Goal: Transaction & Acquisition: Purchase product/service

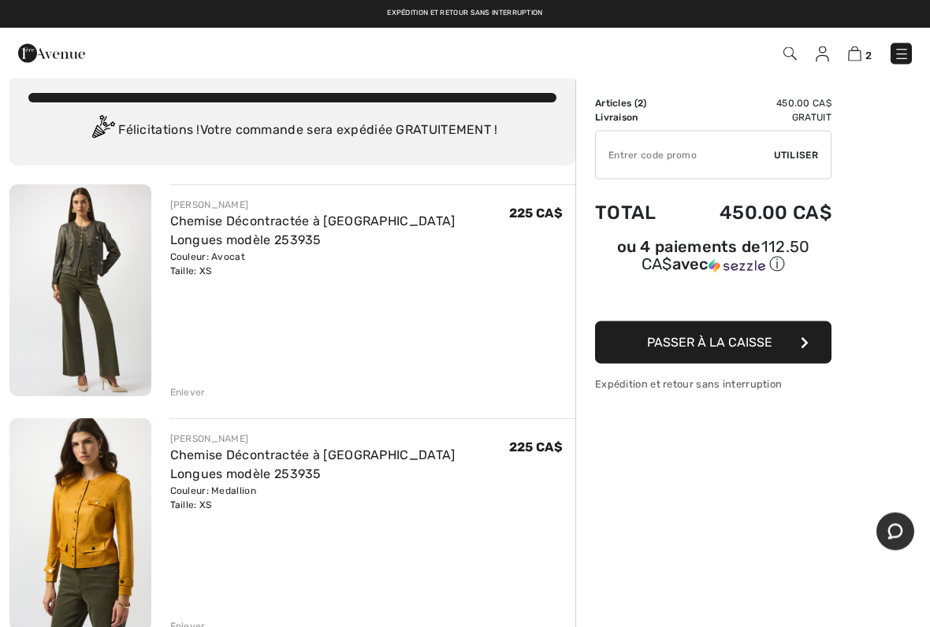
scroll to position [2, 0]
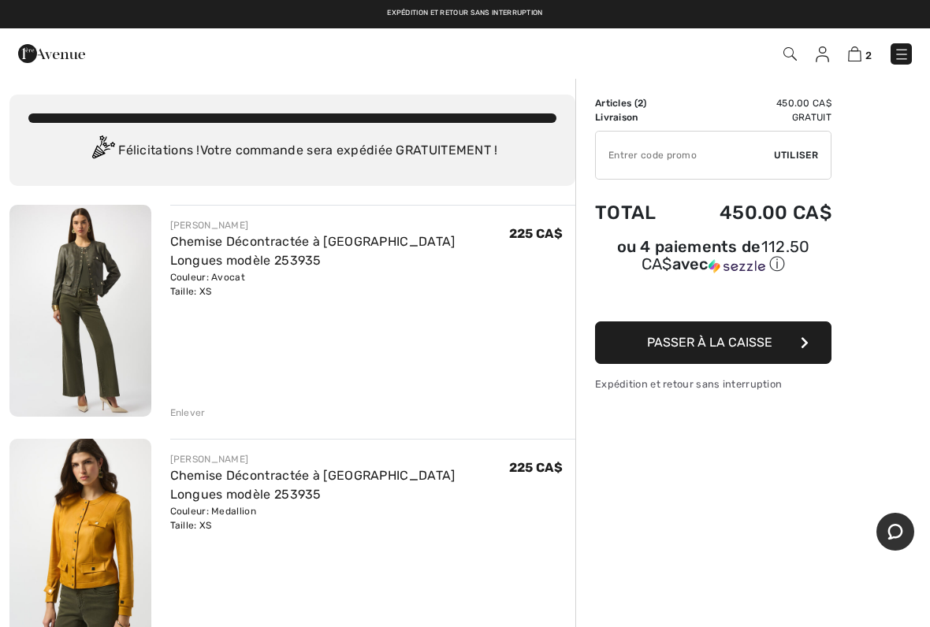
click at [198, 415] on div "Enlever" at bounding box center [187, 413] width 35 height 14
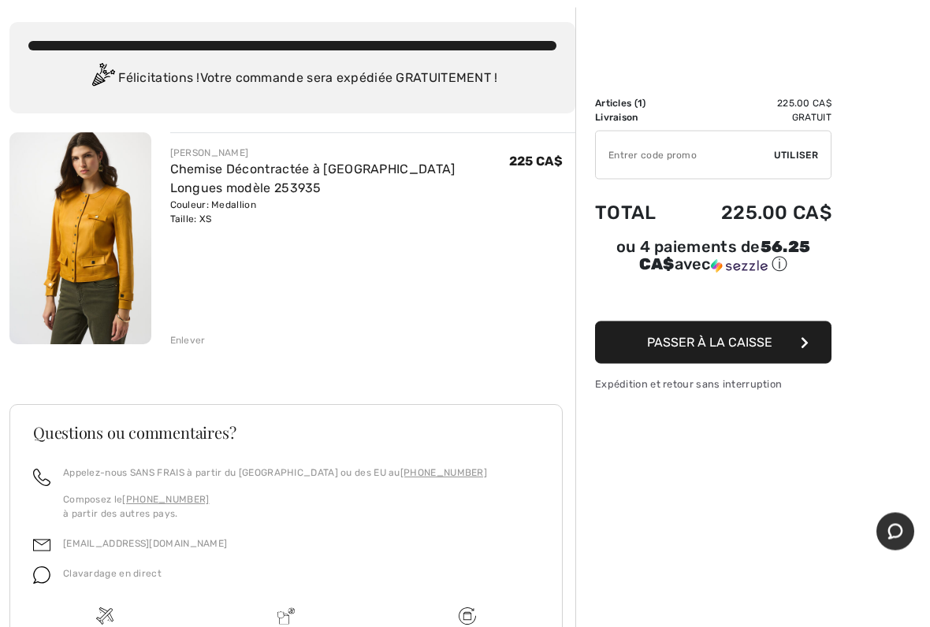
scroll to position [75, 0]
click at [197, 337] on div "Enlever" at bounding box center [187, 340] width 35 height 14
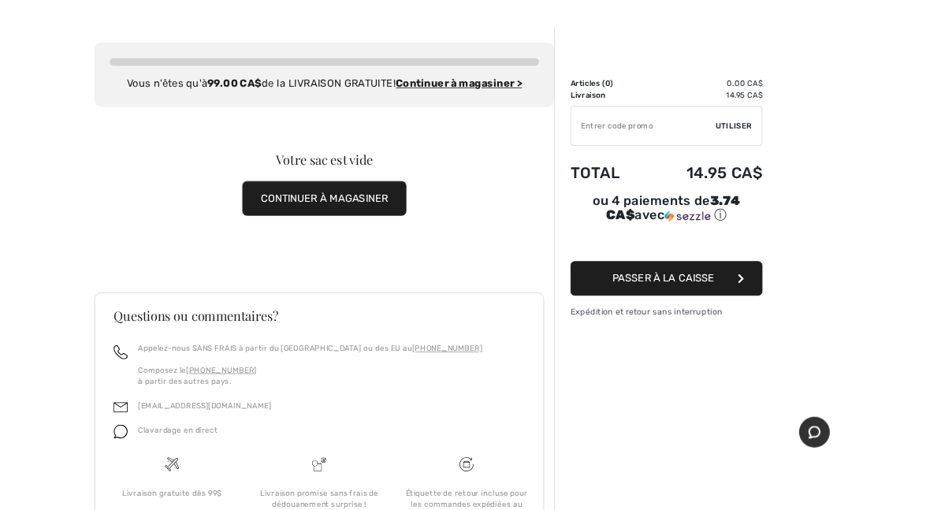
scroll to position [0, 0]
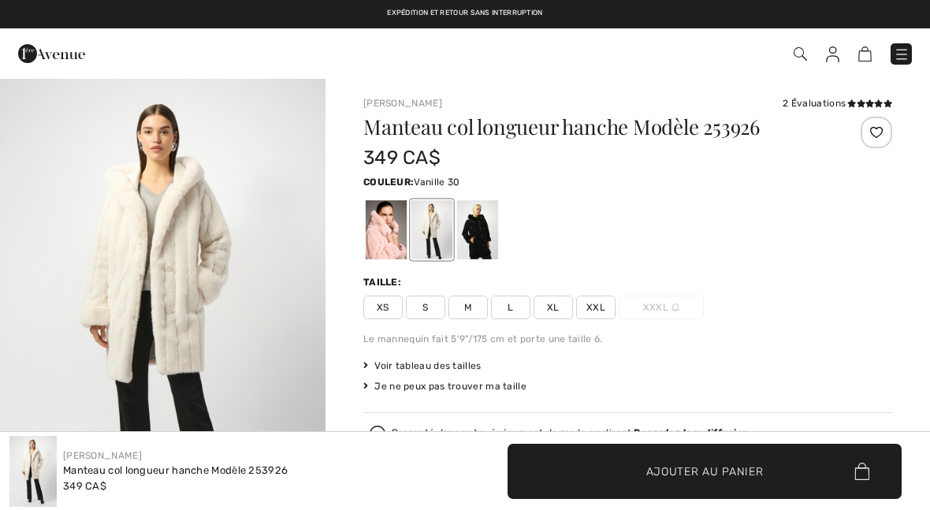
click at [387, 313] on span "XS" at bounding box center [382, 308] width 39 height 24
click at [396, 241] on div at bounding box center [386, 229] width 41 height 59
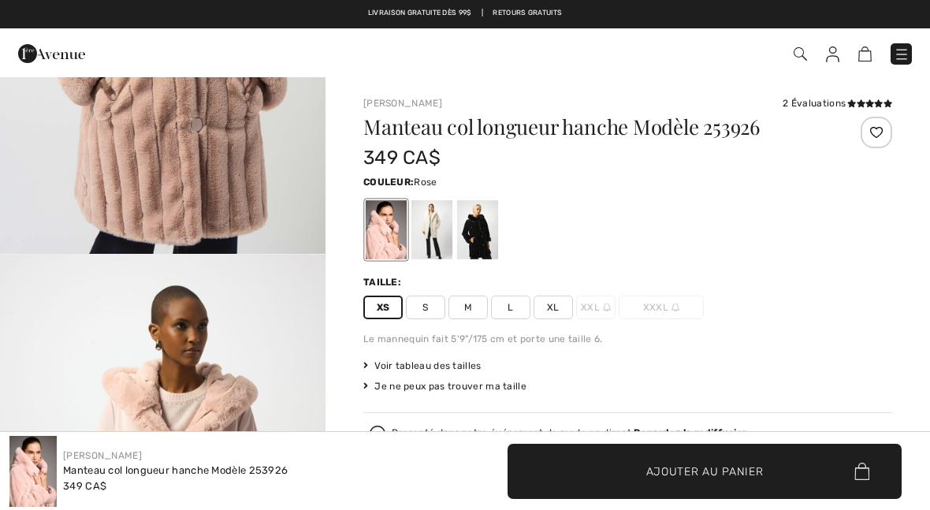
click at [441, 234] on div at bounding box center [431, 229] width 41 height 59
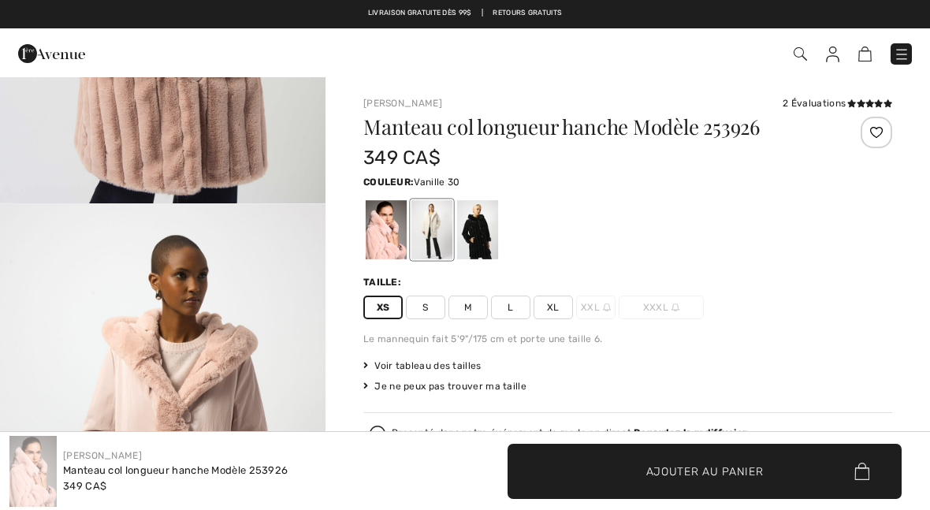
scroll to position [859, 0]
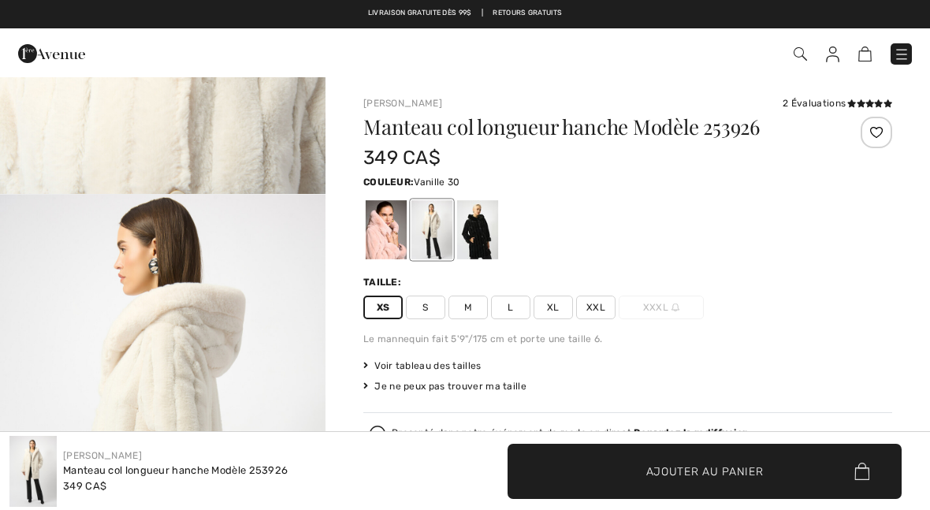
click at [440, 237] on div at bounding box center [431, 229] width 41 height 59
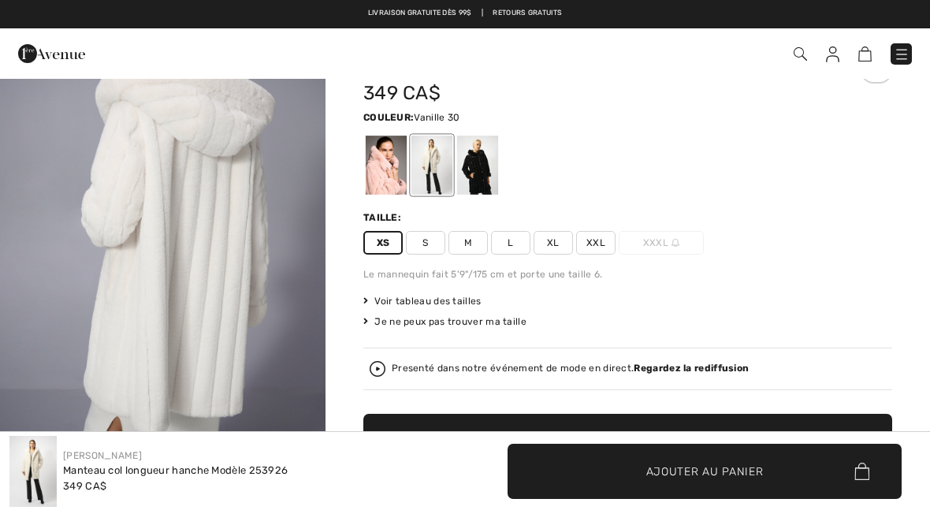
scroll to position [0, 0]
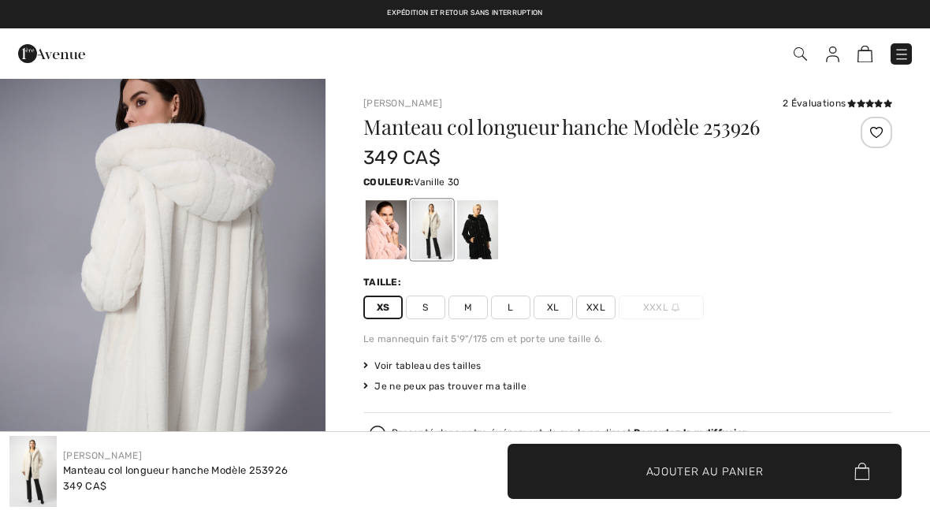
click at [727, 478] on span "Ajouter au panier" at bounding box center [704, 471] width 117 height 17
click at [860, 54] on img at bounding box center [855, 53] width 13 height 15
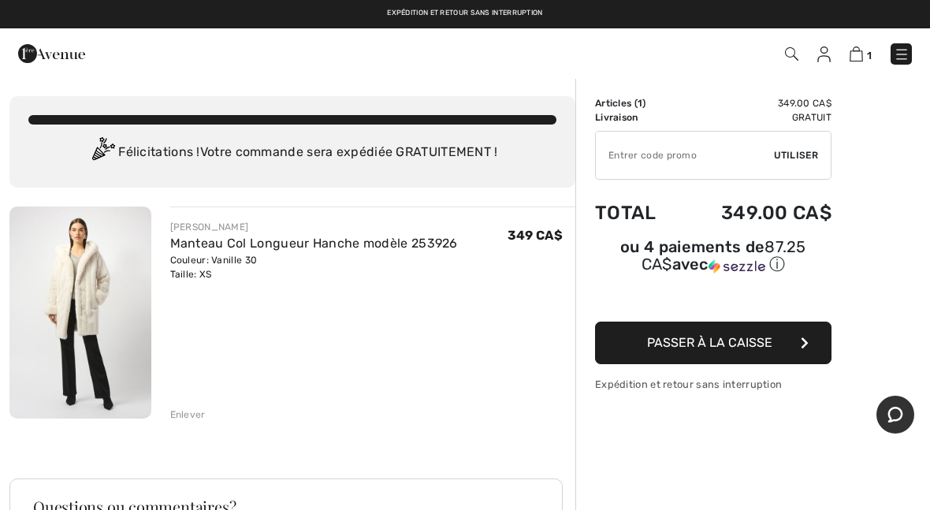
click at [794, 353] on button "Passer à la caisse" at bounding box center [713, 343] width 236 height 43
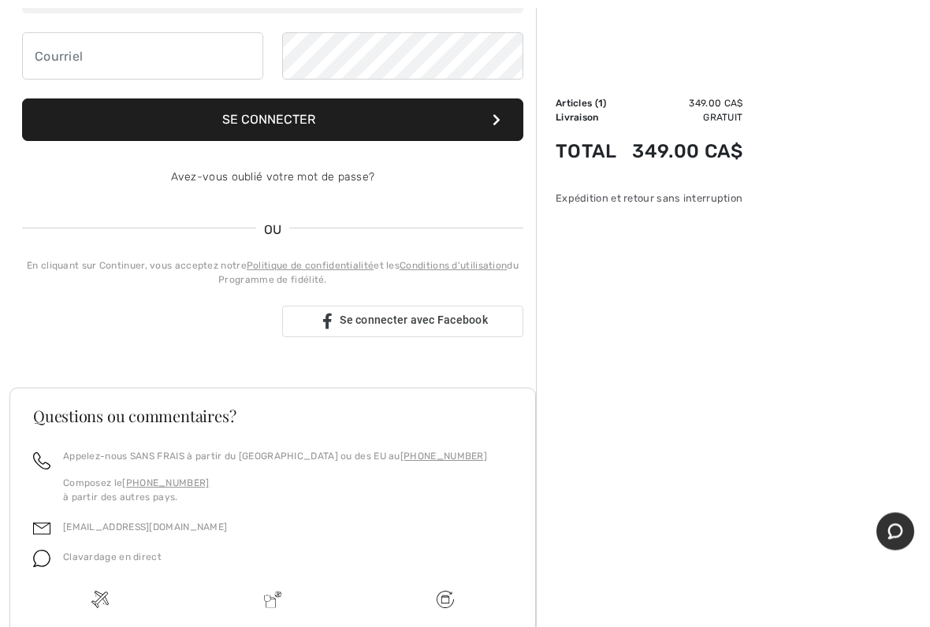
scroll to position [244, 0]
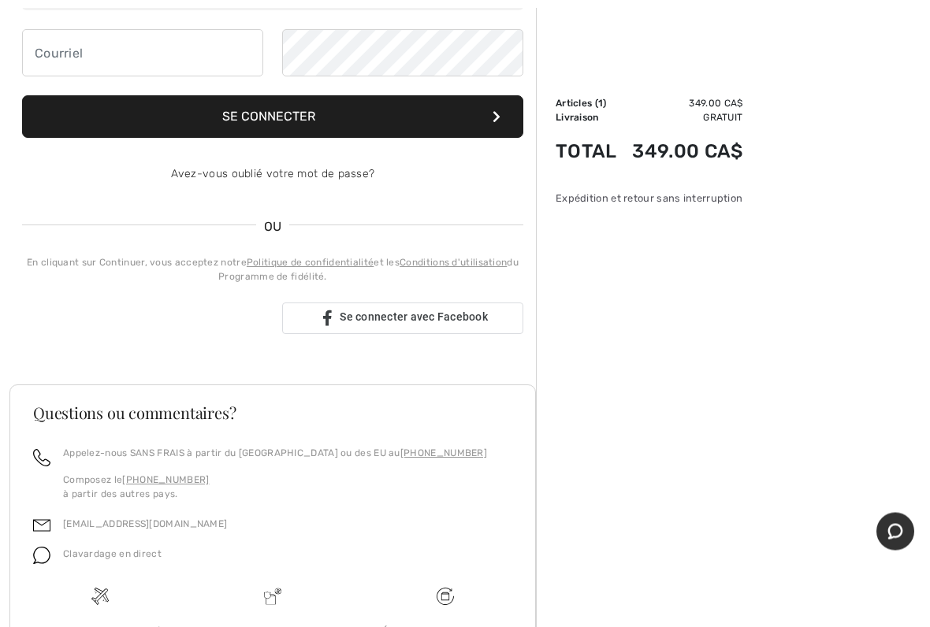
click at [210, 330] on div "Se connecter avec Google. S'ouvre dans un nouvel onglet" at bounding box center [143, 319] width 240 height 35
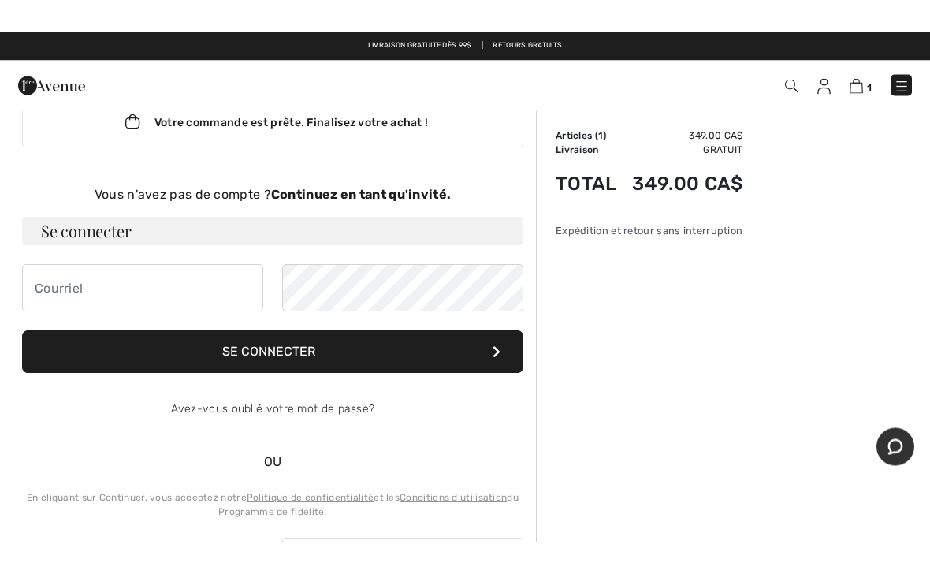
scroll to position [0, 0]
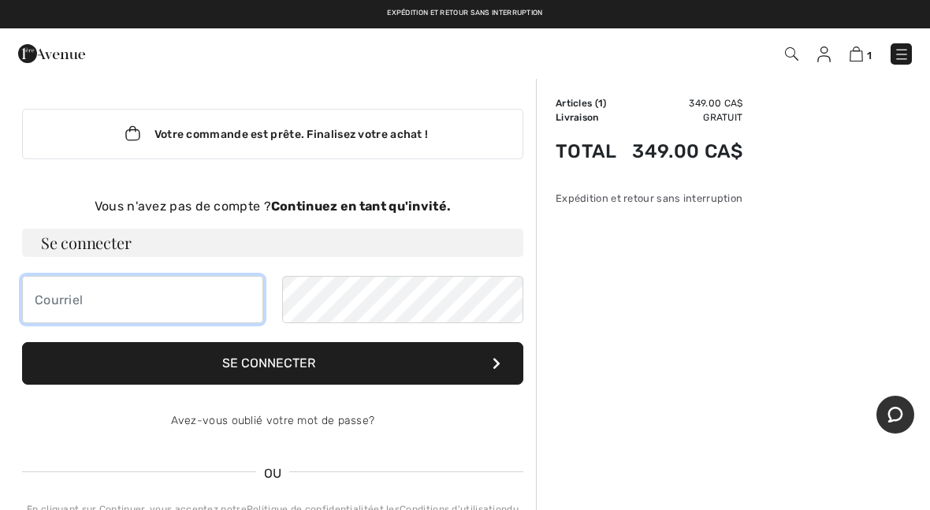
click at [92, 303] on input "email" at bounding box center [142, 299] width 241 height 47
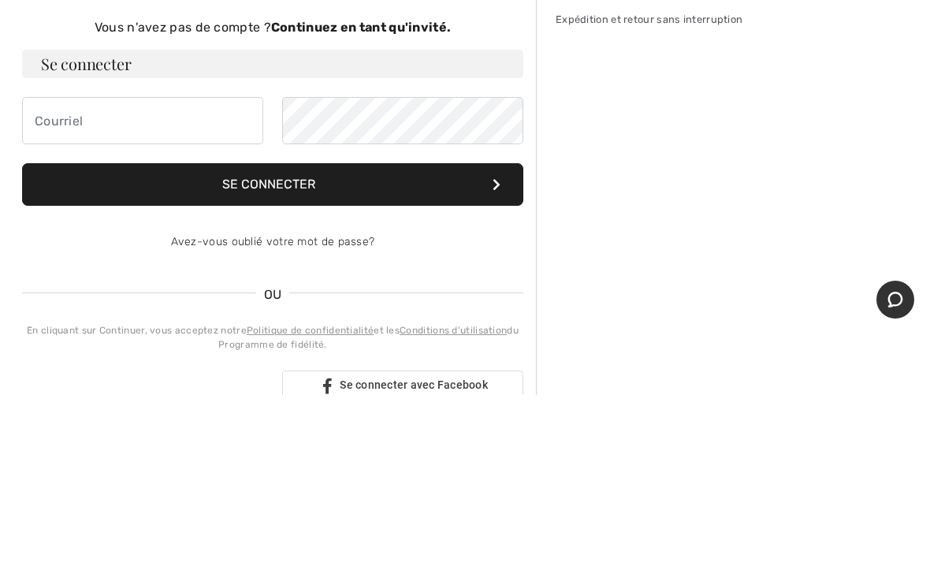
click at [32, 197] on div "Vous n'avez pas de compte ? Continuez en tant qu'invité." at bounding box center [272, 206] width 501 height 19
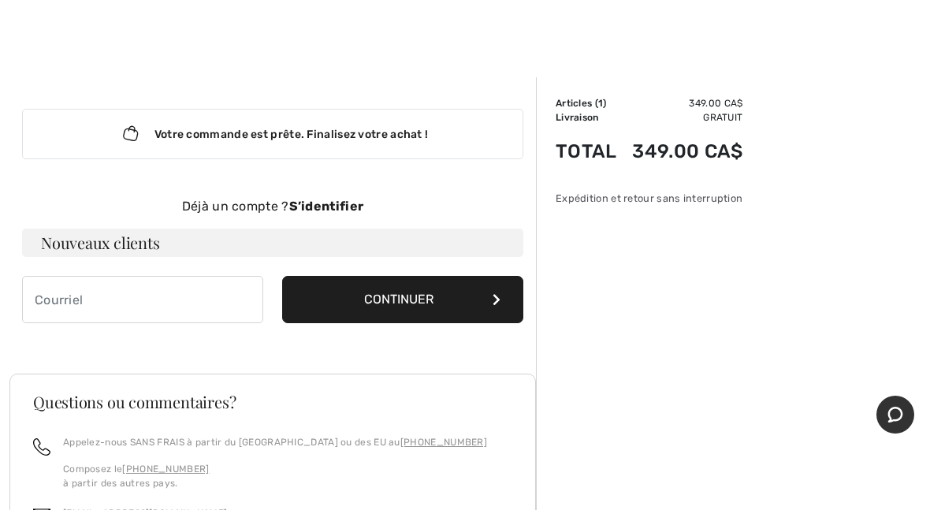
click at [336, 210] on strong "S’identifier" at bounding box center [326, 206] width 75 height 15
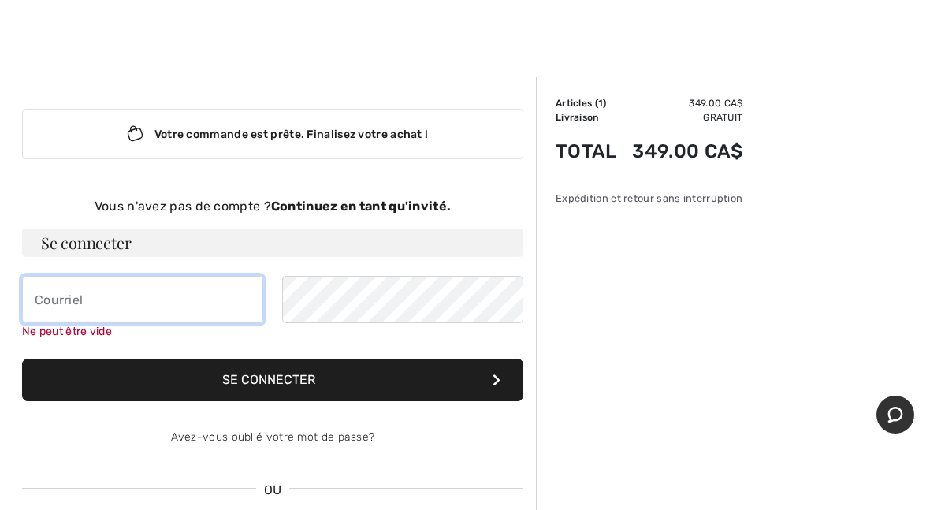
click at [77, 304] on input "email" at bounding box center [142, 299] width 241 height 47
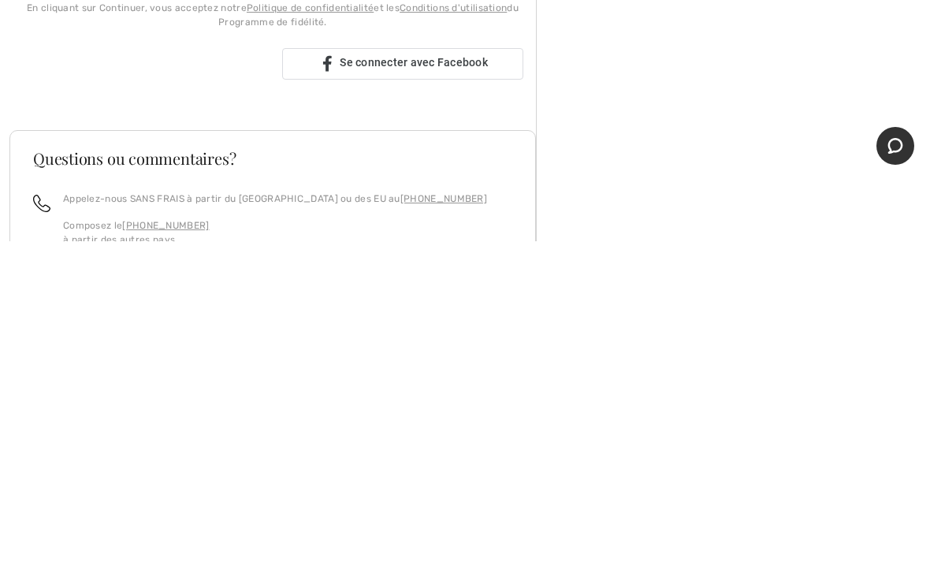
scroll to position [169, 0]
click at [201, 378] on div "Se connecter avec Google. S'ouvre dans un nouvel onglet" at bounding box center [143, 395] width 240 height 35
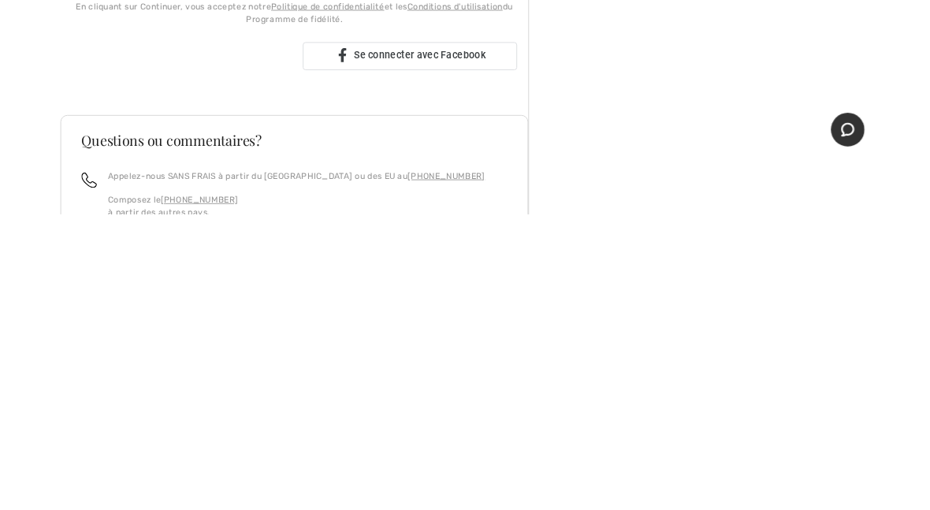
scroll to position [418, 0]
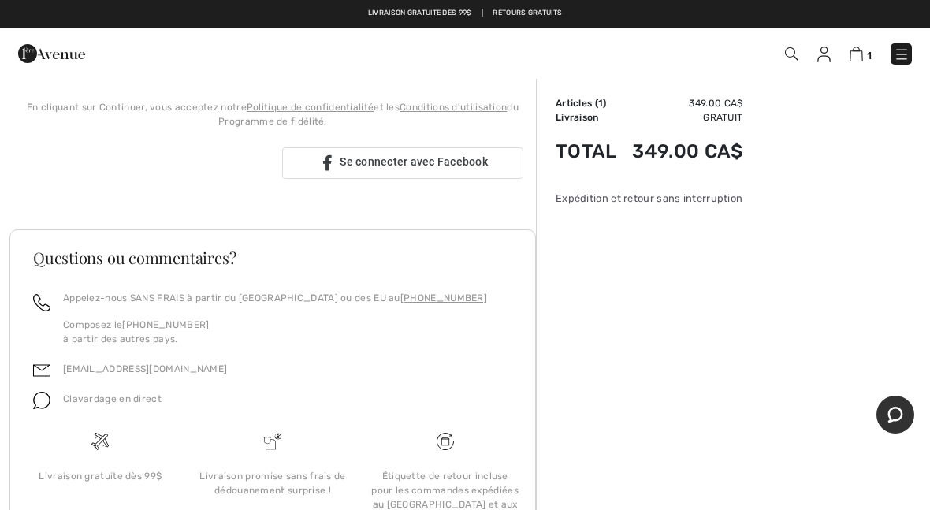
click at [214, 180] on div "Se connecter avec Google. S'ouvre dans un nouvel onglet" at bounding box center [143, 163] width 240 height 35
click at [132, 167] on div "Se connecter avec Google. S'ouvre dans un nouvel onglet" at bounding box center [143, 163] width 240 height 35
click at [184, 159] on div "Se connecter avec Google. S'ouvre dans un nouvel onglet" at bounding box center [143, 163] width 240 height 35
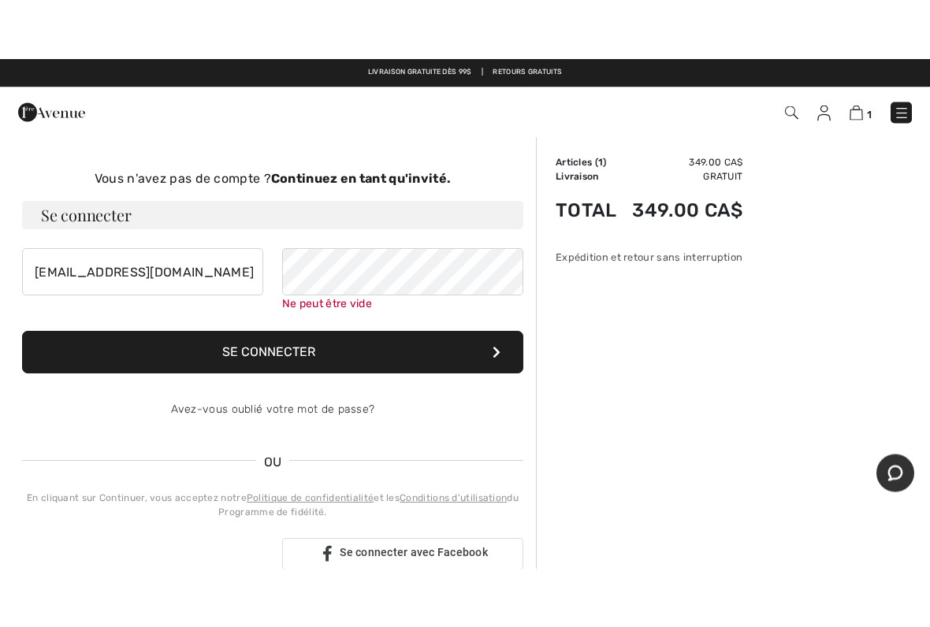
scroll to position [0, 0]
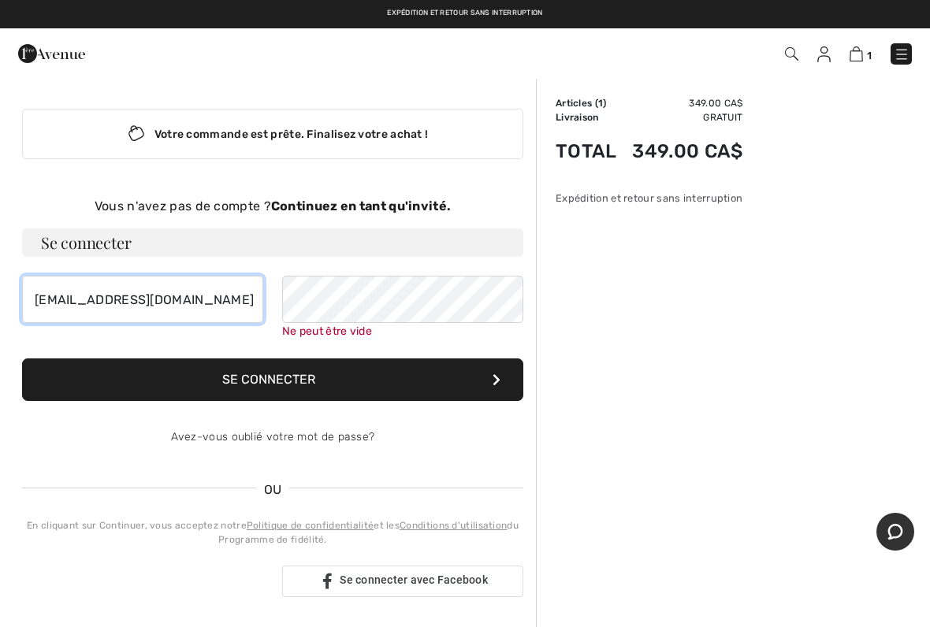
click at [239, 297] on input "marlenemurdock@videotron.ca" at bounding box center [142, 299] width 241 height 47
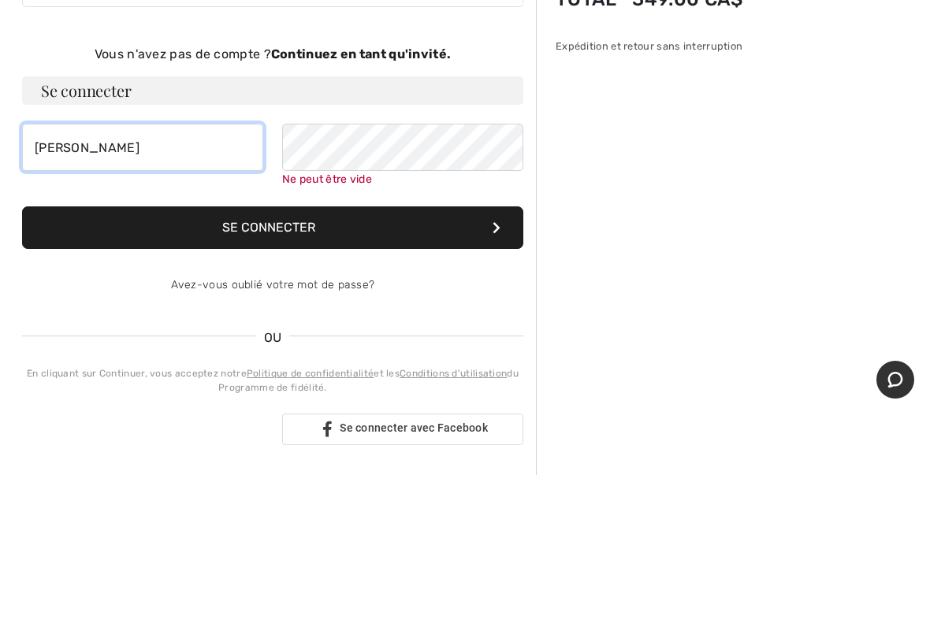
type input "marlen"
click at [360, 199] on strong "Continuez en tant qu'invité." at bounding box center [361, 206] width 180 height 15
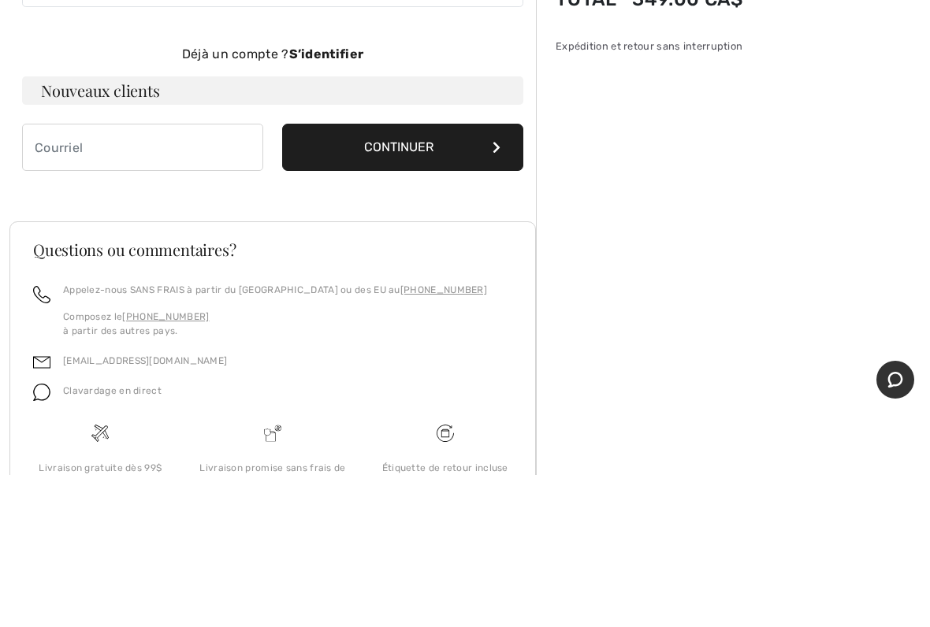
scroll to position [107, 0]
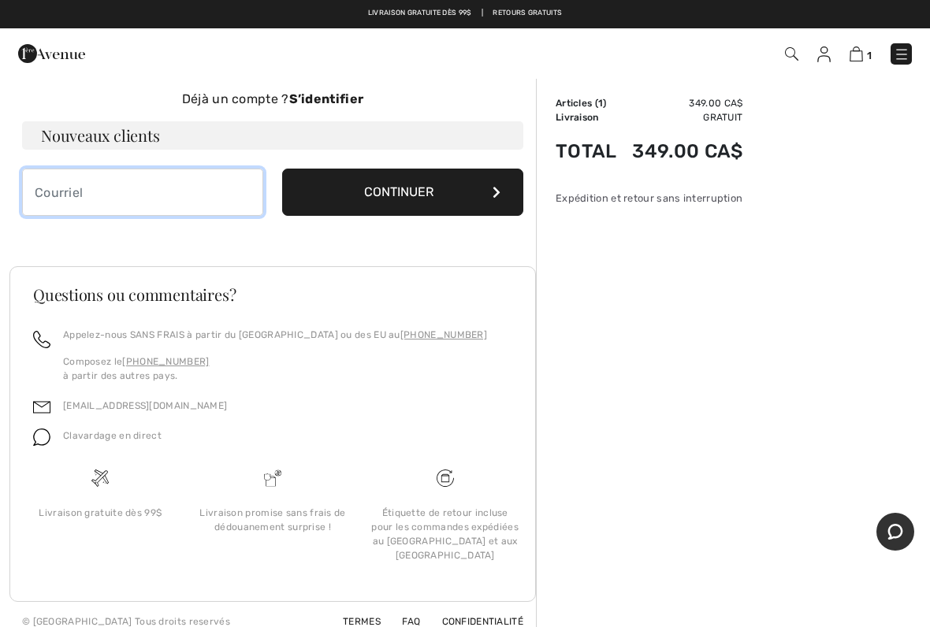
click at [96, 196] on input "email" at bounding box center [142, 192] width 241 height 47
type input "marlenemurdock@videotron.ca"
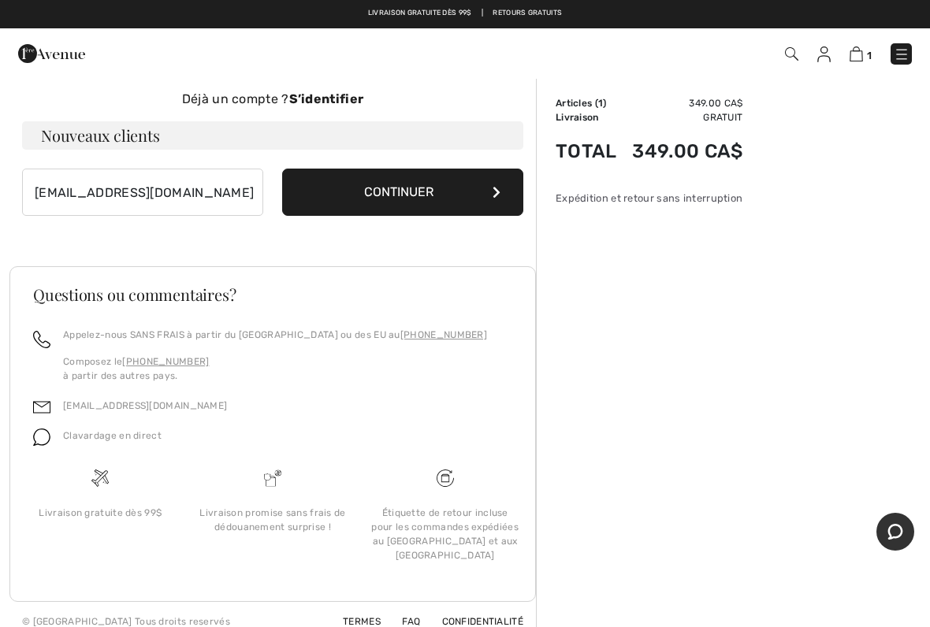
click at [450, 190] on button "Continuer" at bounding box center [402, 192] width 241 height 47
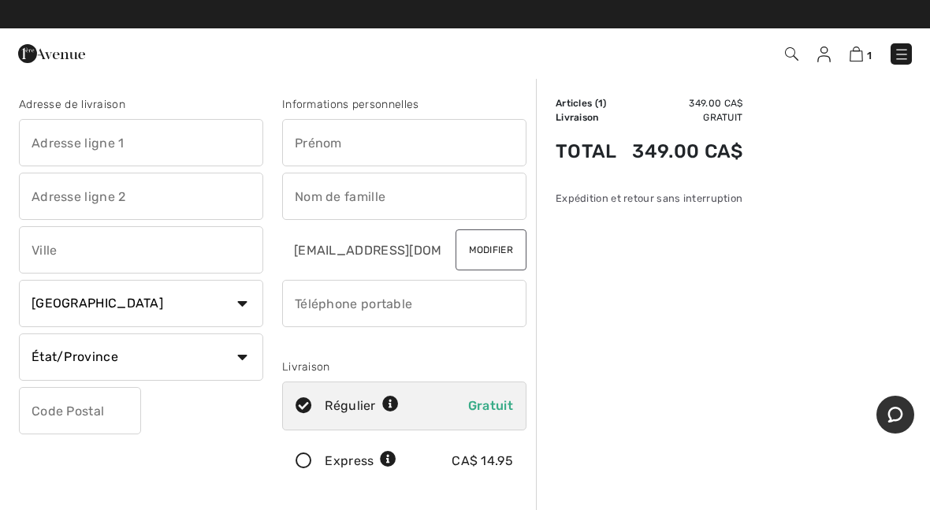
click at [109, 147] on input "text" at bounding box center [141, 142] width 244 height 47
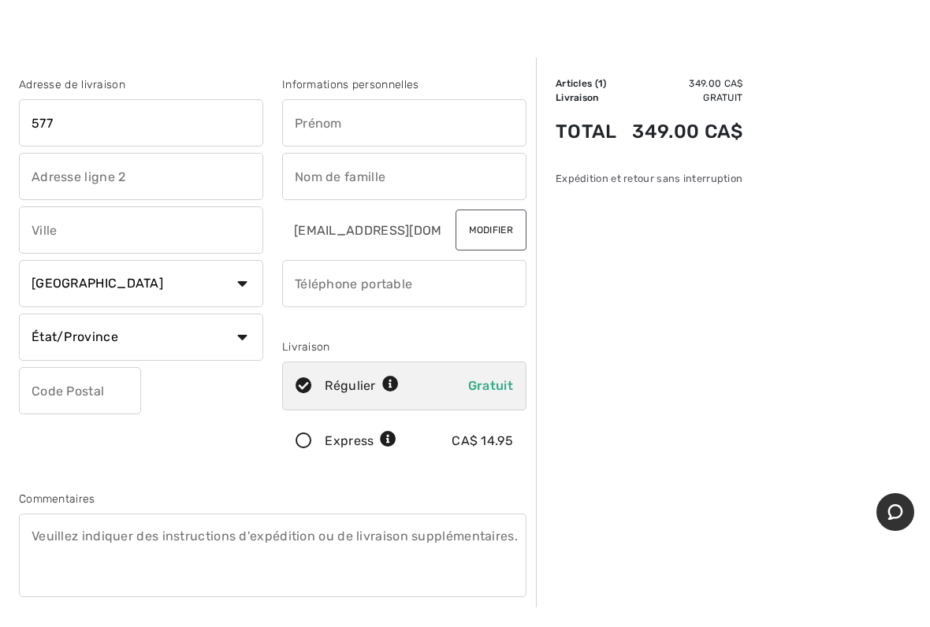
type input "577"
click at [85, 188] on input "text" at bounding box center [141, 196] width 244 height 47
type input "Des chevaliers"
click at [93, 237] on input "text" at bounding box center [141, 249] width 244 height 47
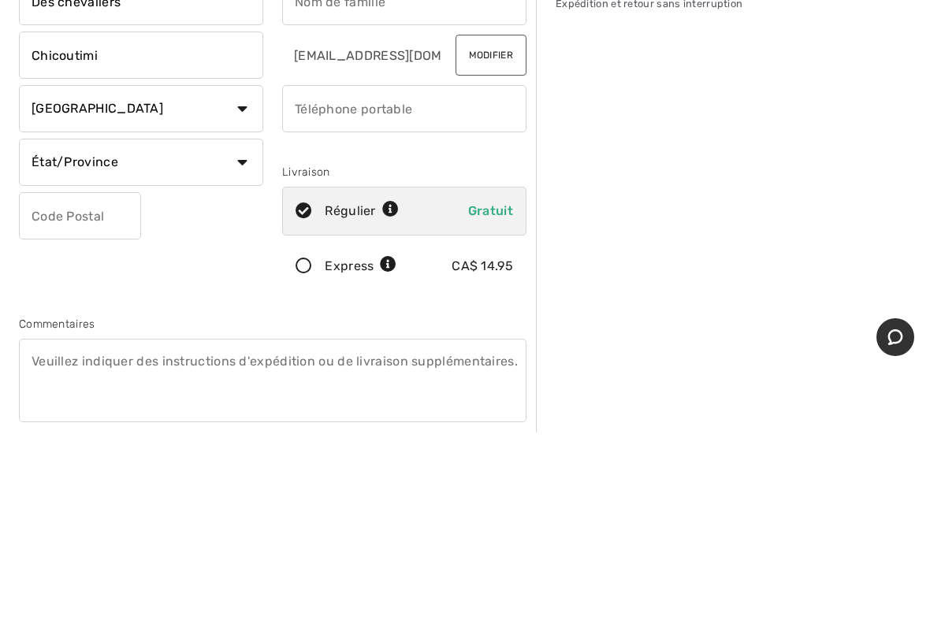
click at [255, 333] on select "État/Province Alberta Colombie-Britannique Ile-du-Prince-Edward Manitoba Nouvea…" at bounding box center [141, 356] width 244 height 47
type input "Chicoutimi"
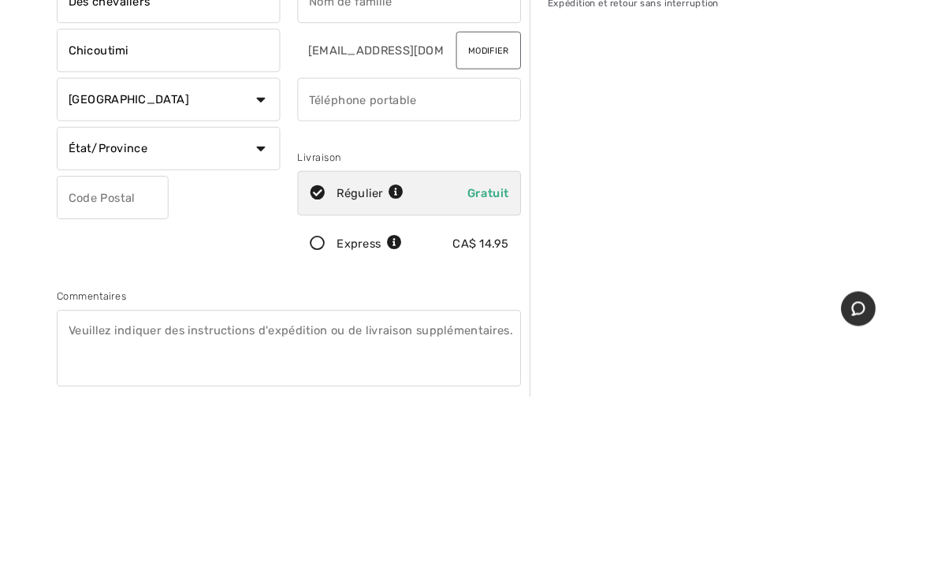
scroll to position [195, 0]
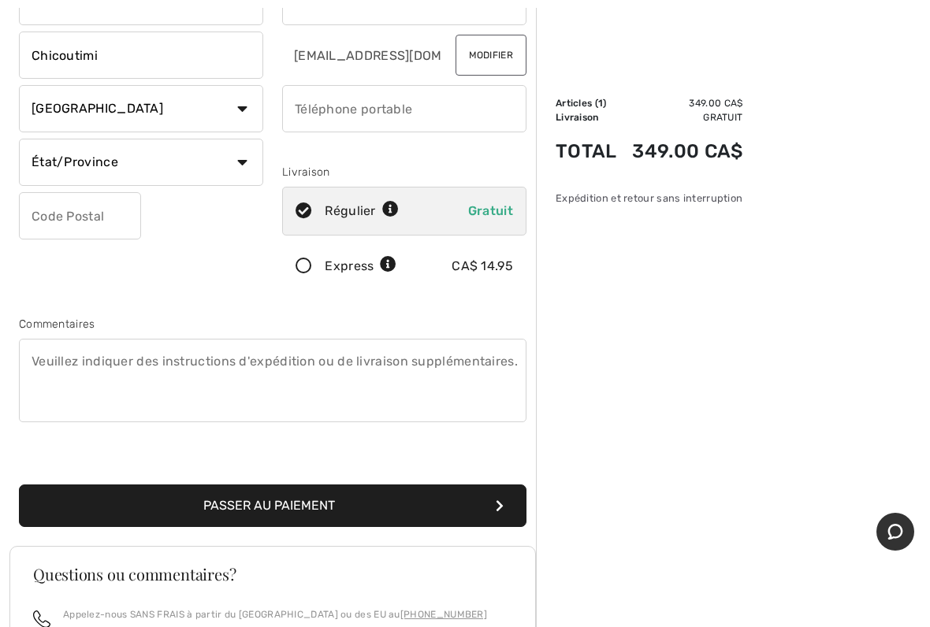
select select "QC"
click at [76, 218] on input "text" at bounding box center [80, 215] width 122 height 47
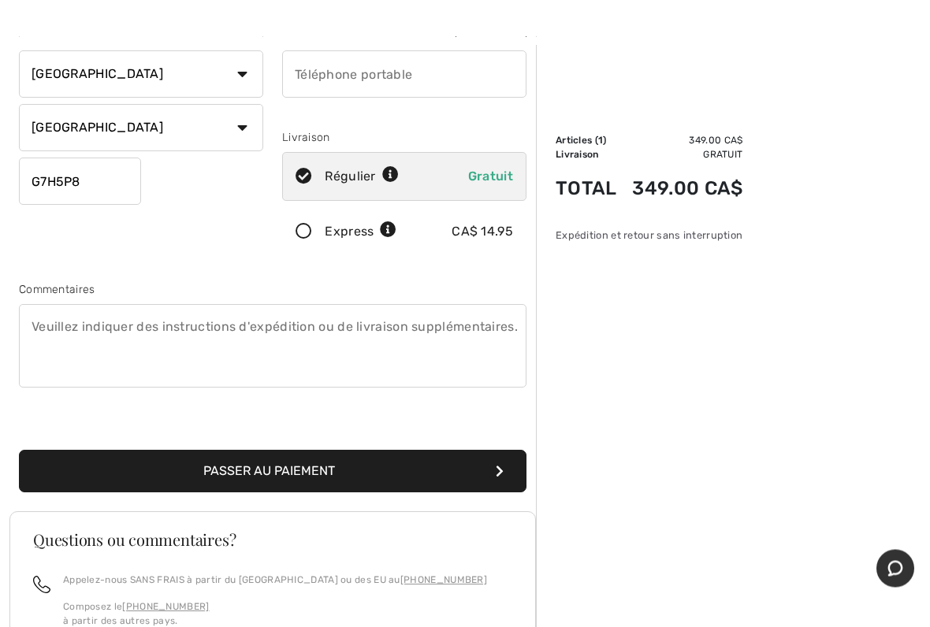
scroll to position [267, 0]
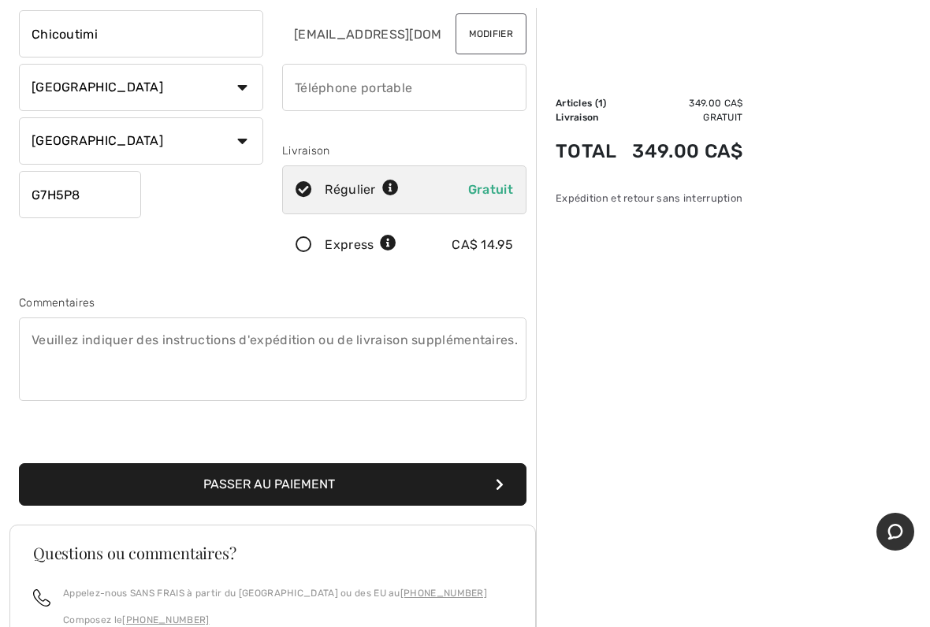
type input "G7H5P8"
click at [370, 489] on button "Passer au paiement" at bounding box center [272, 484] width 507 height 43
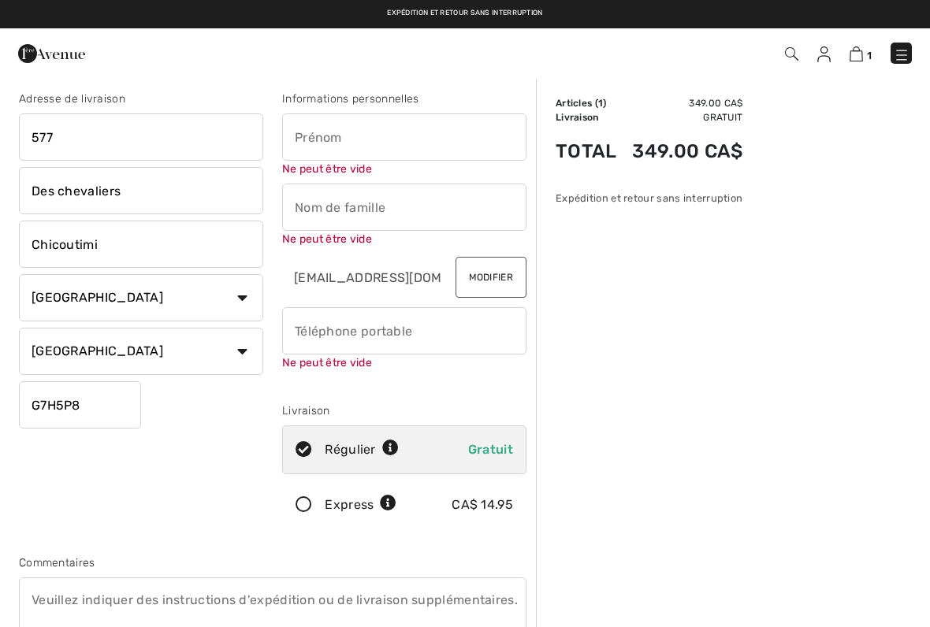
scroll to position [0, 0]
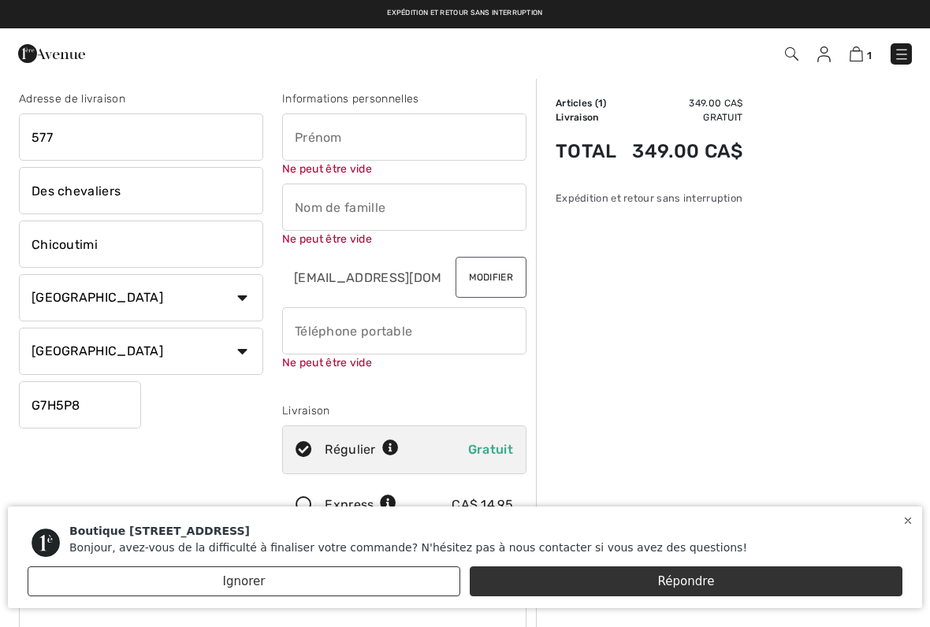
click at [345, 136] on div "Boutique 1ère Avenue Bonjour, avez-vous de la difficulté à finaliser votre comm…" at bounding box center [465, 307] width 930 height 615
click at [356, 150] on div "Boutique 1ère Avenue Bonjour, avez-vous de la difficulté à finaliser votre comm…" at bounding box center [465, 307] width 930 height 615
click at [352, 143] on div "Boutique 1ère Avenue Bonjour, avez-vous de la difficulté à finaliser votre comm…" at bounding box center [465, 307] width 930 height 615
click at [390, 153] on div "Boutique 1ère Avenue Bonjour, avez-vous de la difficulté à finaliser votre comm…" at bounding box center [465, 307] width 930 height 615
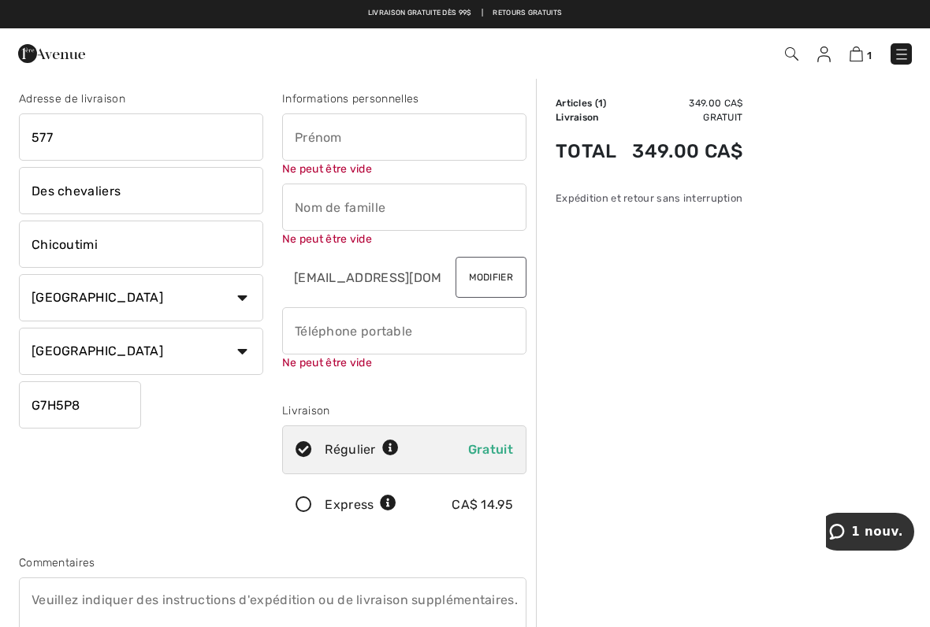
click at [356, 142] on input "text" at bounding box center [404, 136] width 244 height 47
click at [345, 215] on input "text" at bounding box center [404, 207] width 244 height 47
type input "Marlene"
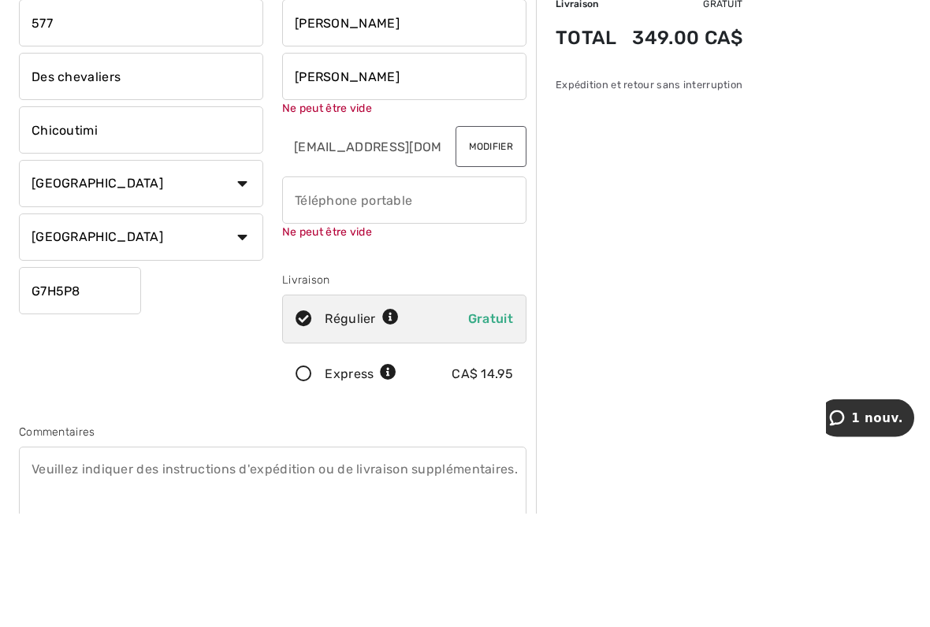
type input "Murdock"
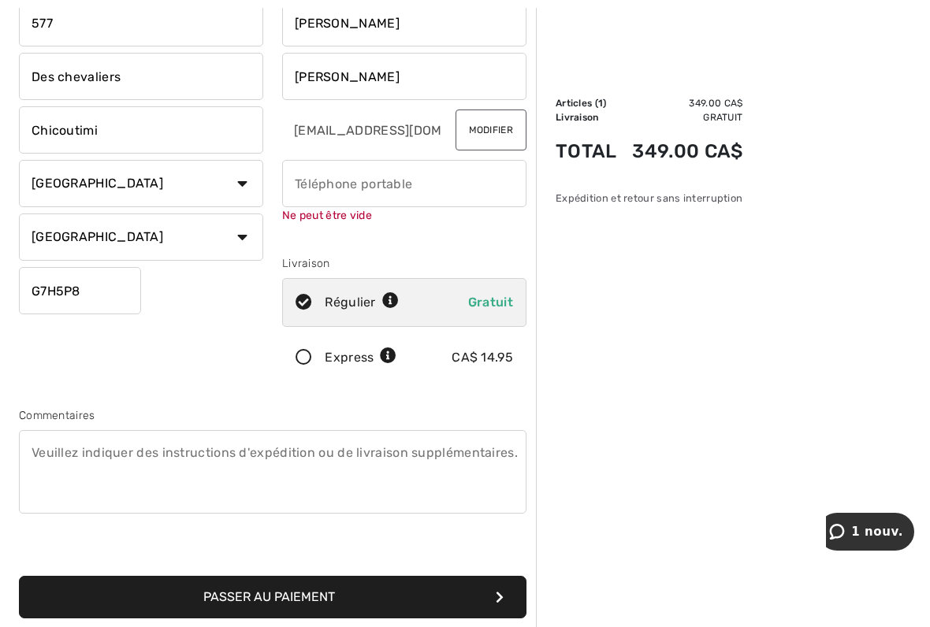
click at [418, 191] on input "phone" at bounding box center [404, 183] width 244 height 47
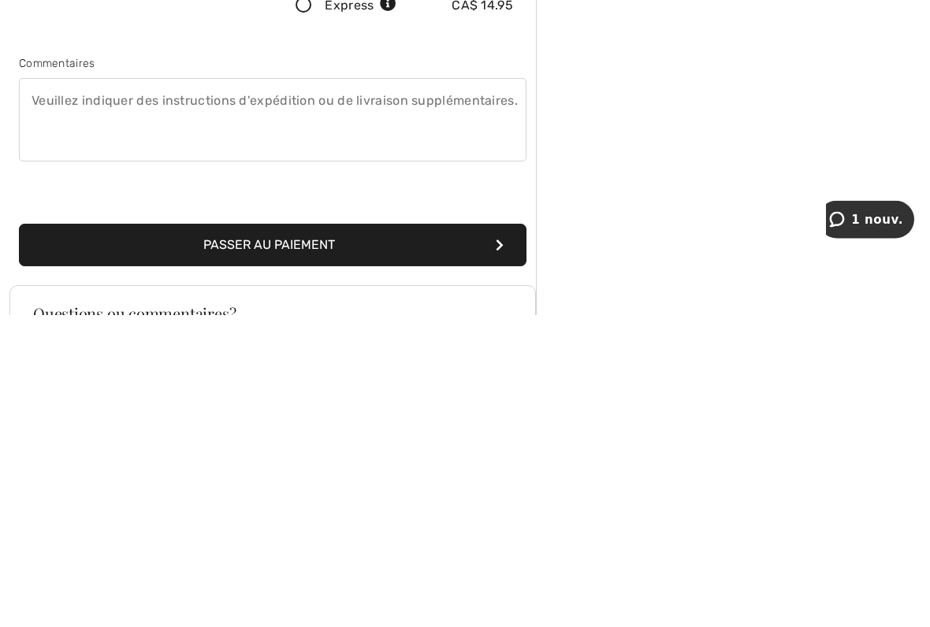
scroll to position [472, 0]
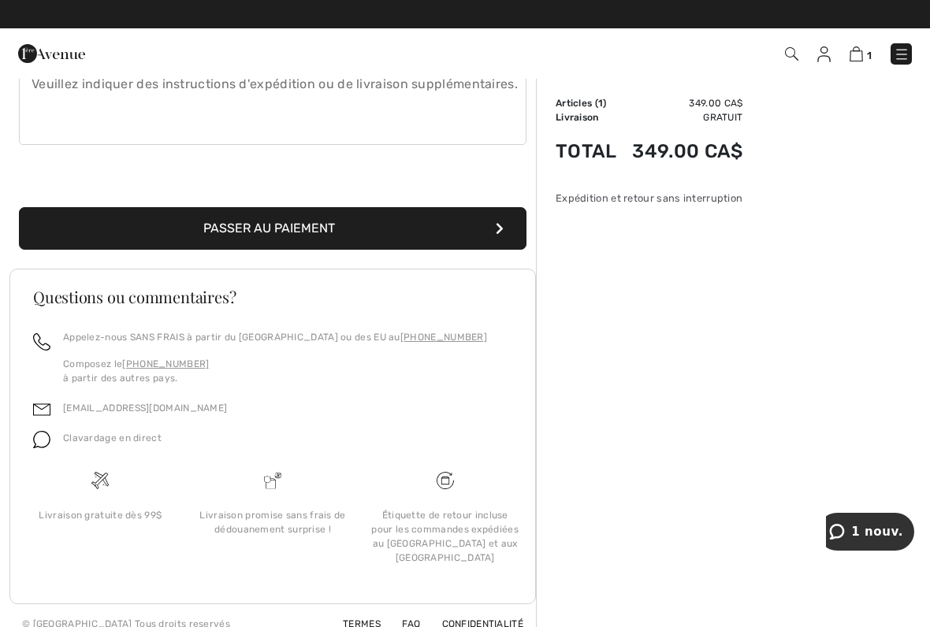
type input "4185454469"
click at [394, 235] on button "Passer au paiement" at bounding box center [272, 228] width 507 height 43
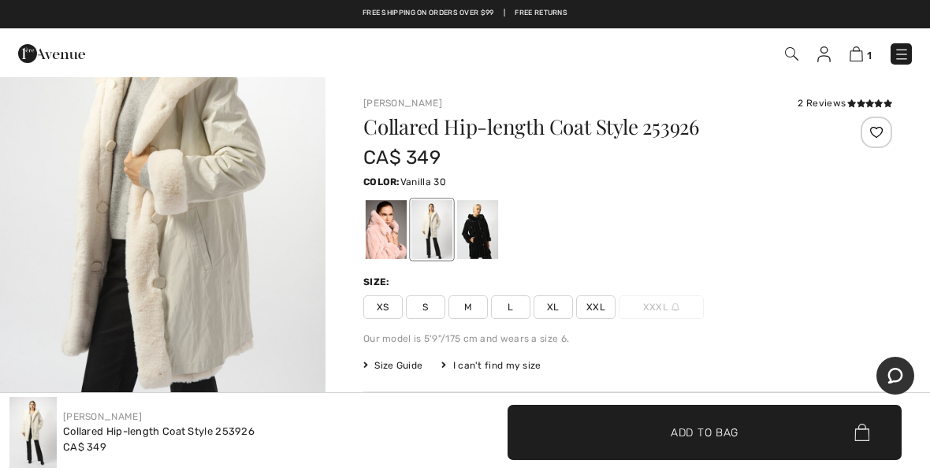
scroll to position [2069, 0]
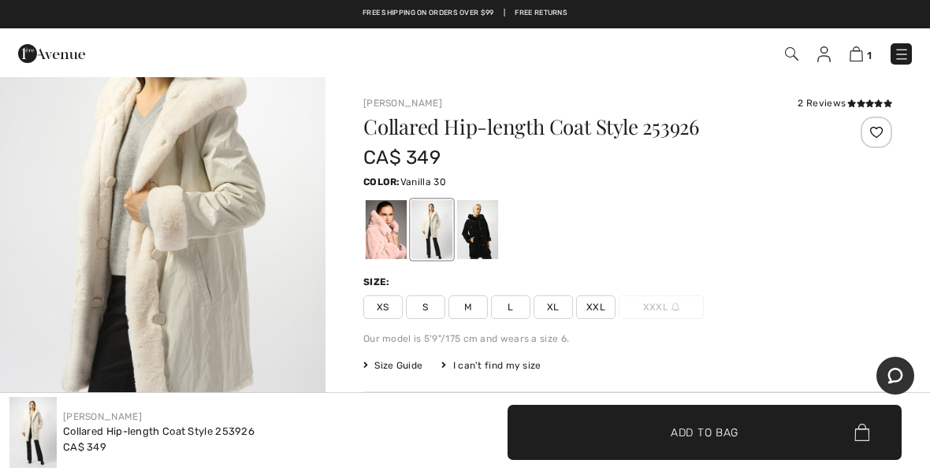
click at [239, 277] on img "5 / 7" at bounding box center [162, 205] width 325 height 488
click at [396, 239] on div at bounding box center [386, 229] width 41 height 59
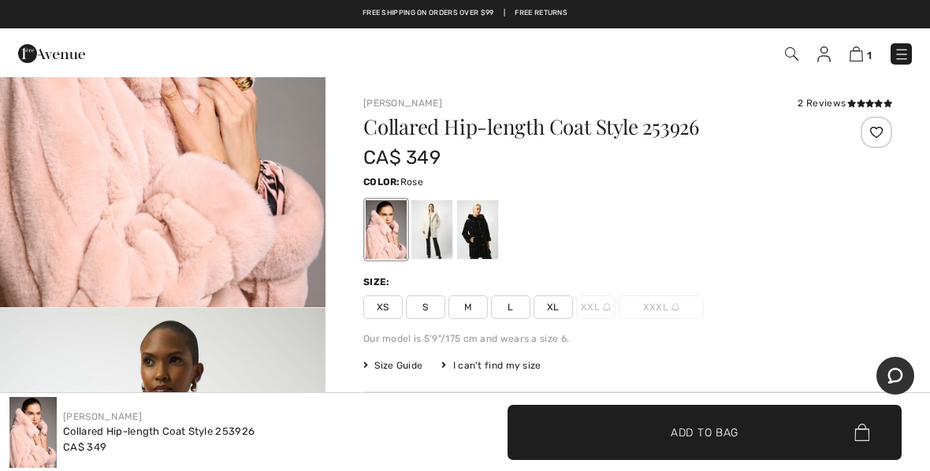
click at [436, 232] on div at bounding box center [431, 229] width 41 height 59
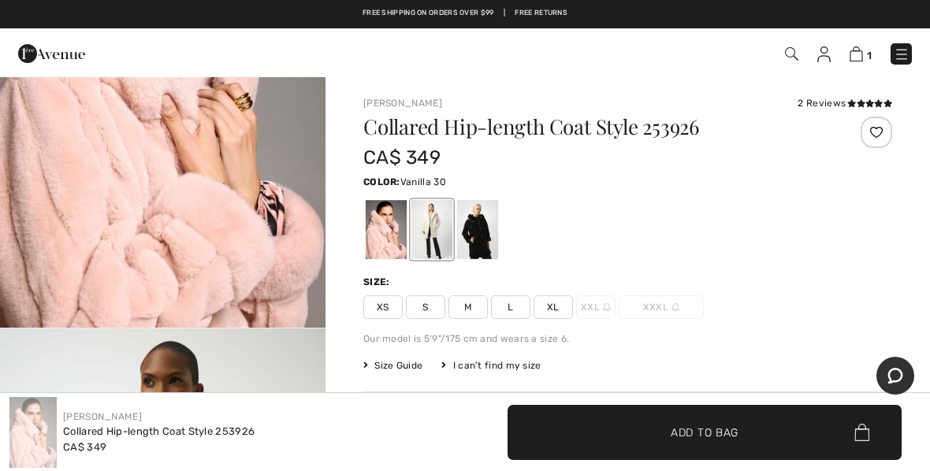
scroll to position [217, 0]
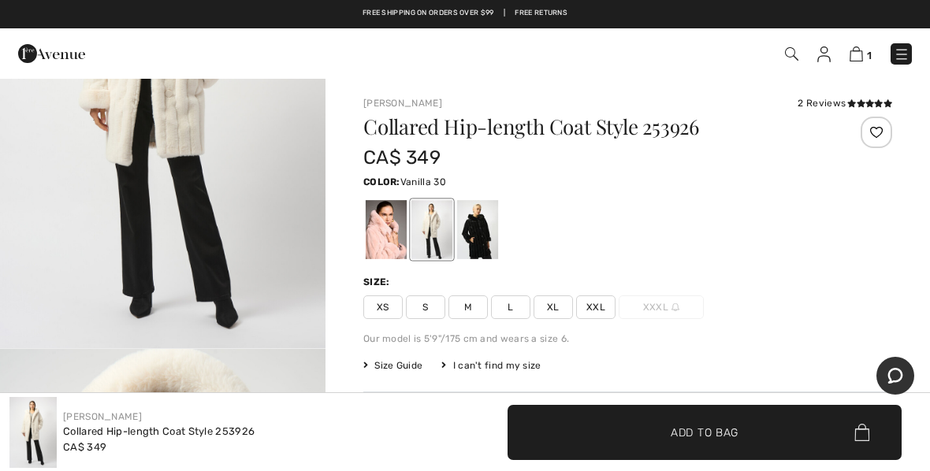
click at [388, 307] on span "XS" at bounding box center [382, 308] width 39 height 24
click at [857, 60] on img at bounding box center [855, 53] width 13 height 15
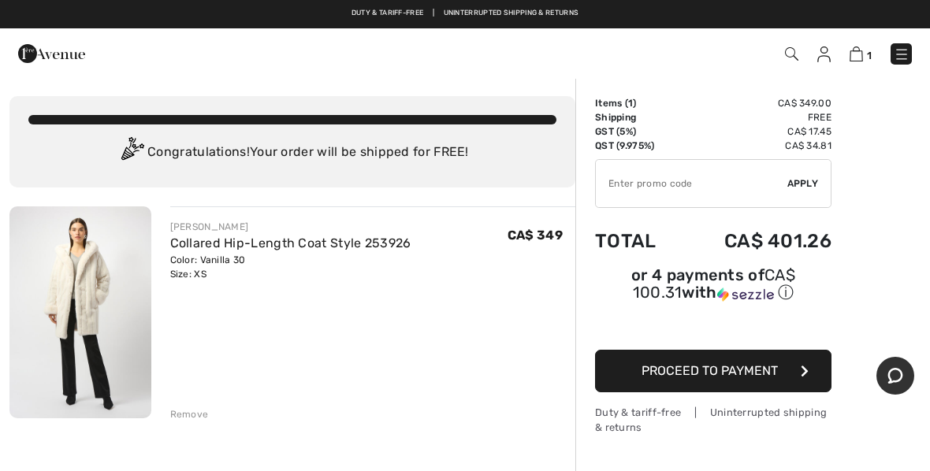
click at [768, 385] on button "Proceed to Payment" at bounding box center [713, 371] width 236 height 43
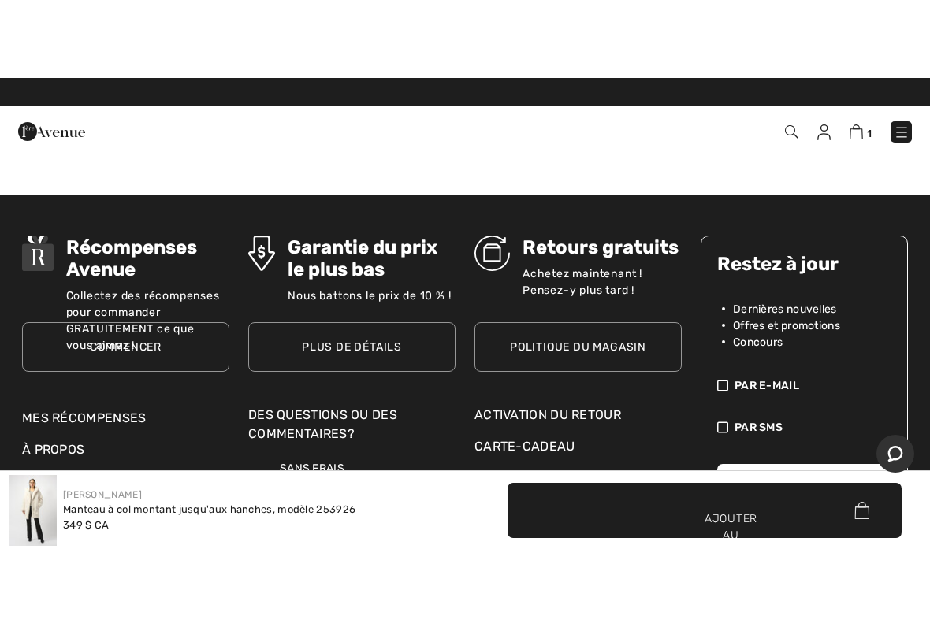
scroll to position [2991, 0]
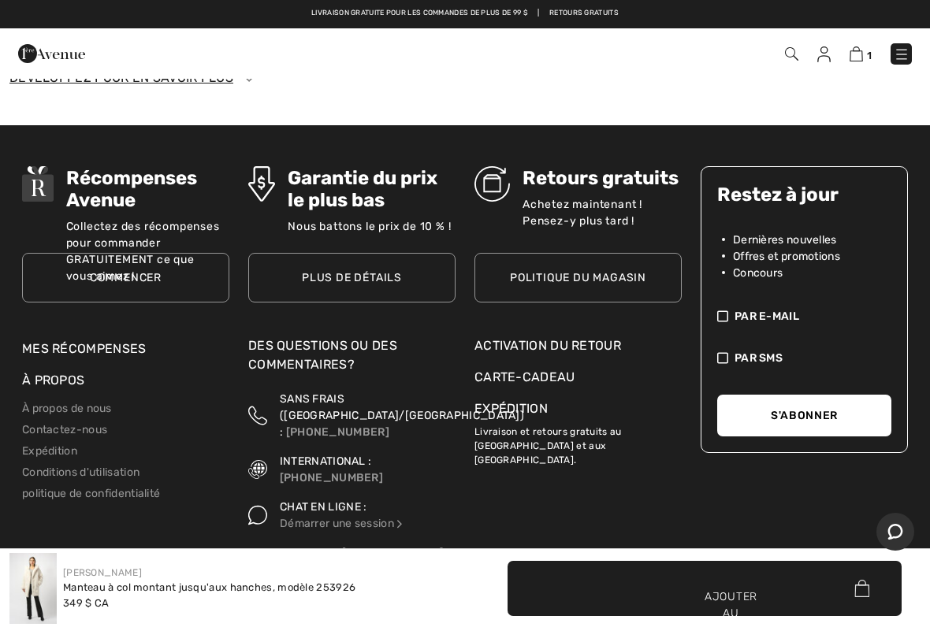
click at [612, 184] on font "Retours gratuits" at bounding box center [600, 178] width 156 height 22
click at [650, 277] on link "Politique du magasin" at bounding box center [577, 278] width 207 height 50
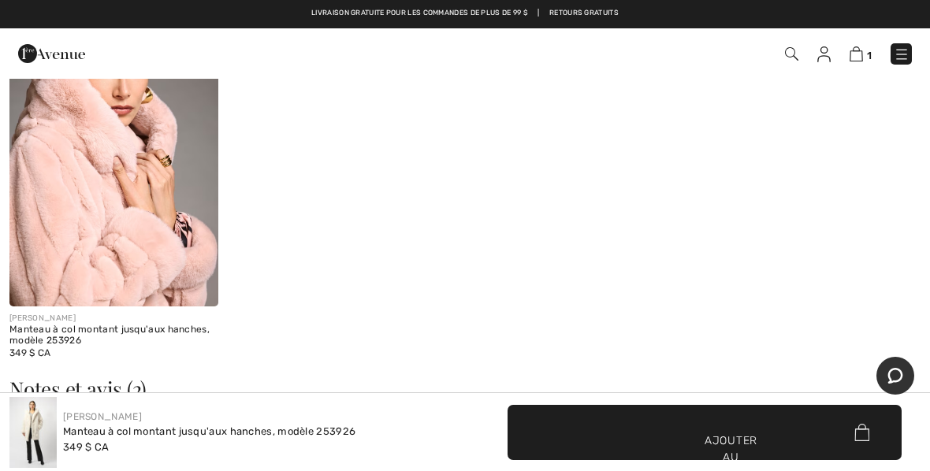
scroll to position [1865, 0]
click at [853, 61] on img at bounding box center [855, 53] width 13 height 15
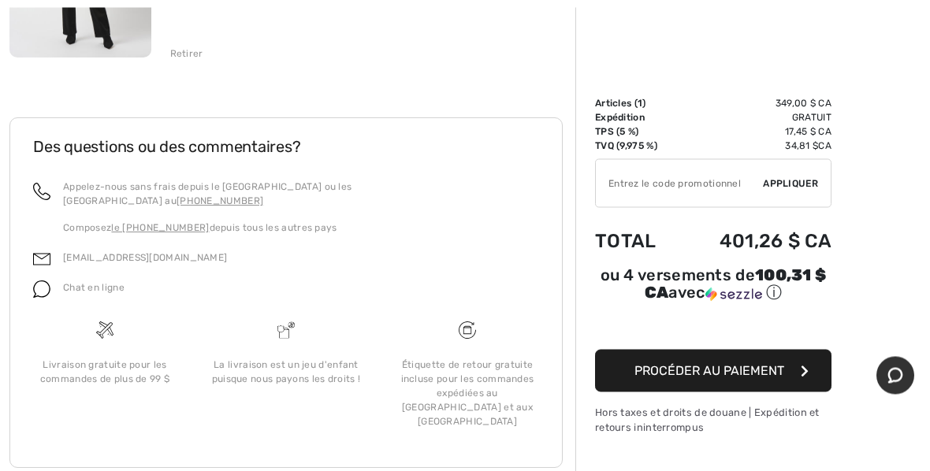
scroll to position [369, 0]
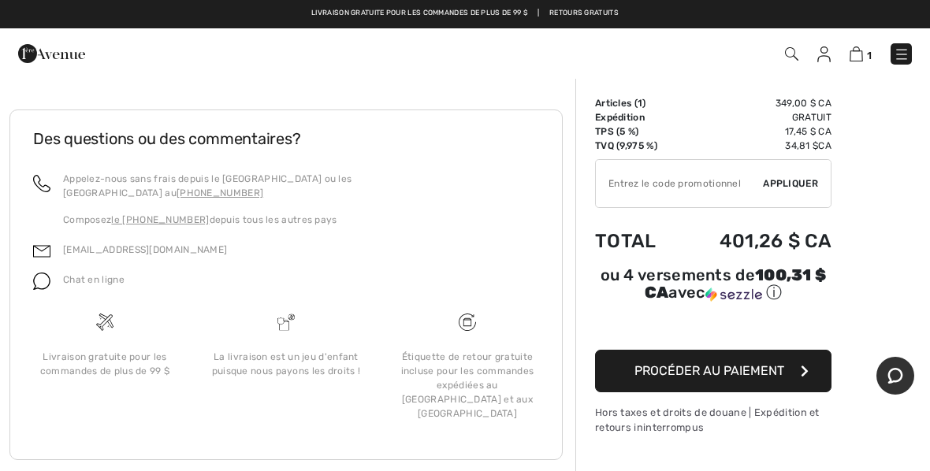
click at [798, 380] on button "Procéder au paiement" at bounding box center [713, 371] width 236 height 43
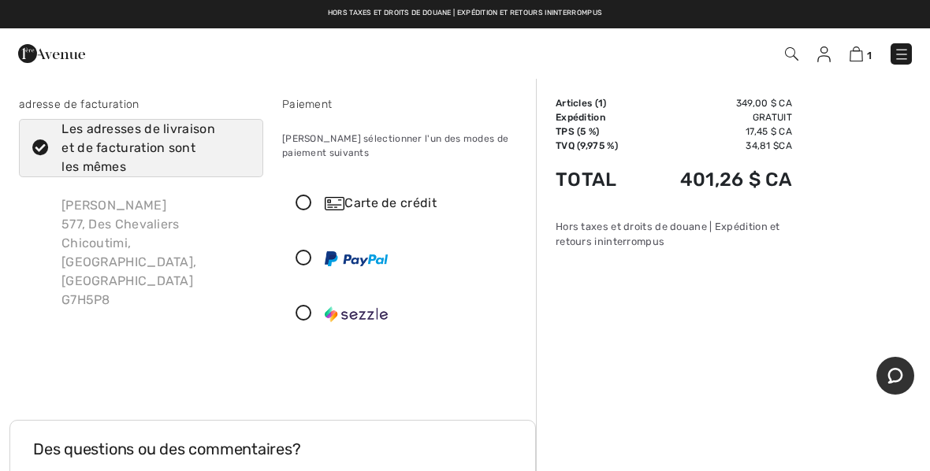
click at [311, 207] on icon at bounding box center [304, 203] width 42 height 17
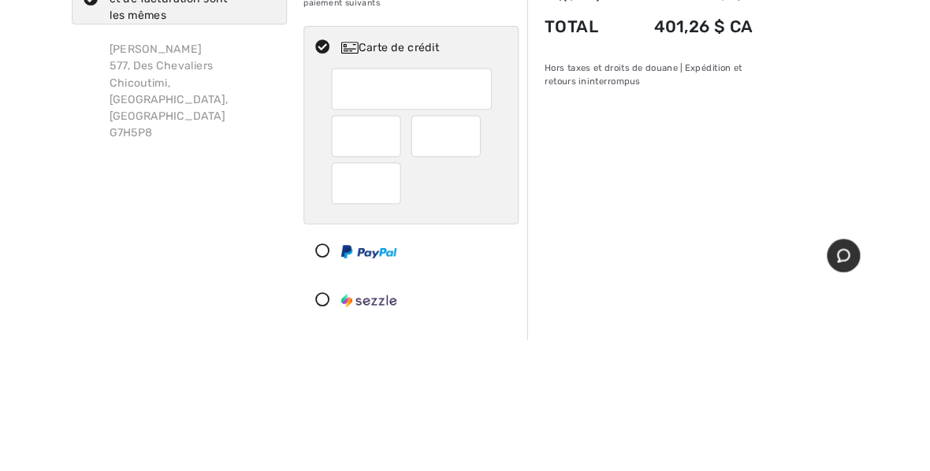
scroll to position [150, 0]
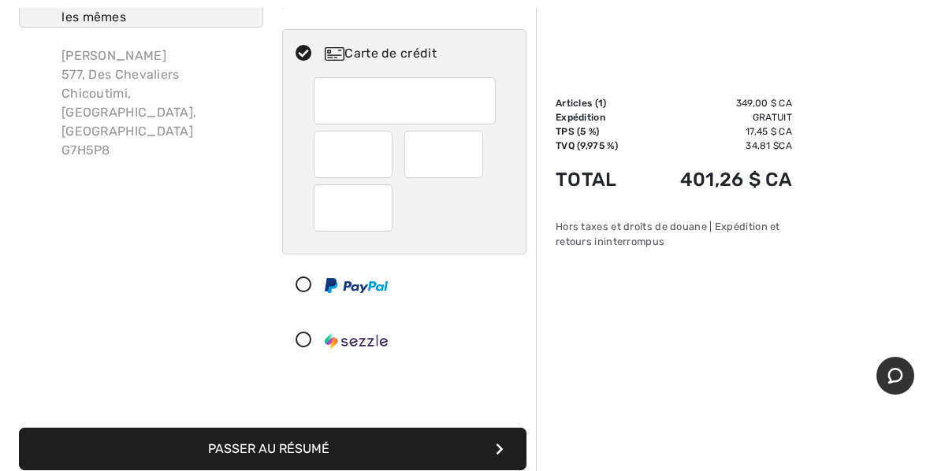
click at [475, 156] on div at bounding box center [443, 154] width 79 height 47
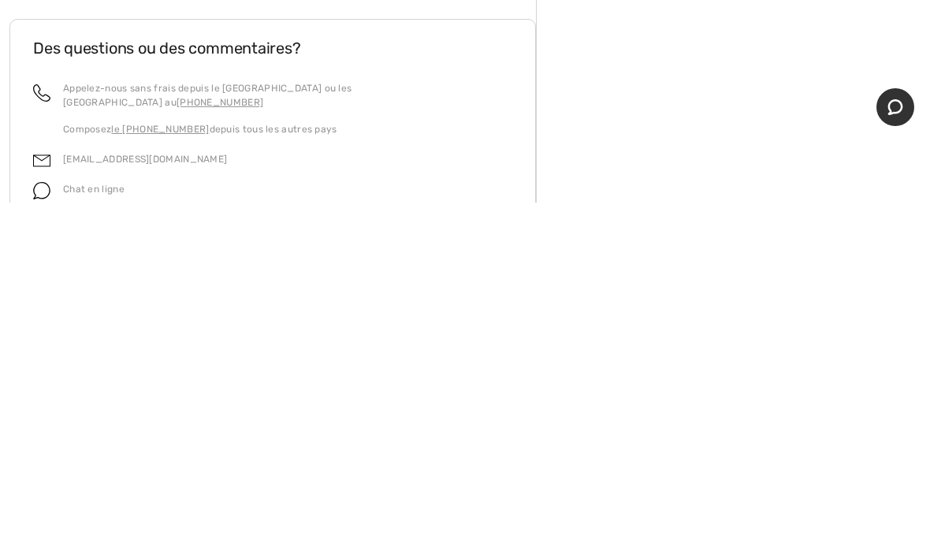
scroll to position [313, 0]
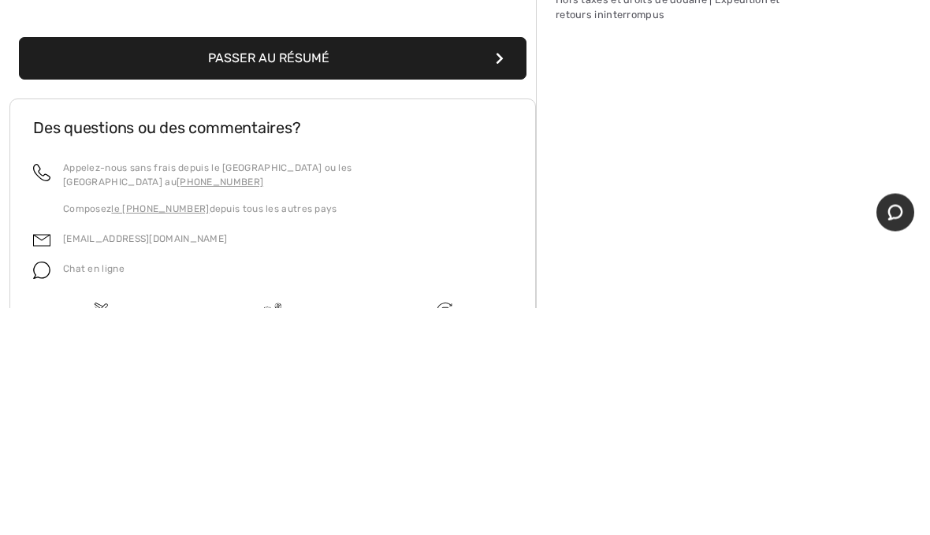
click at [378, 265] on button "Passer au résumé" at bounding box center [272, 286] width 507 height 43
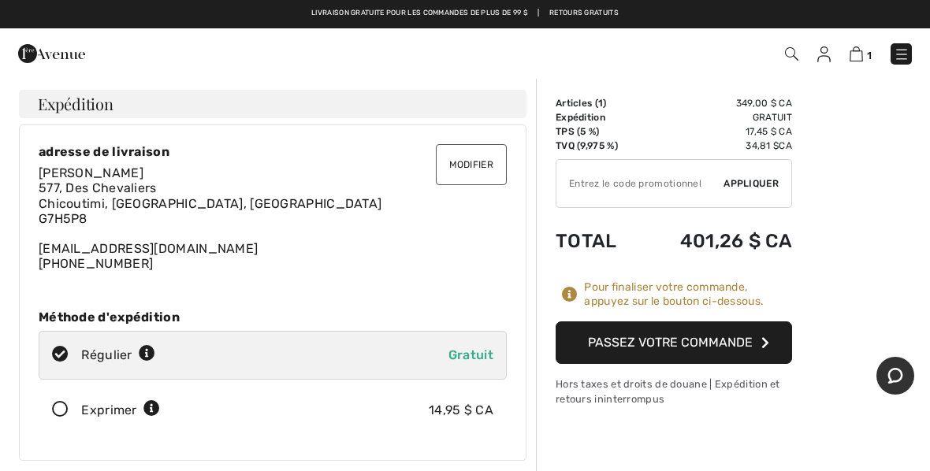
click at [756, 340] on button "Passez votre commande" at bounding box center [674, 343] width 236 height 43
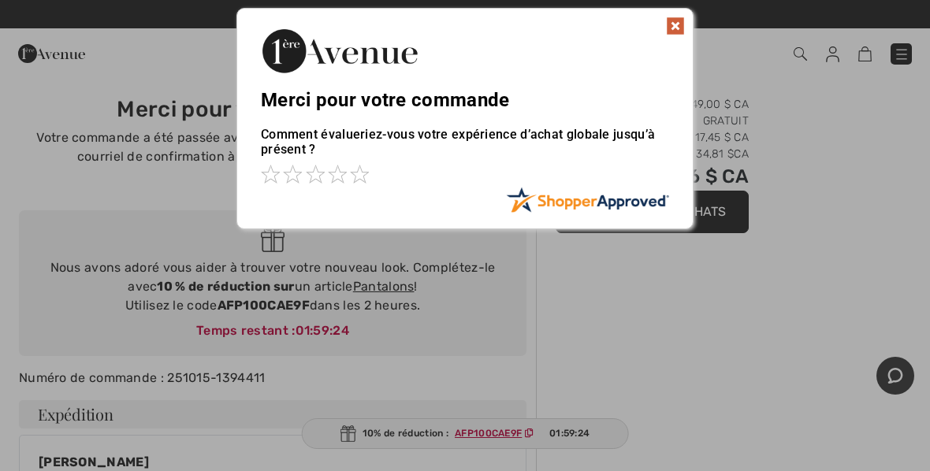
click at [673, 42] on div "Merci pour votre commande" at bounding box center [464, 60] width 455 height 102
click at [667, 32] on img at bounding box center [675, 26] width 19 height 19
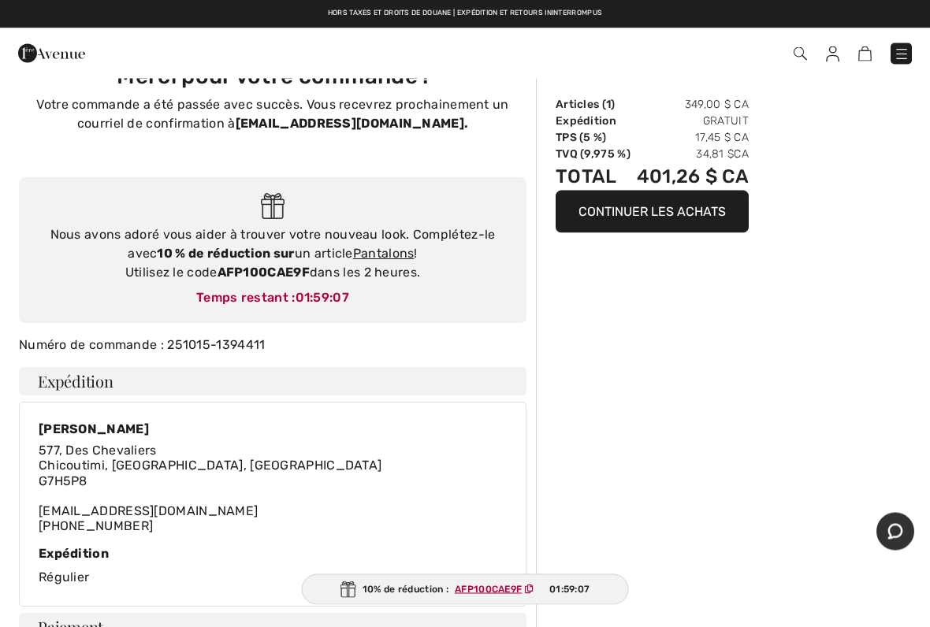
scroll to position [28, 0]
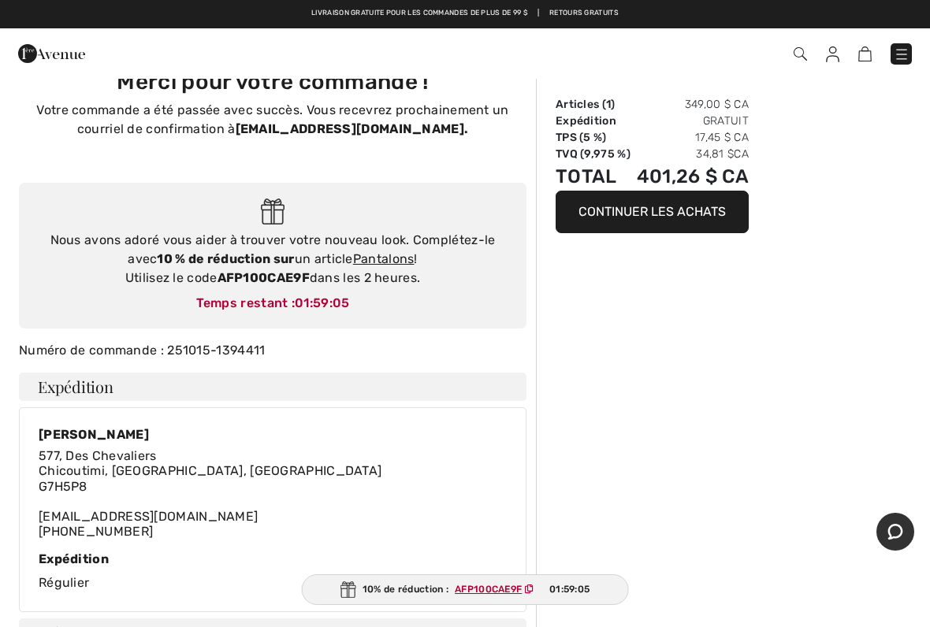
click at [714, 223] on button "Continuer les achats" at bounding box center [652, 212] width 193 height 43
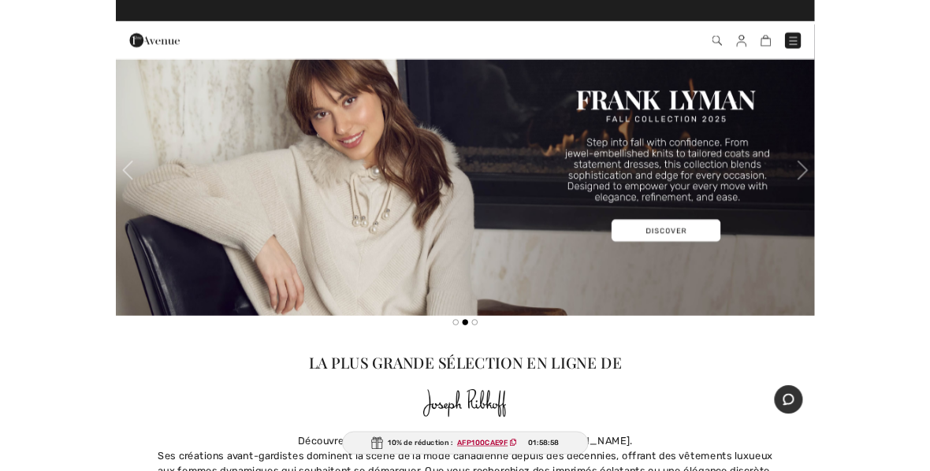
scroll to position [1515, 0]
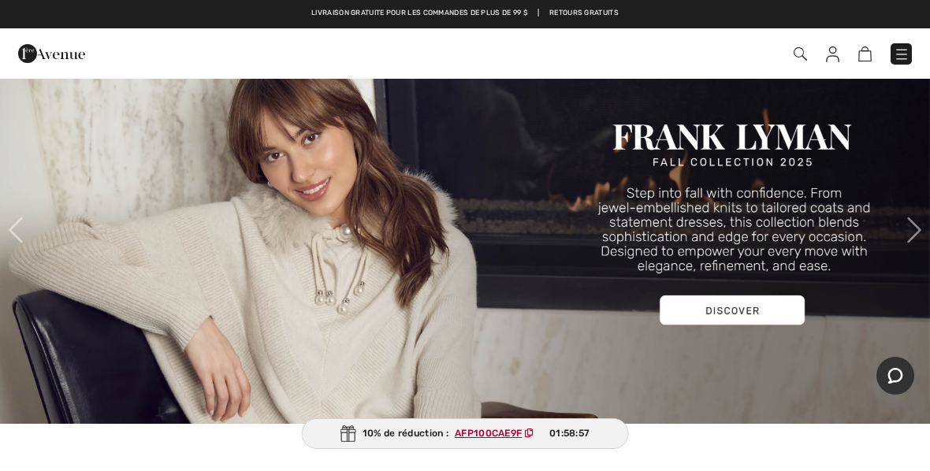
click at [743, 315] on img at bounding box center [465, 230] width 930 height 388
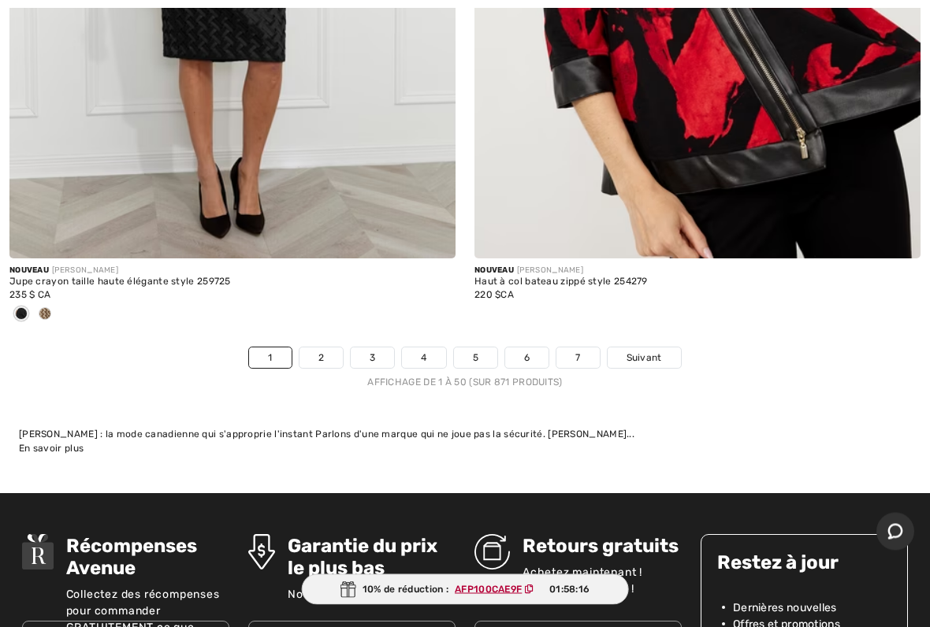
scroll to position [19275, 0]
click at [329, 348] on link "2" at bounding box center [320, 358] width 43 height 20
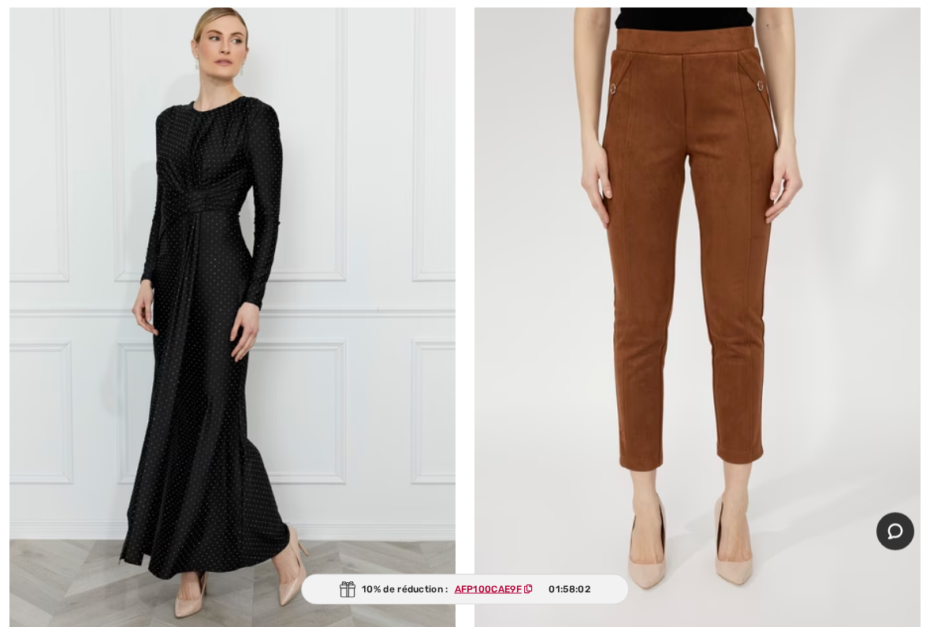
scroll to position [553, 0]
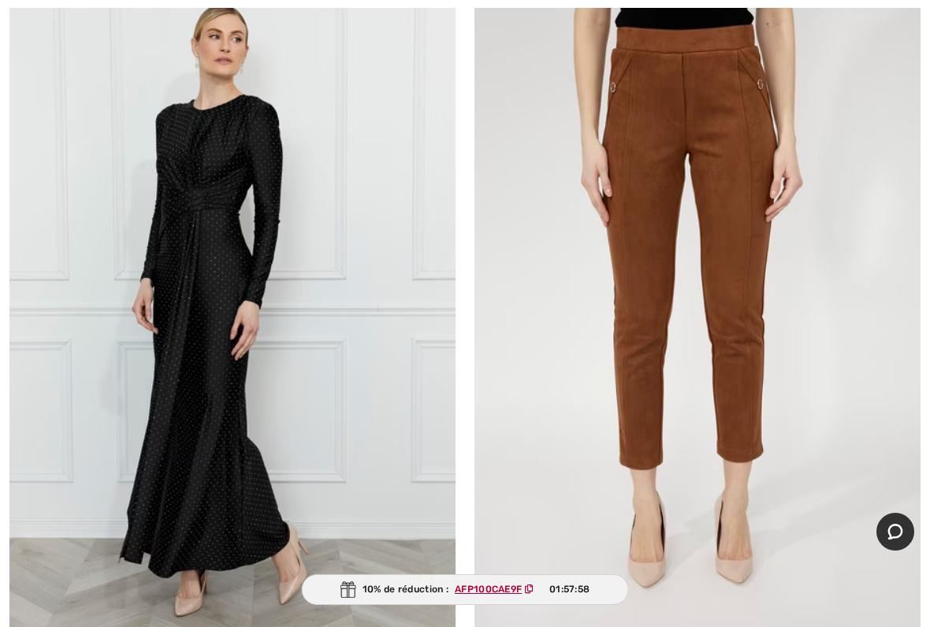
click at [226, 290] on img at bounding box center [232, 313] width 446 height 669
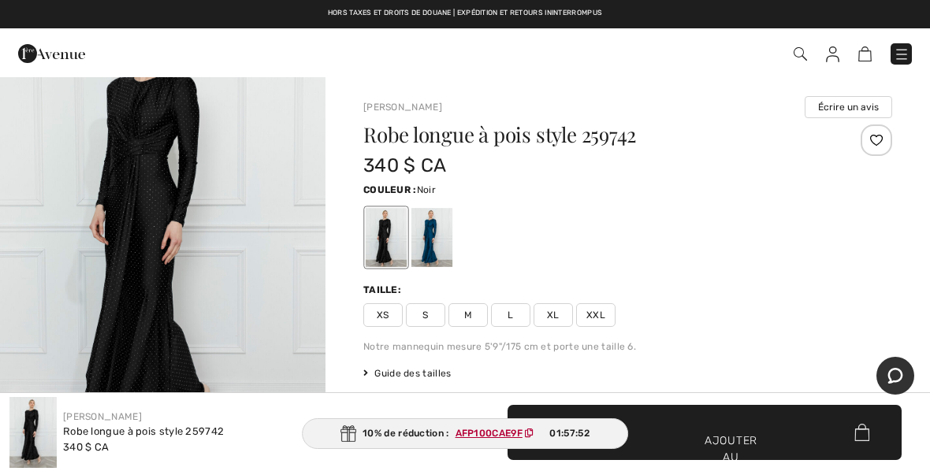
scroll to position [78, 0]
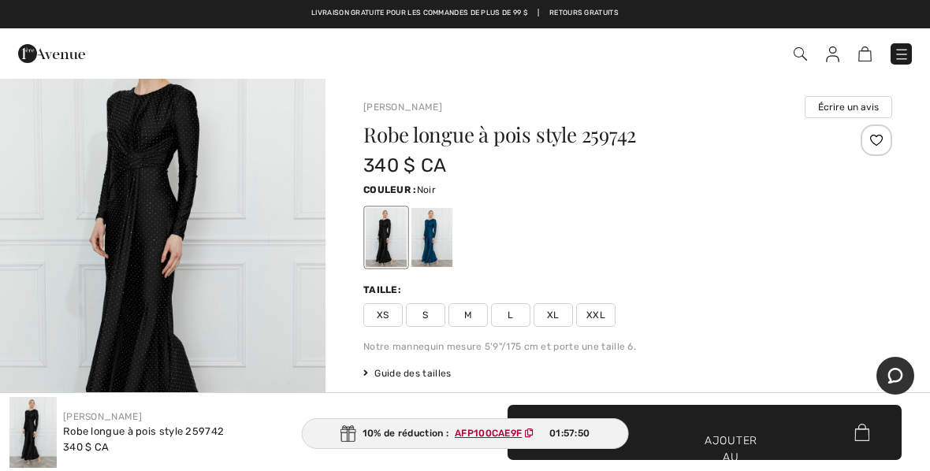
click at [395, 242] on div at bounding box center [386, 237] width 41 height 59
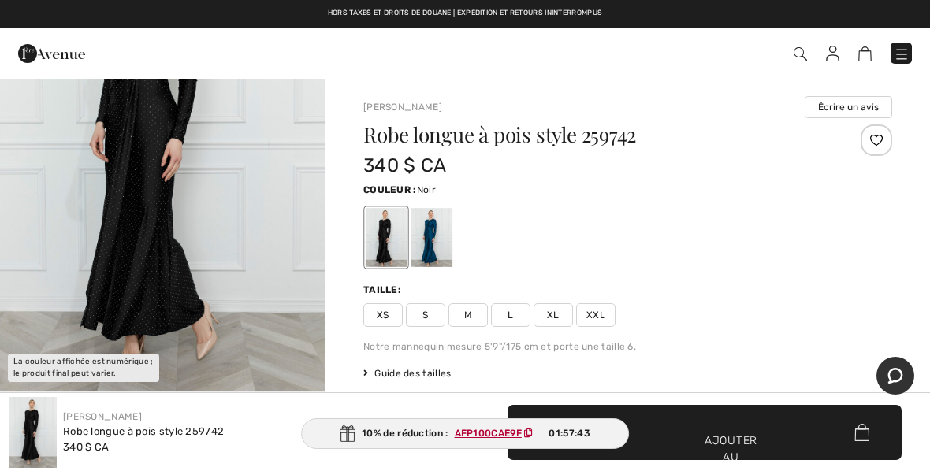
scroll to position [170, 0]
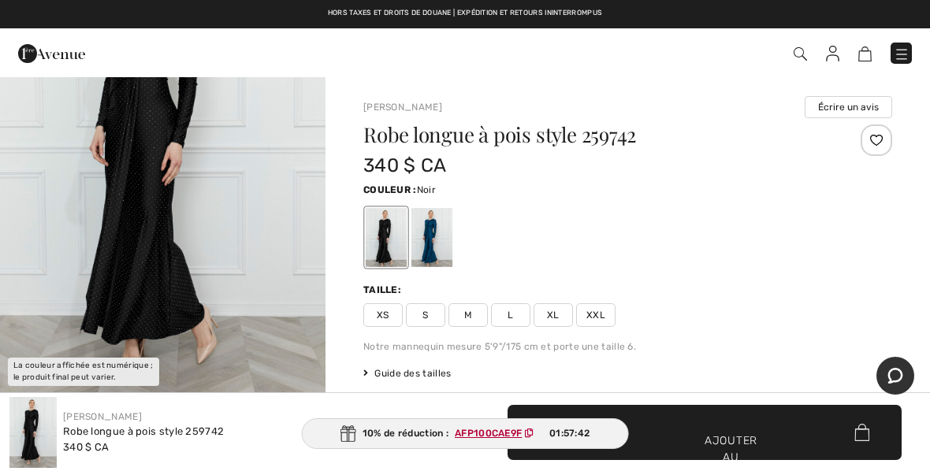
click at [159, 243] on img "1 / 1" at bounding box center [162, 151] width 325 height 489
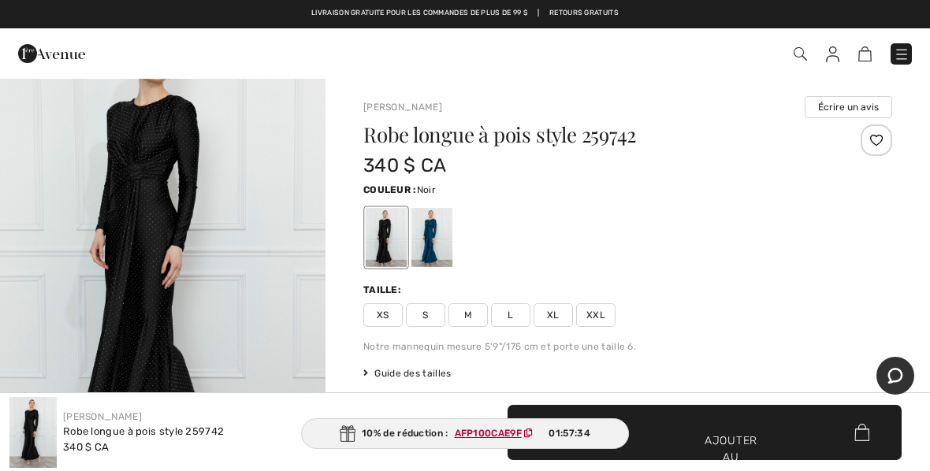
scroll to position [47, 0]
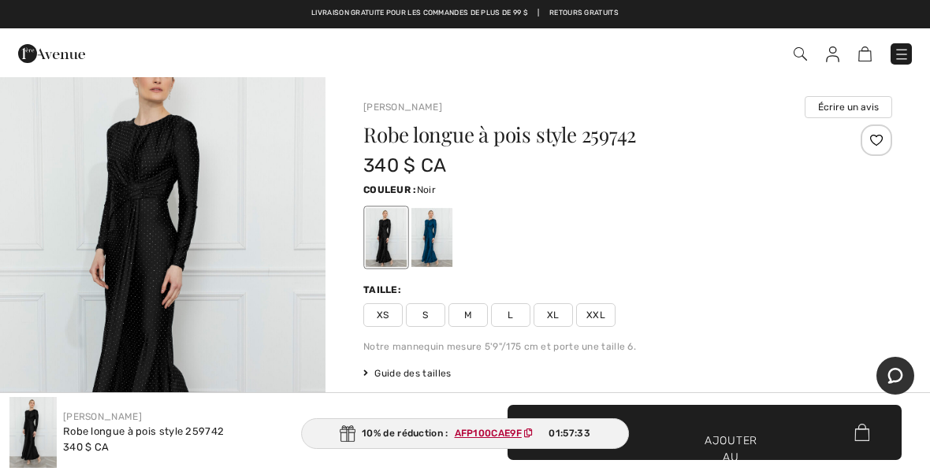
click at [202, 249] on img "1 / 1" at bounding box center [162, 274] width 325 height 489
click at [192, 239] on img "1 / 1" at bounding box center [162, 274] width 325 height 489
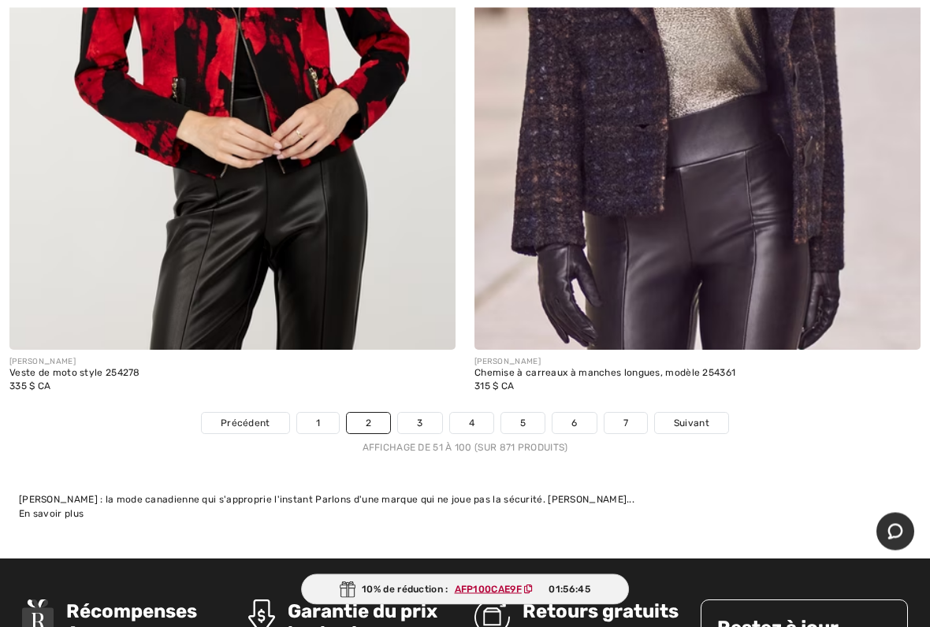
scroll to position [19366, 0]
click at [428, 413] on link "3" at bounding box center [419, 423] width 43 height 20
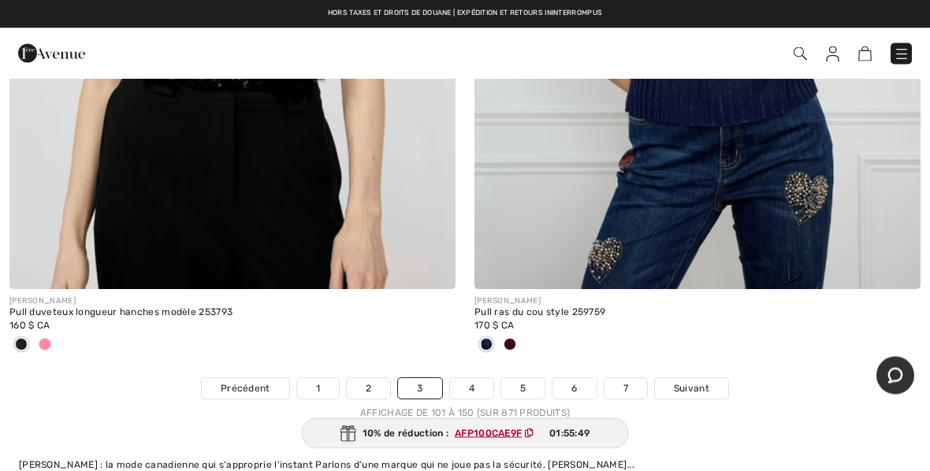
scroll to position [19370, 0]
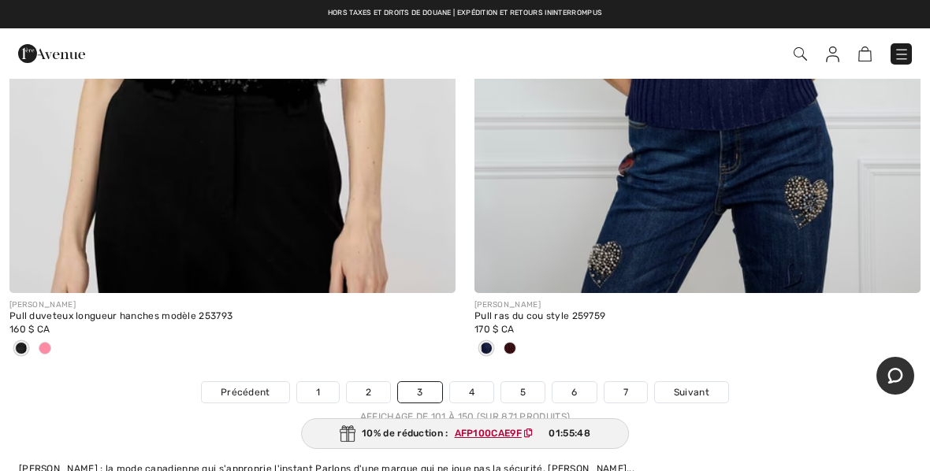
click at [475, 387] on link "4" at bounding box center [471, 392] width 43 height 20
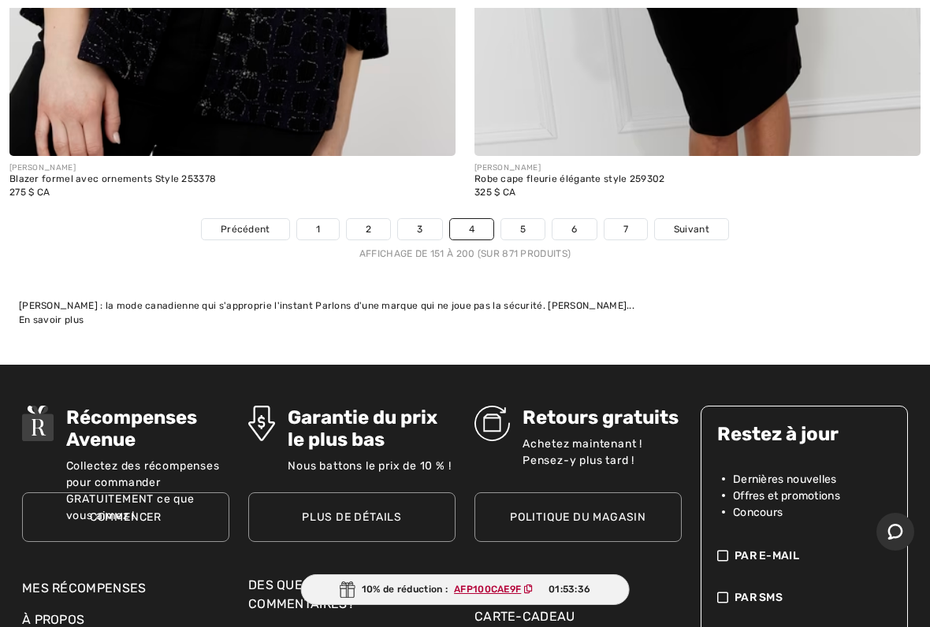
scroll to position [19415, 0]
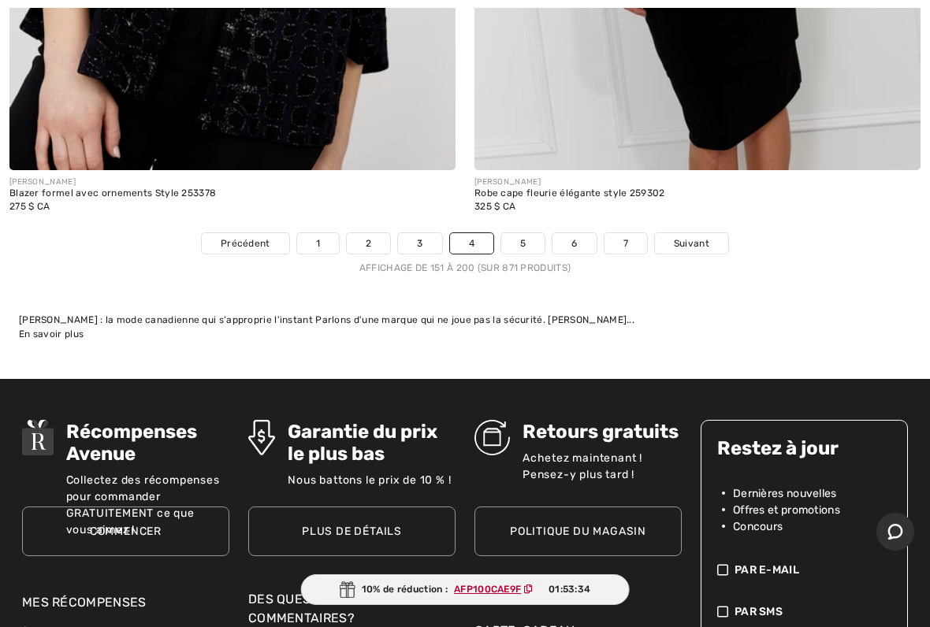
click at [530, 234] on link "5" at bounding box center [522, 243] width 43 height 20
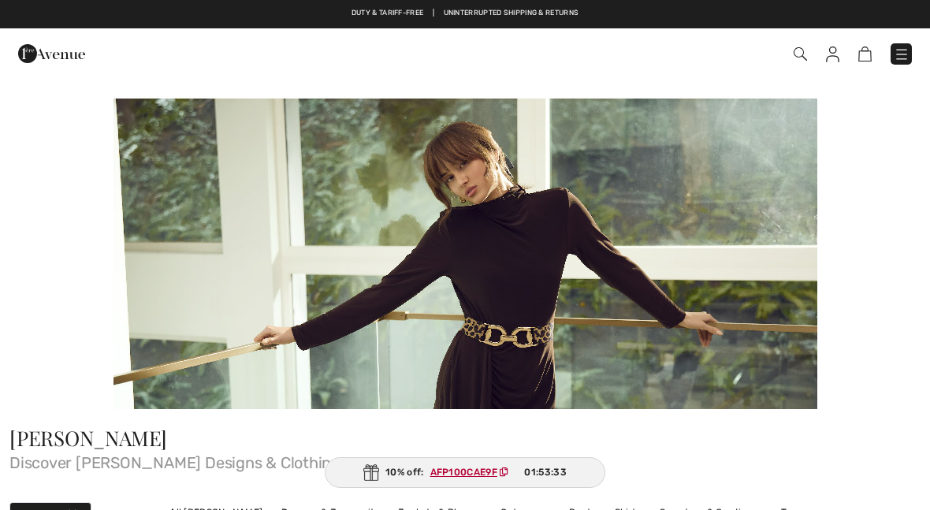
checkbox input "true"
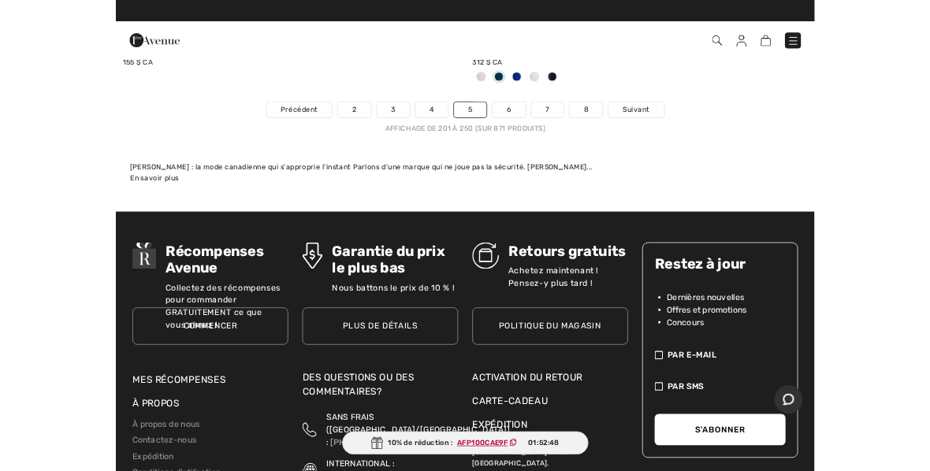
scroll to position [19537, 0]
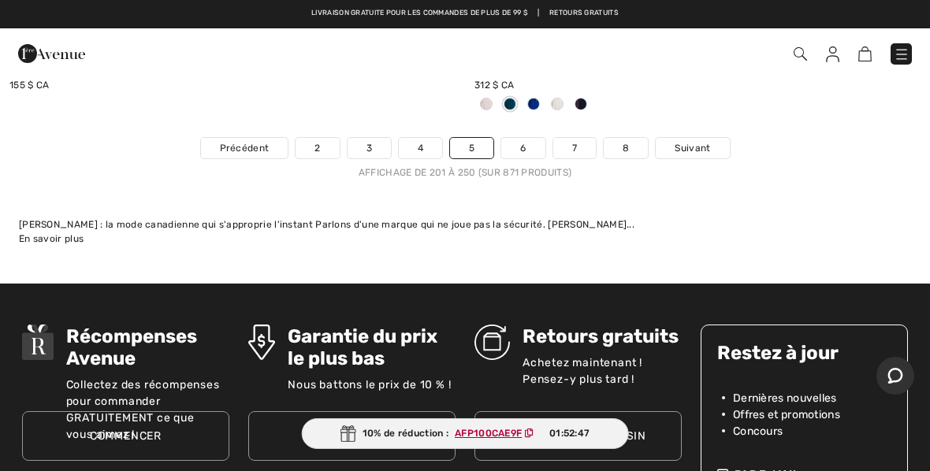
click at [533, 138] on link "6" at bounding box center [522, 148] width 43 height 20
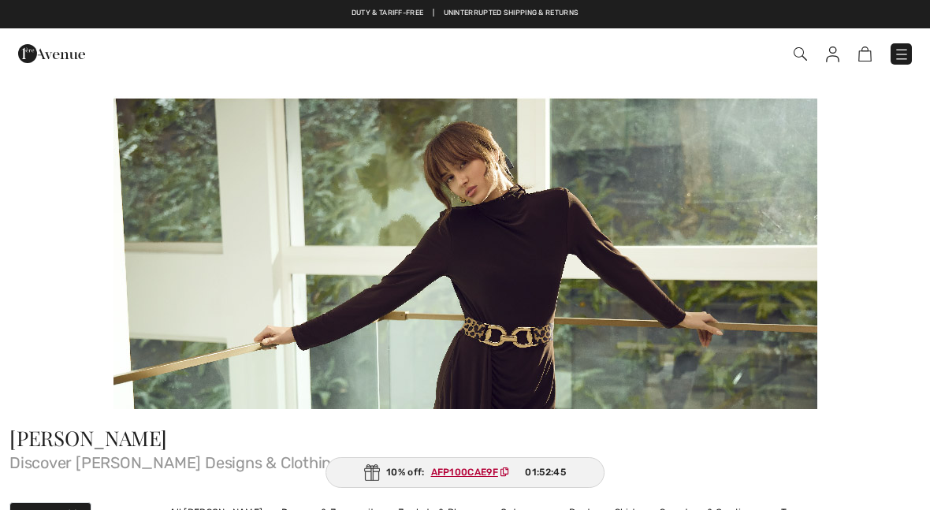
checkbox input "true"
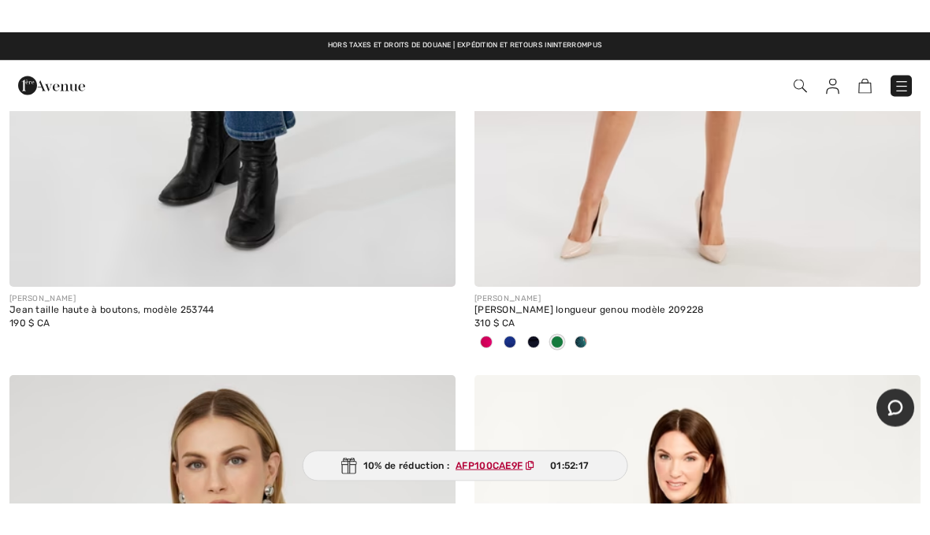
scroll to position [13156, 0]
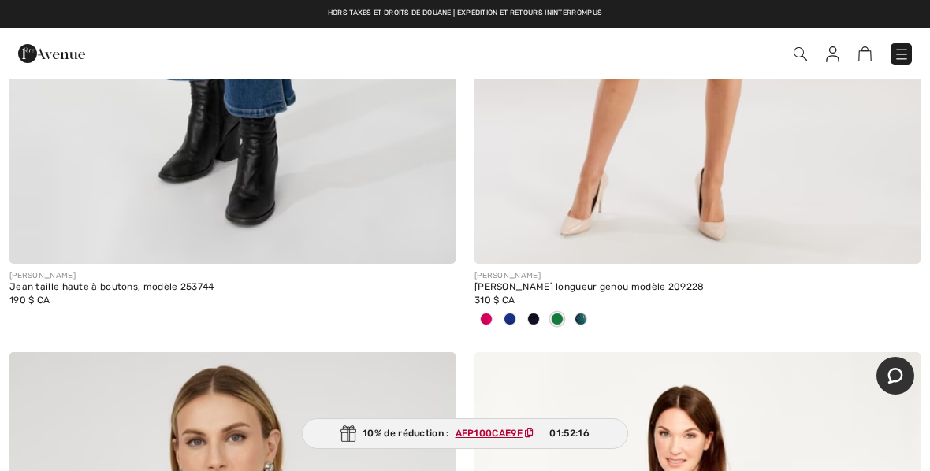
click at [794, 61] on img at bounding box center [800, 53] width 13 height 13
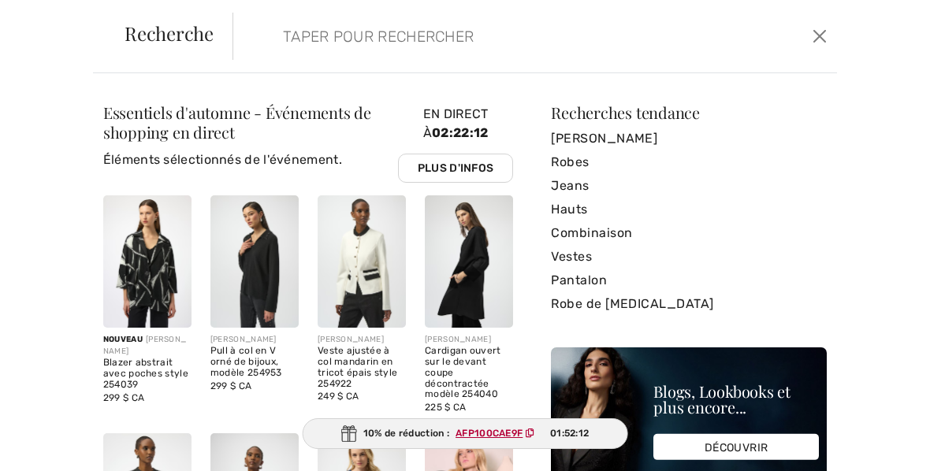
click at [310, 52] on input "search" at bounding box center [472, 36] width 403 height 47
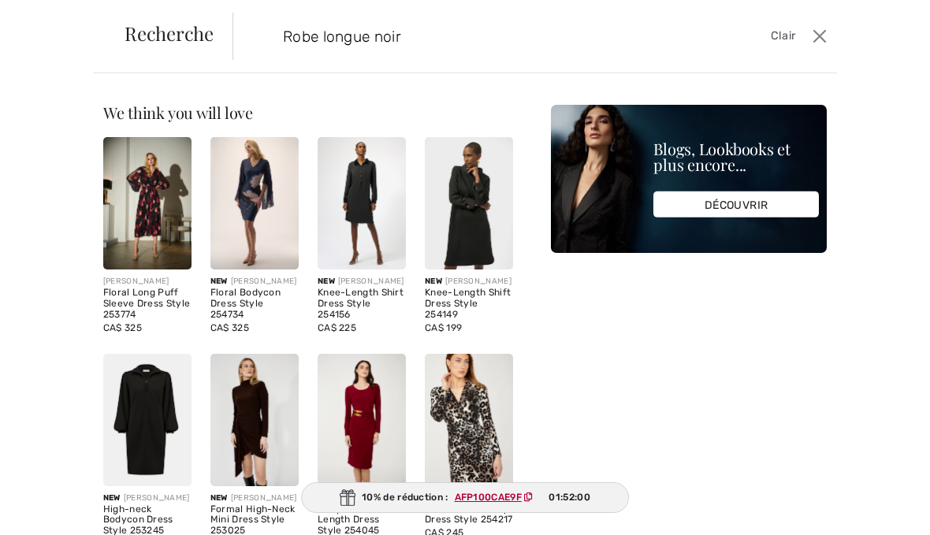
type input "Robe longue noire"
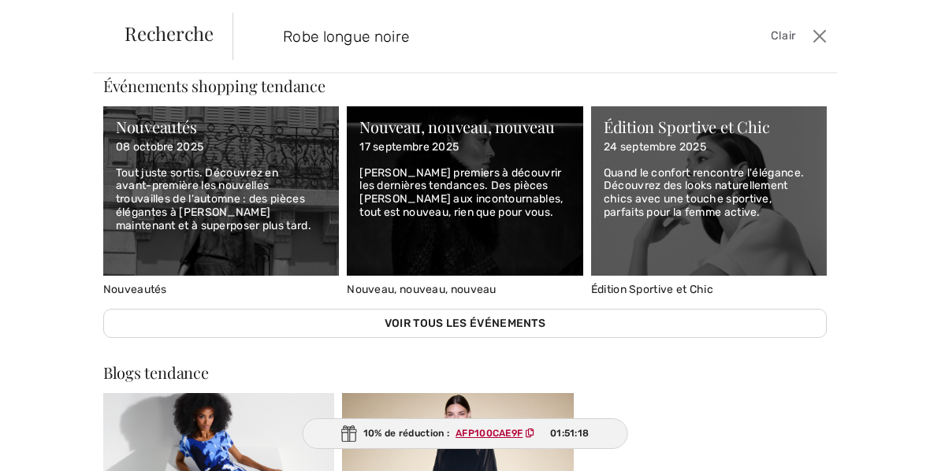
scroll to position [8266, 0]
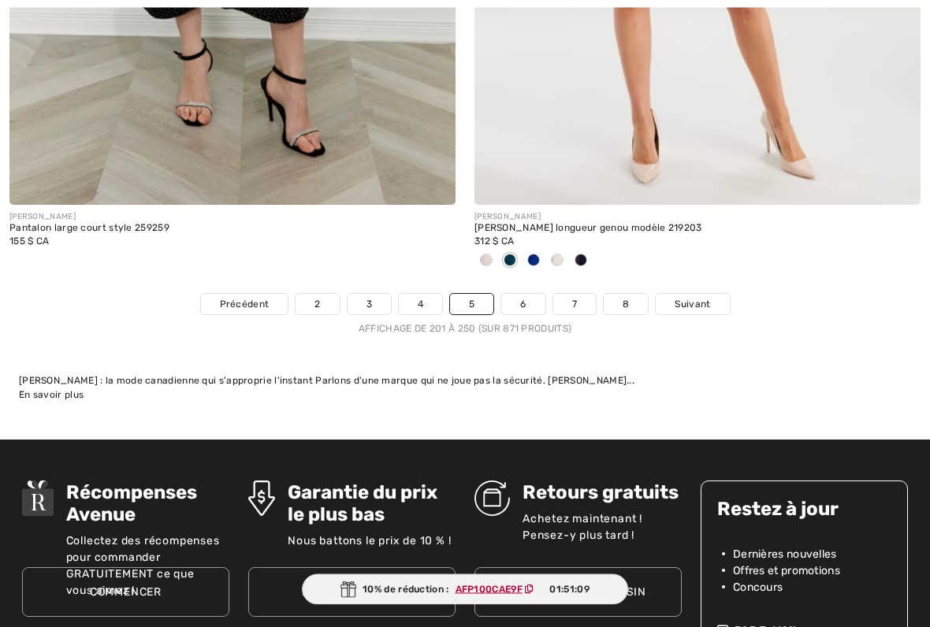
scroll to position [19381, 0]
click at [538, 294] on link "6" at bounding box center [522, 304] width 43 height 20
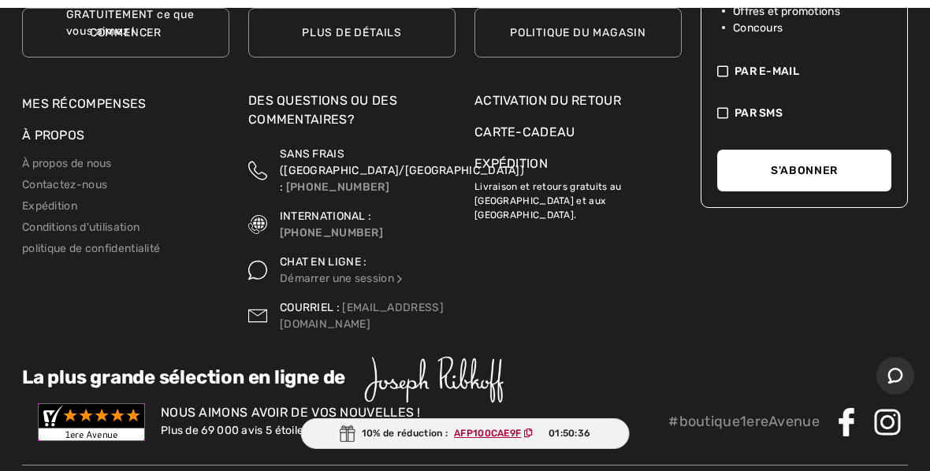
scroll to position [20109, 0]
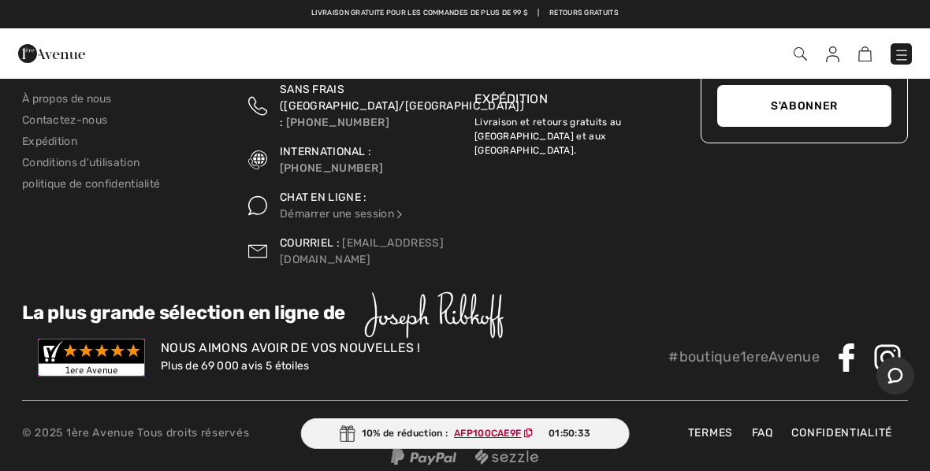
click at [795, 60] on img at bounding box center [800, 53] width 13 height 13
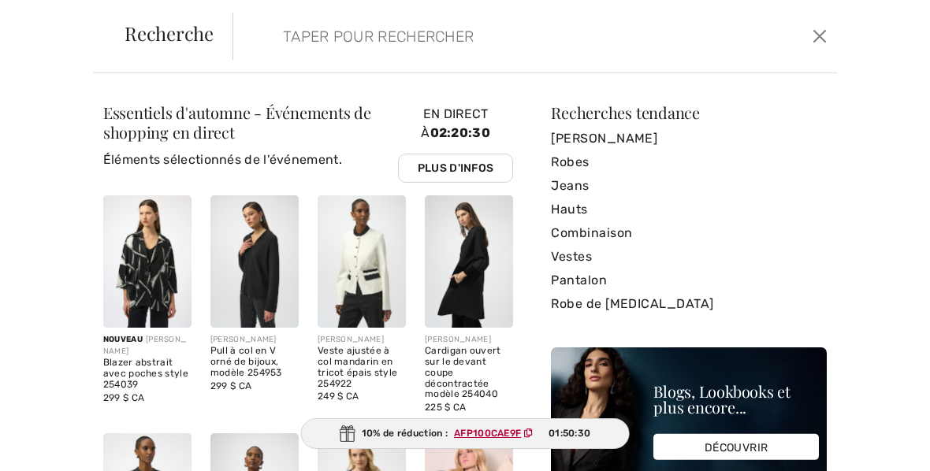
click at [297, 46] on input "search" at bounding box center [472, 36] width 403 height 47
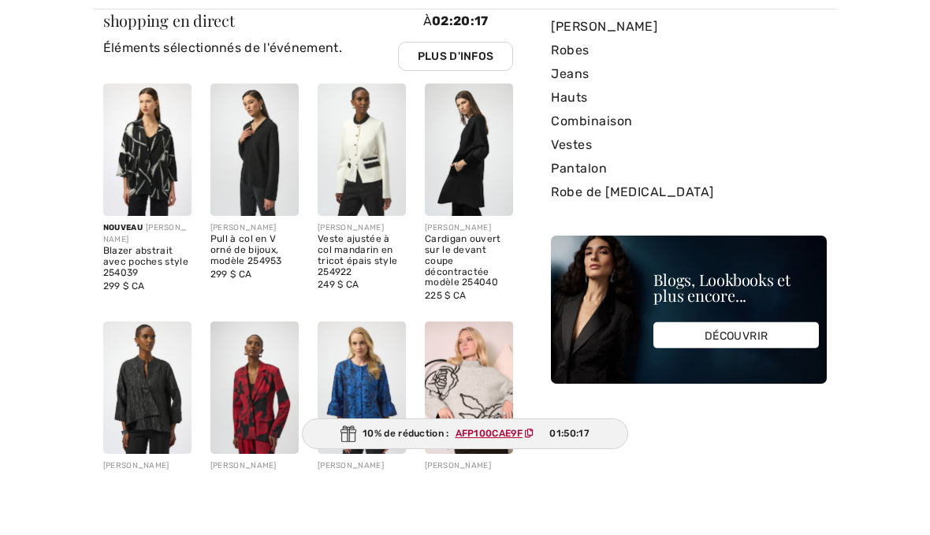
scroll to position [32, 0]
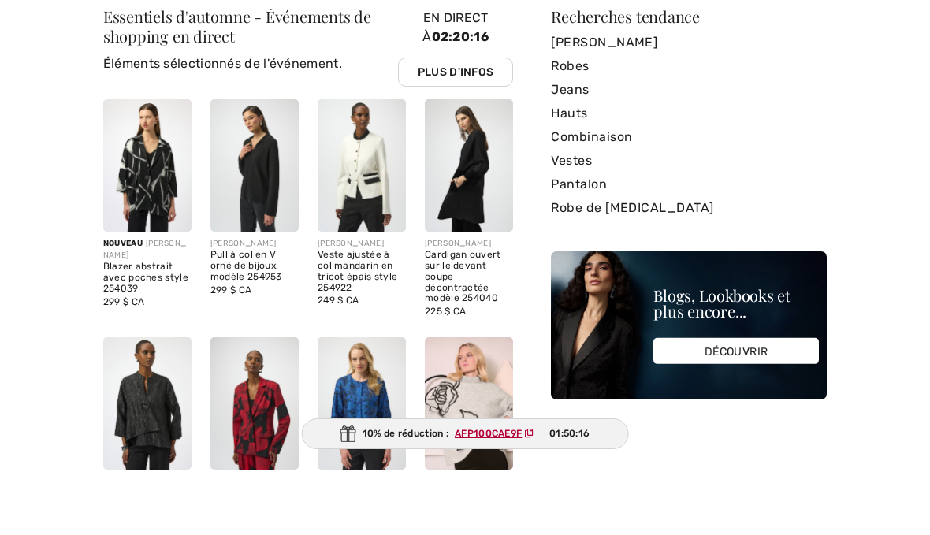
click at [580, 122] on font "Robes" at bounding box center [570, 129] width 38 height 15
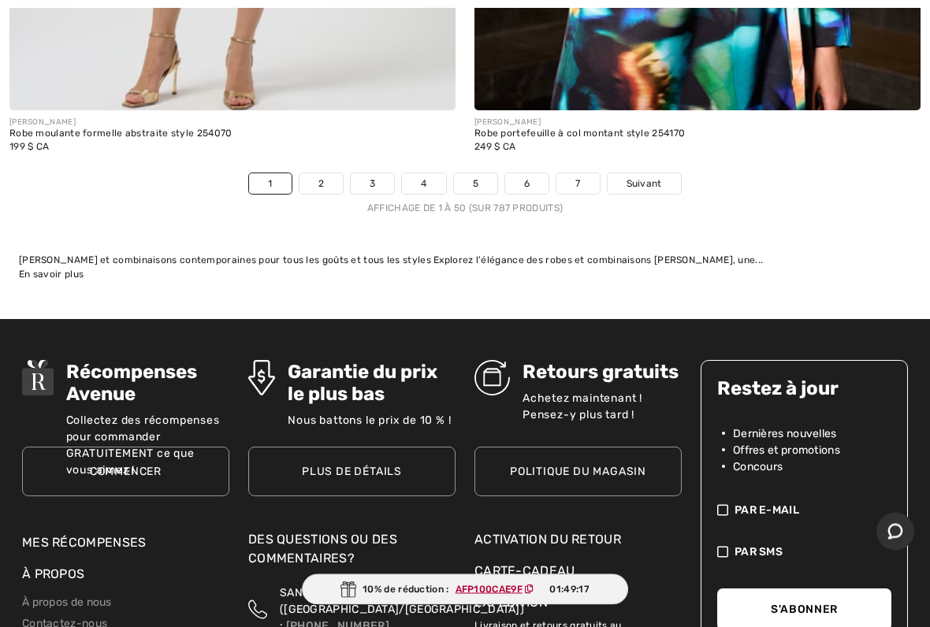
scroll to position [19382, 0]
click at [650, 177] on link "Suivant" at bounding box center [644, 183] width 73 height 20
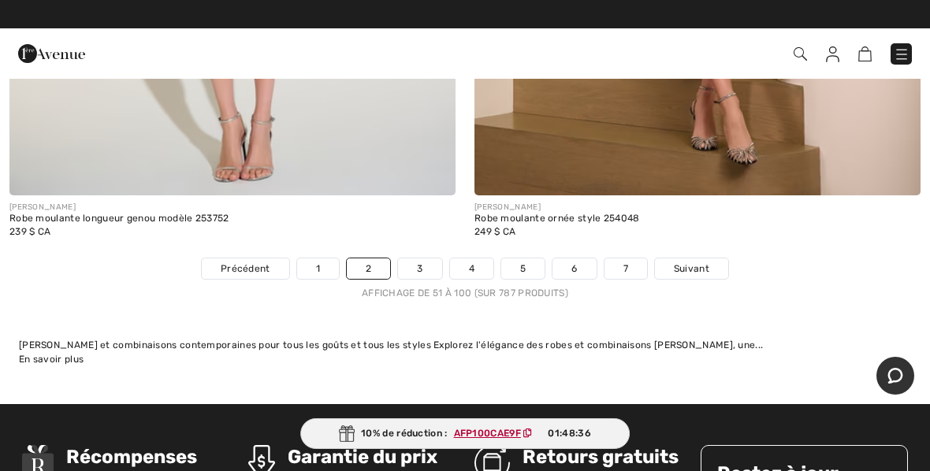
scroll to position [19158, 0]
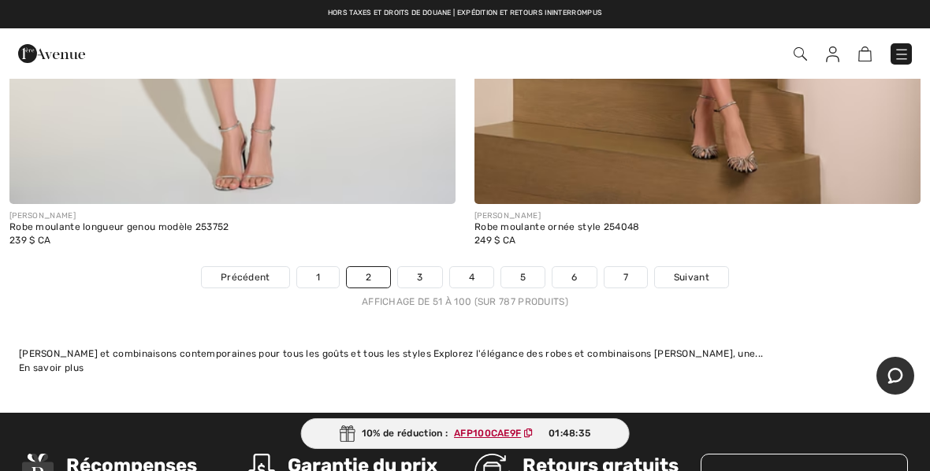
click at [420, 268] on link "3" at bounding box center [419, 277] width 43 height 20
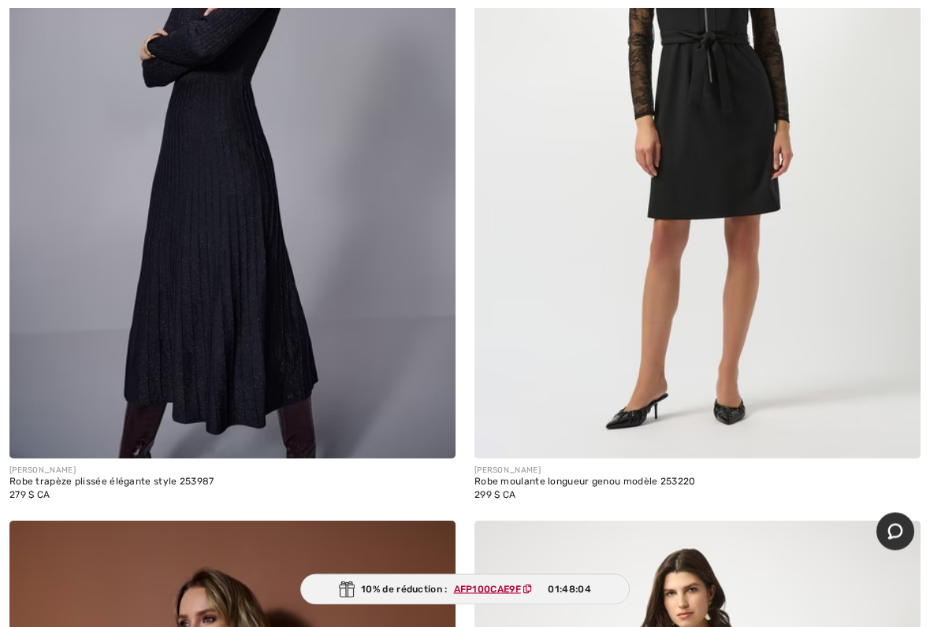
scroll to position [15757, 0]
click at [122, 465] on div "[PERSON_NAME]" at bounding box center [232, 471] width 446 height 12
click at [228, 372] on img at bounding box center [232, 124] width 446 height 669
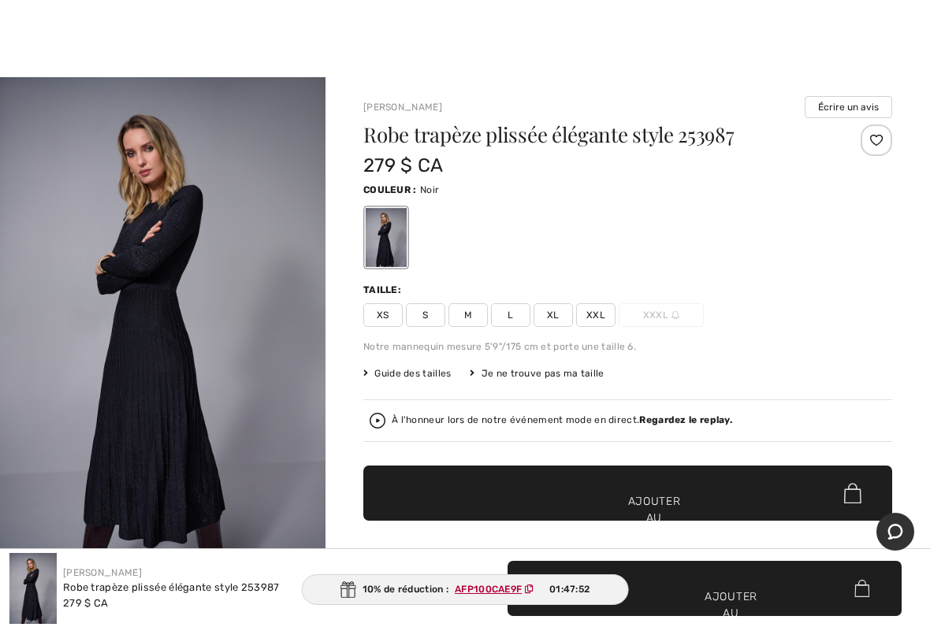
click at [385, 319] on font "XS" at bounding box center [383, 315] width 13 height 11
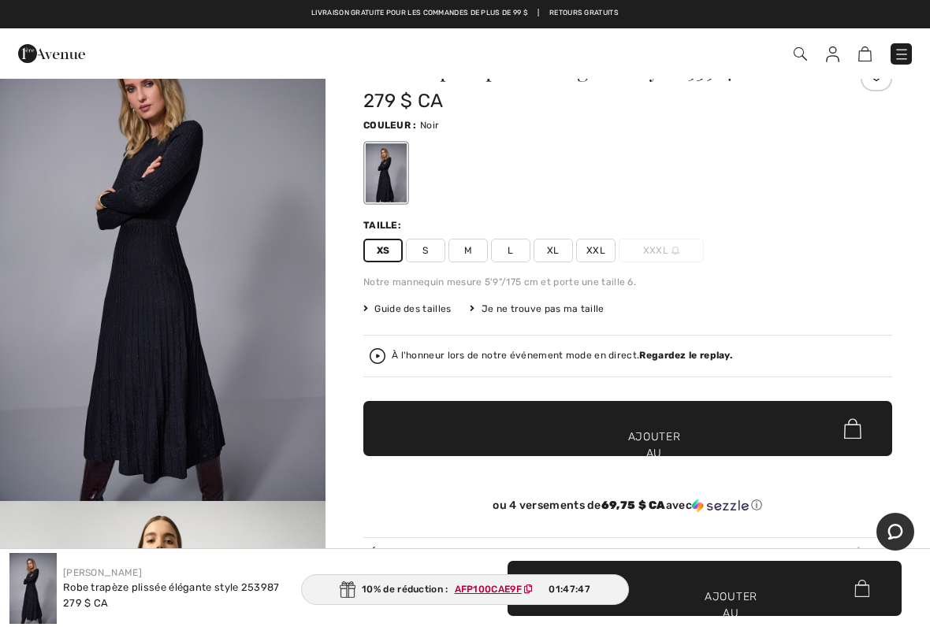
scroll to position [66, 0]
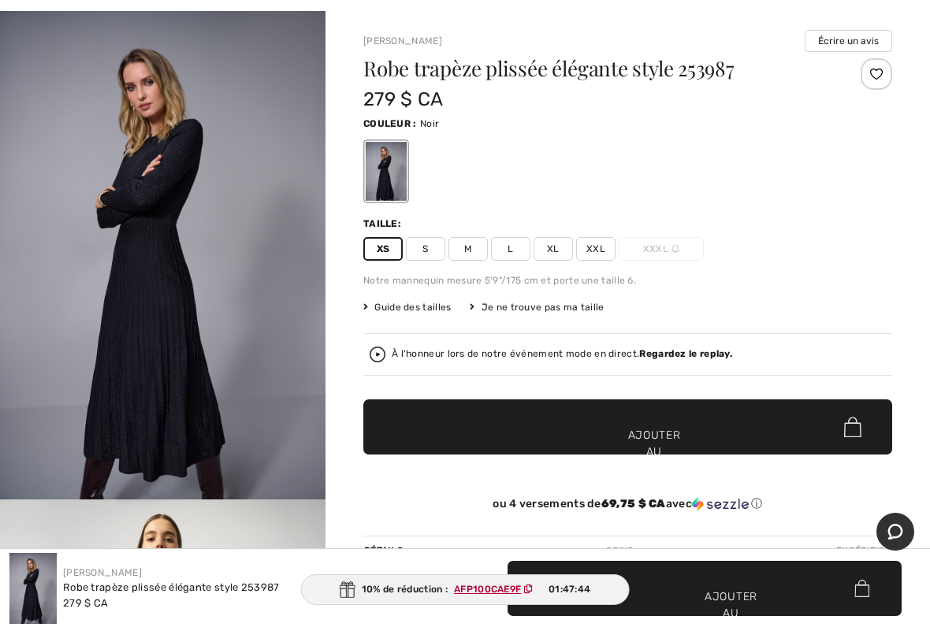
click at [503, 509] on font "AFP100CAE9F" at bounding box center [487, 589] width 67 height 11
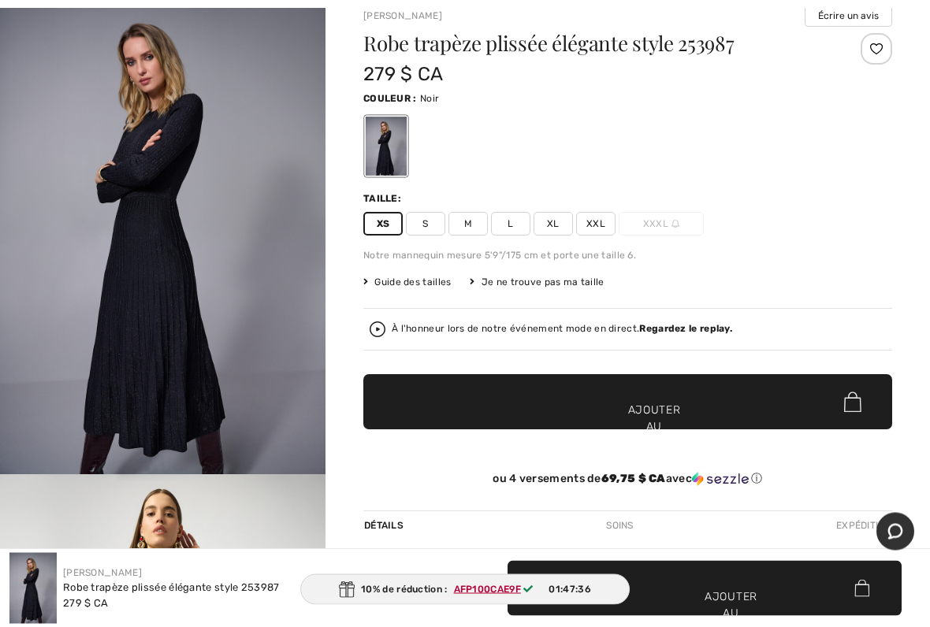
scroll to position [91, 0]
click at [723, 418] on span "✔ Ajouté au panier Ajouter au panier" at bounding box center [627, 401] width 529 height 55
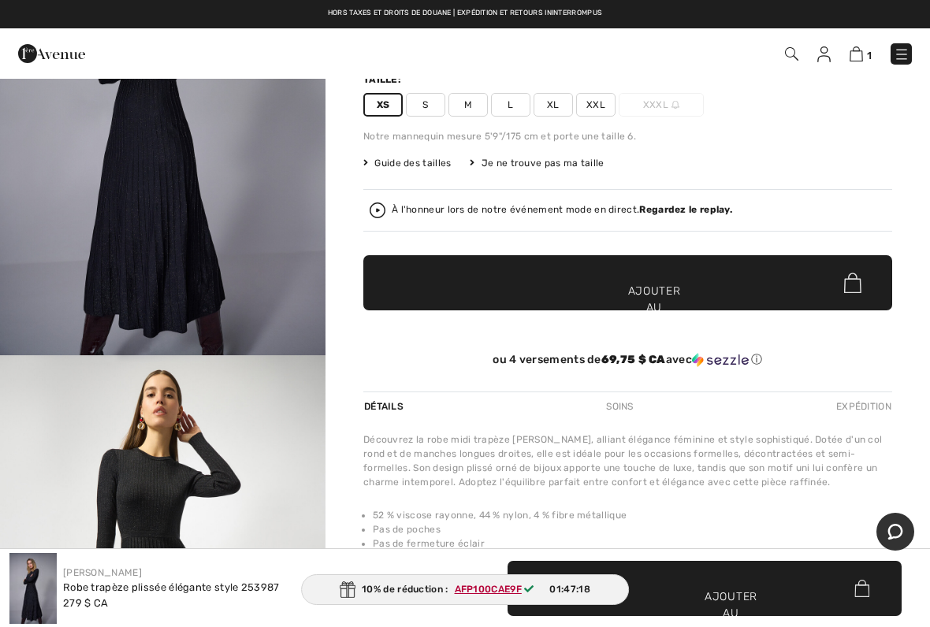
scroll to position [203, 0]
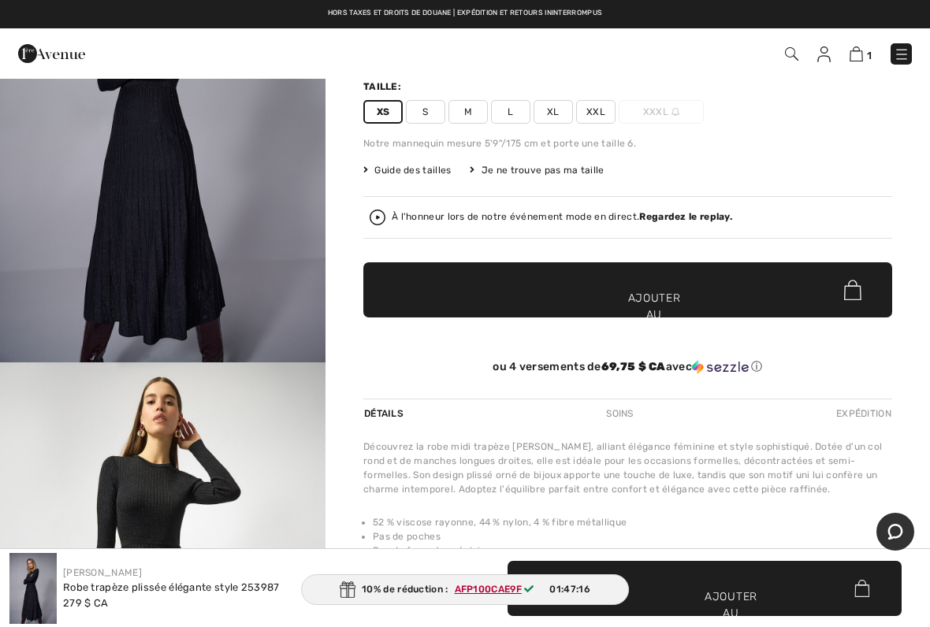
click at [857, 61] on img at bounding box center [855, 53] width 13 height 15
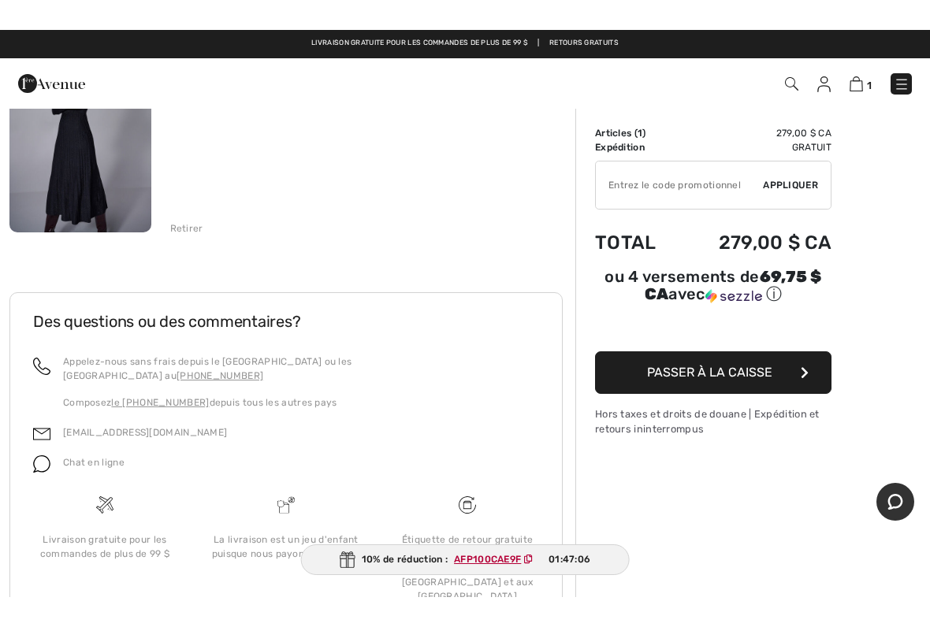
scroll to position [203, 0]
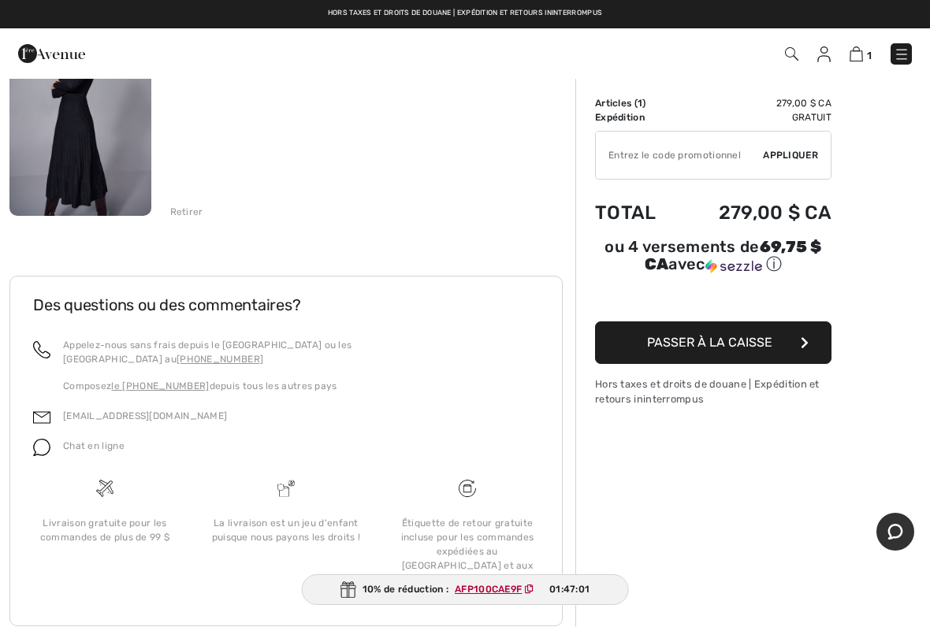
click at [519, 509] on font "AFP100CAE9F" at bounding box center [488, 589] width 67 height 11
click at [809, 354] on button "Passer à la caisse" at bounding box center [713, 343] width 236 height 43
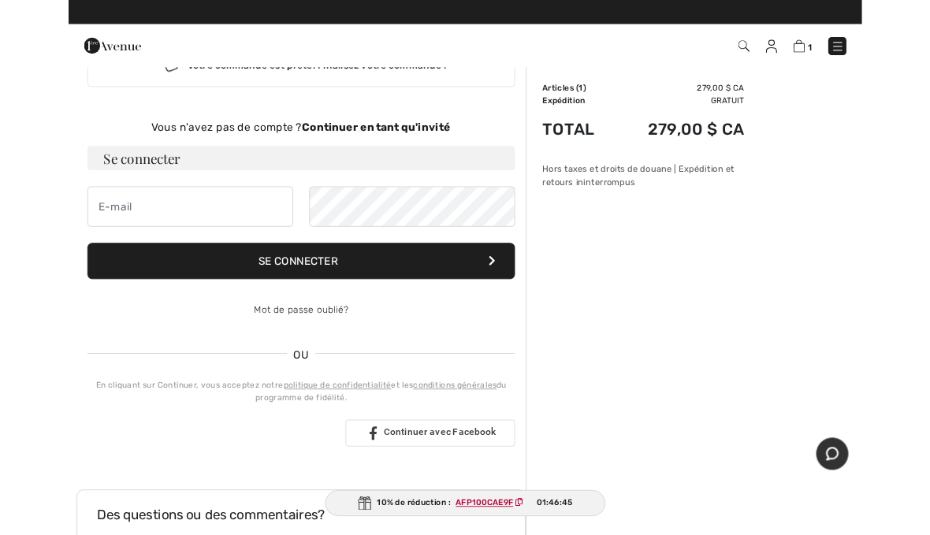
scroll to position [57, 0]
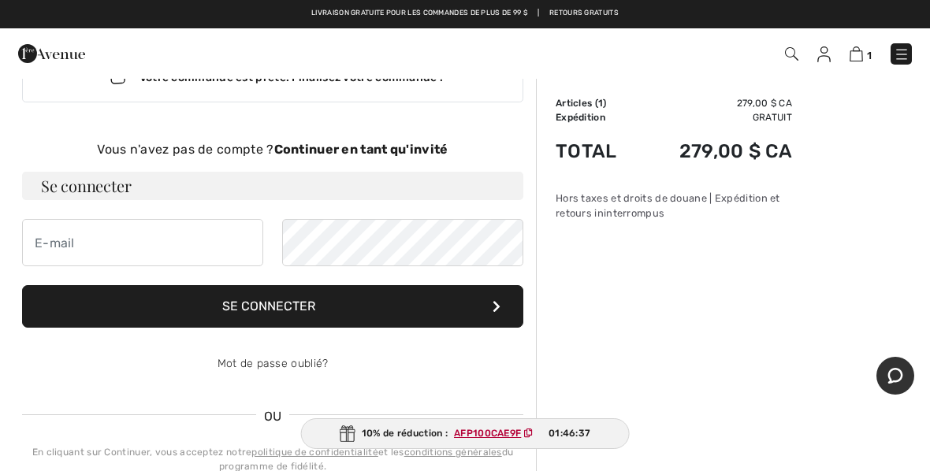
click at [425, 155] on font "Continuer en tant qu'invité" at bounding box center [361, 149] width 174 height 15
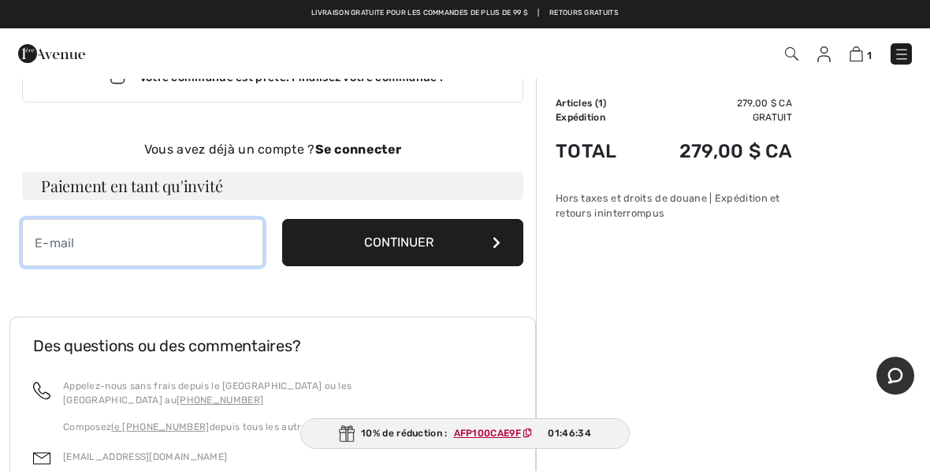
click at [105, 259] on input "email" at bounding box center [142, 242] width 241 height 47
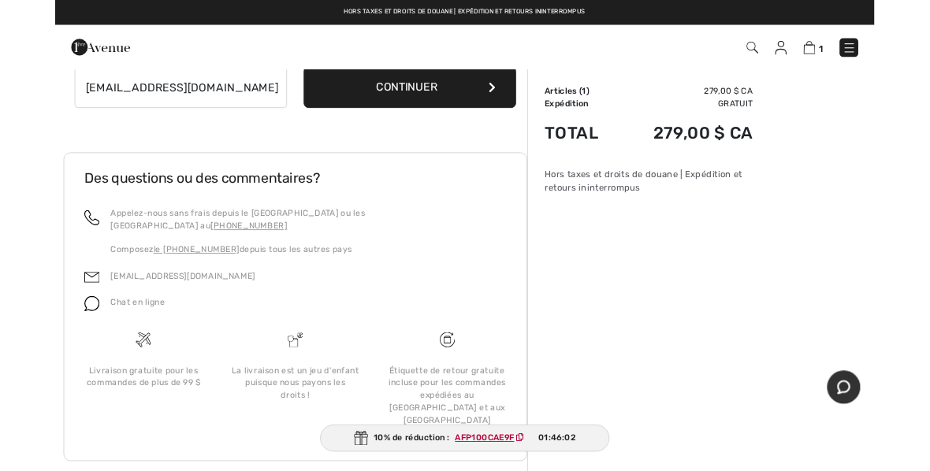
scroll to position [264, 0]
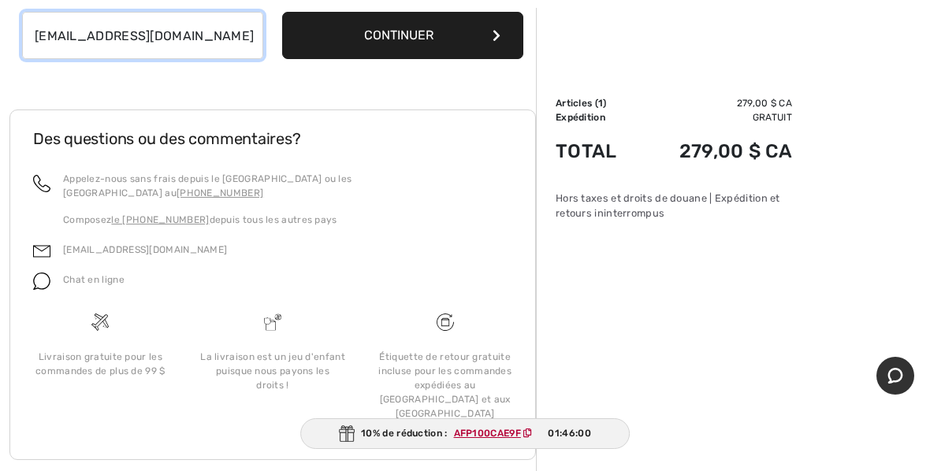
type input "marlenemurdock@videotron.ca"
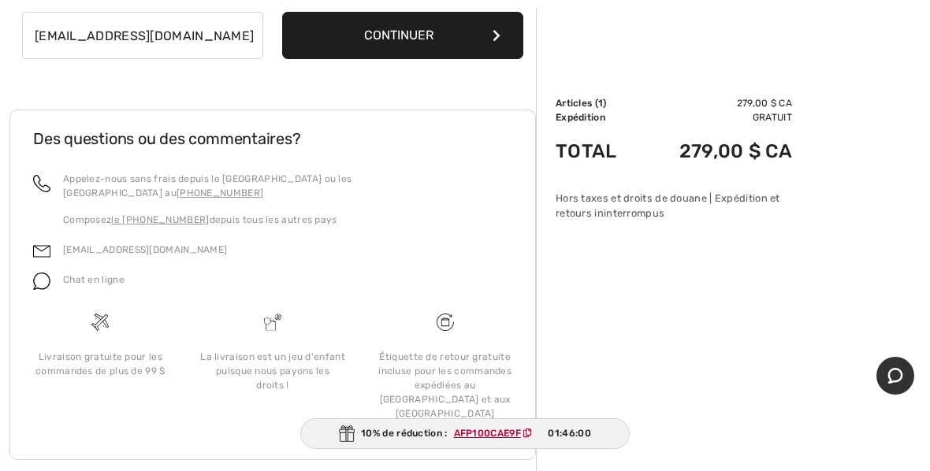
click at [448, 58] on button "Continuer" at bounding box center [402, 35] width 241 height 47
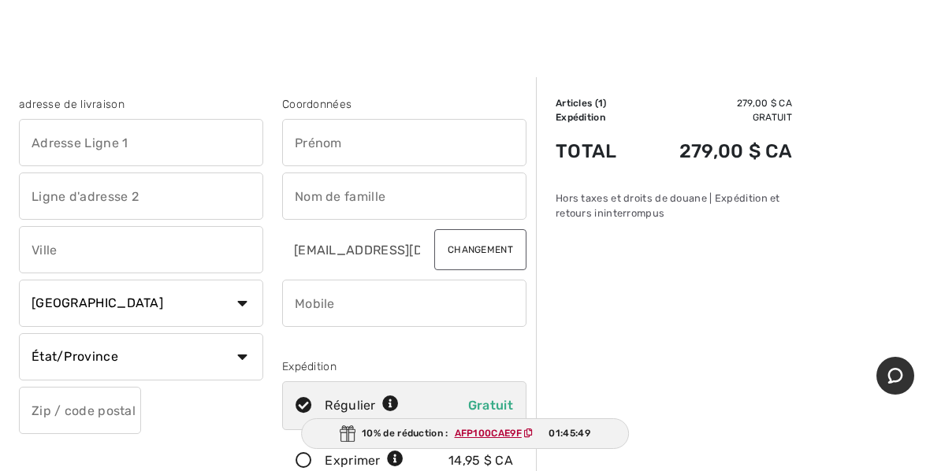
click at [139, 139] on input "text" at bounding box center [141, 142] width 244 height 47
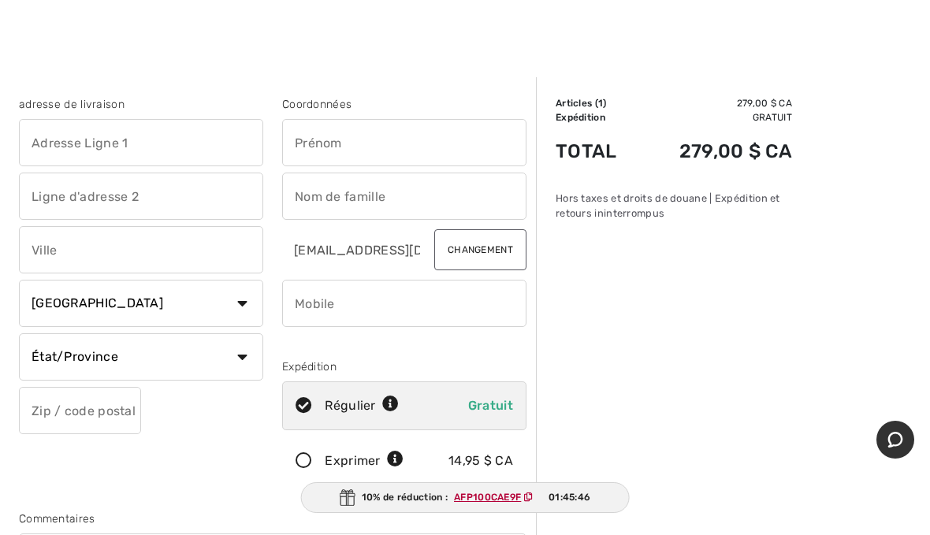
type input "[STREET_ADDRESS]"
type input "Chicoutimi"
select select "QC"
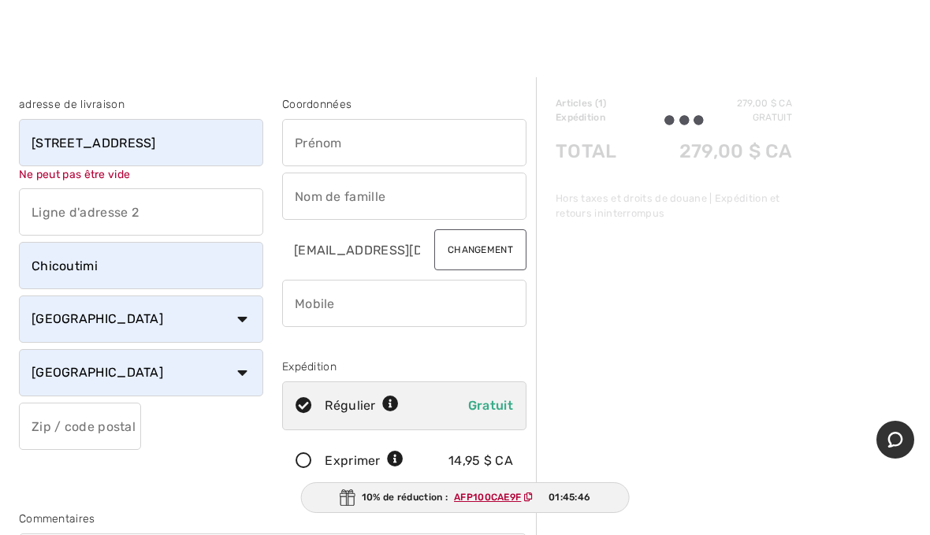
type input "G7H5P8"
type input "[PERSON_NAME]"
type input "4185454469"
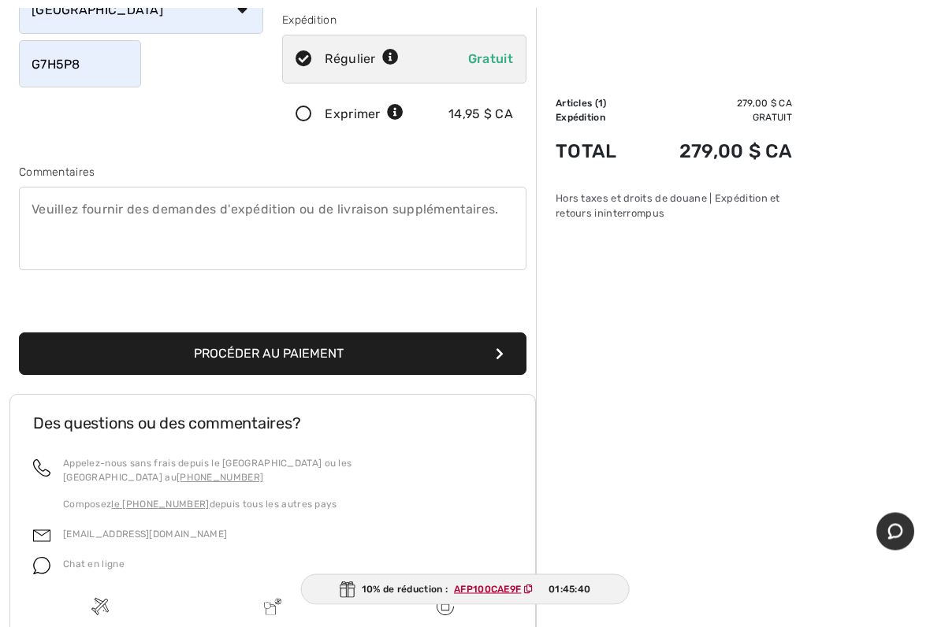
scroll to position [354, 0]
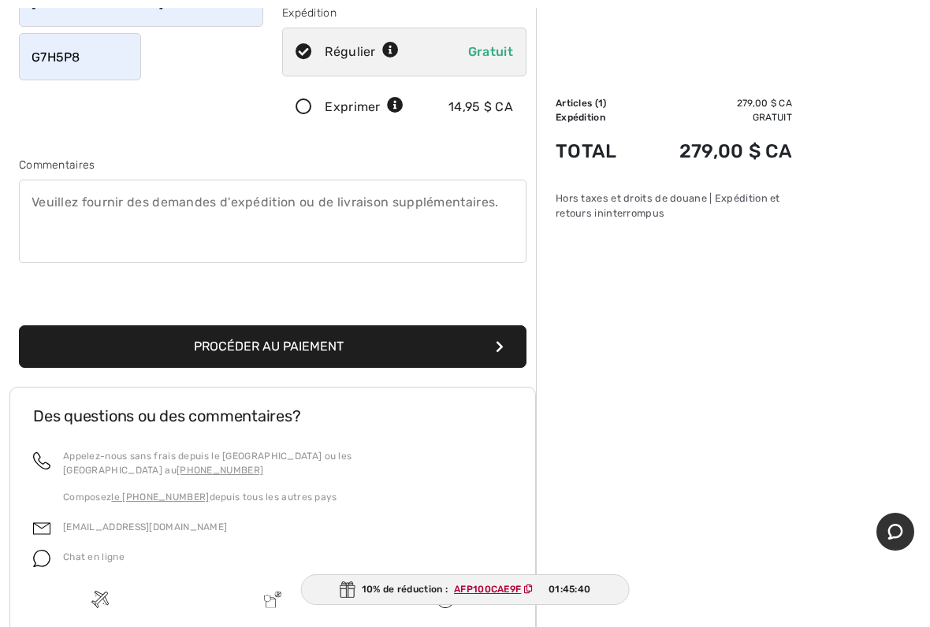
click at [312, 350] on font "Procéder au paiement" at bounding box center [269, 346] width 150 height 15
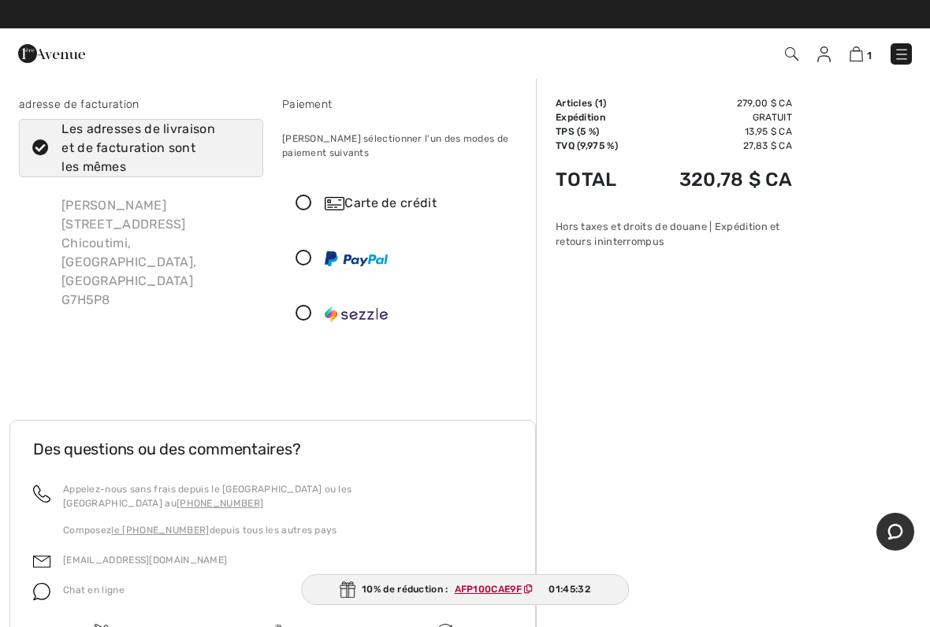
click at [506, 509] on font "AFP100CAE9F" at bounding box center [488, 589] width 67 height 11
click at [505, 509] on div "10% de réduction : AFP100CAE9F 01:45:31" at bounding box center [465, 589] width 328 height 31
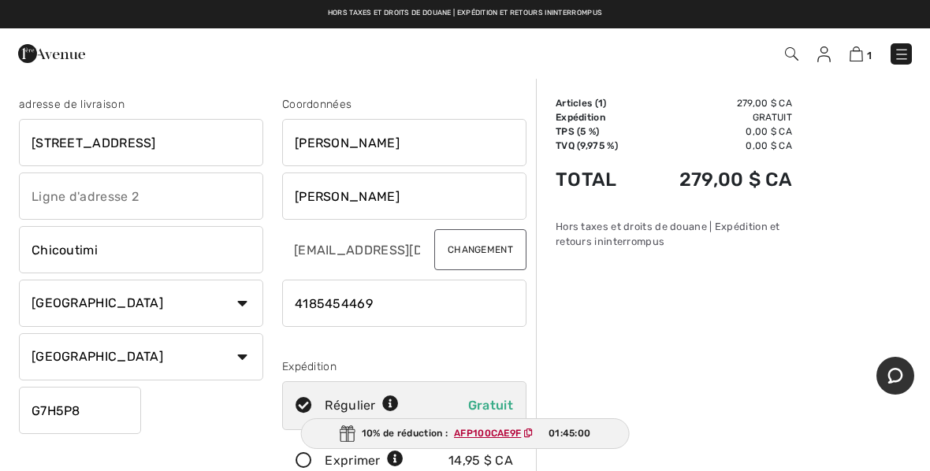
click at [513, 441] on div "10% de réduction : AFP100CAE9F 01:45:00" at bounding box center [465, 433] width 329 height 31
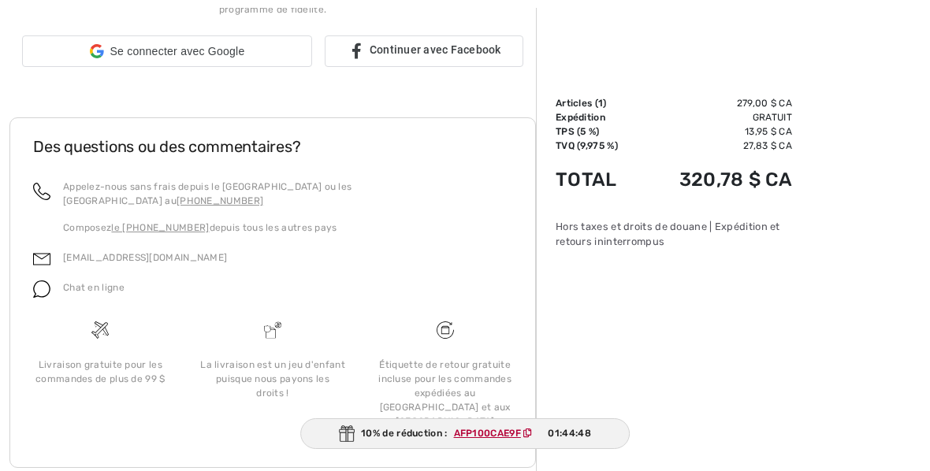
scroll to position [522, 0]
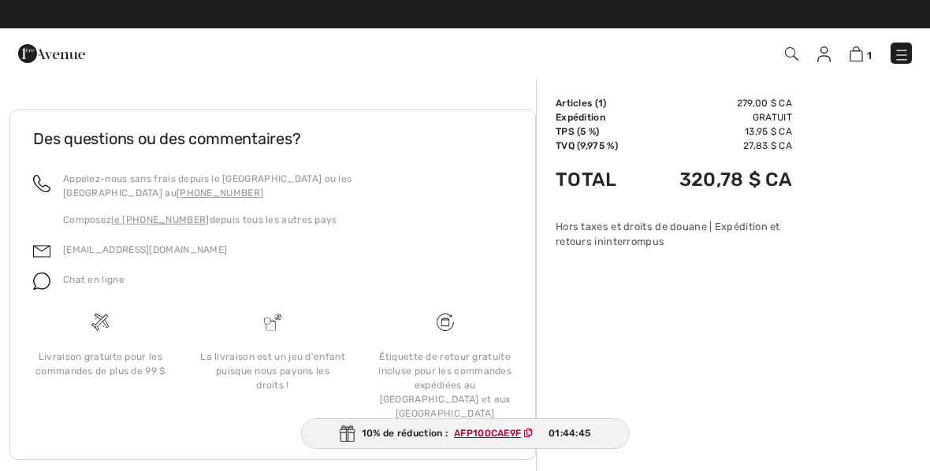
click at [506, 435] on font "AFP100CAE9F" at bounding box center [487, 433] width 67 height 11
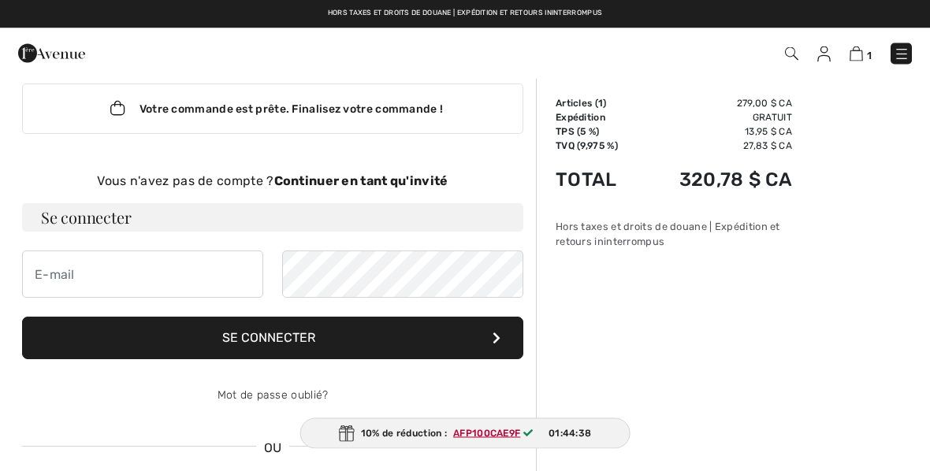
scroll to position [0, 0]
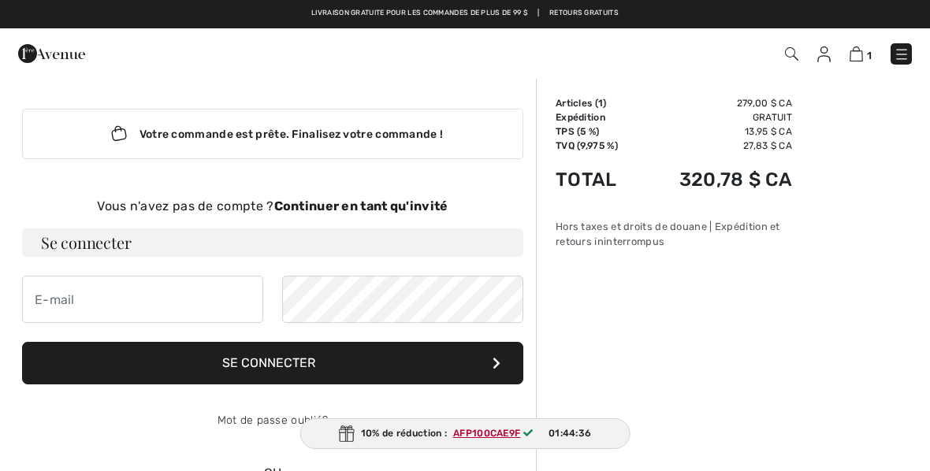
click at [431, 372] on button "Se connecter" at bounding box center [272, 363] width 501 height 43
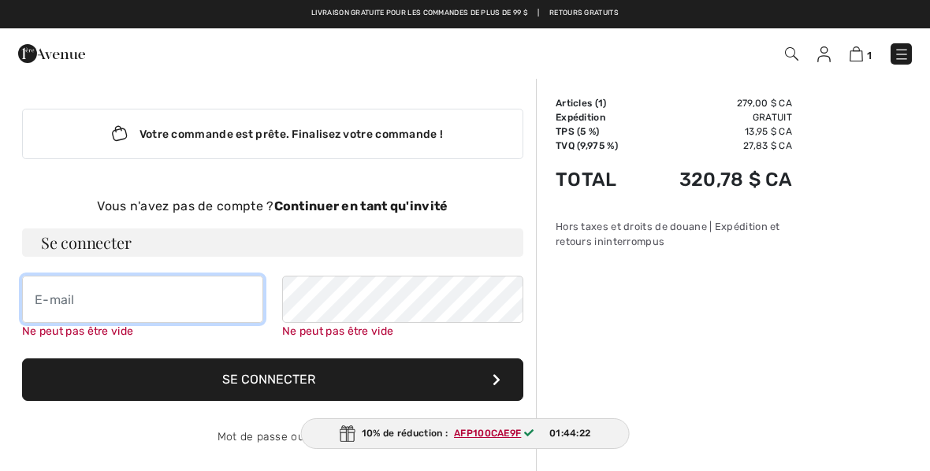
click at [64, 304] on input "email" at bounding box center [142, 299] width 241 height 47
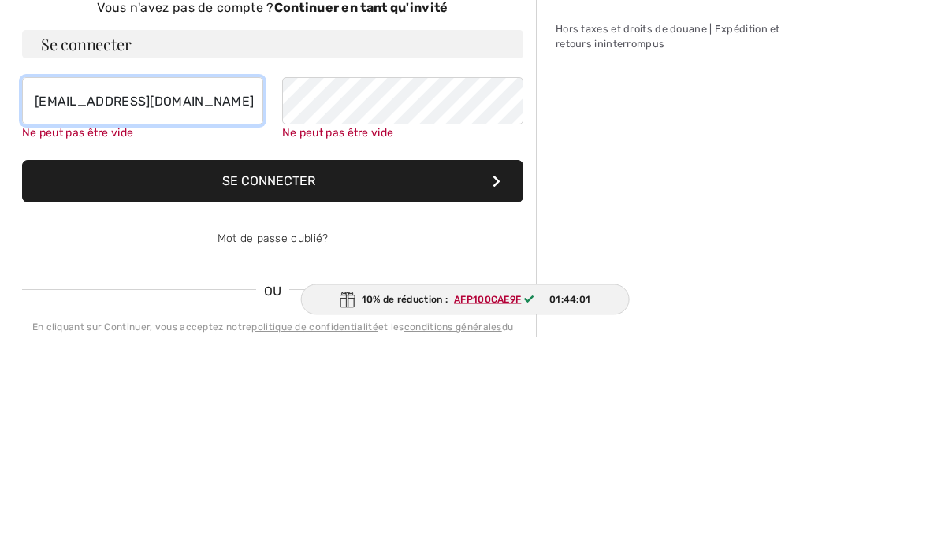
type input "marlenemurdock@videotron.ca"
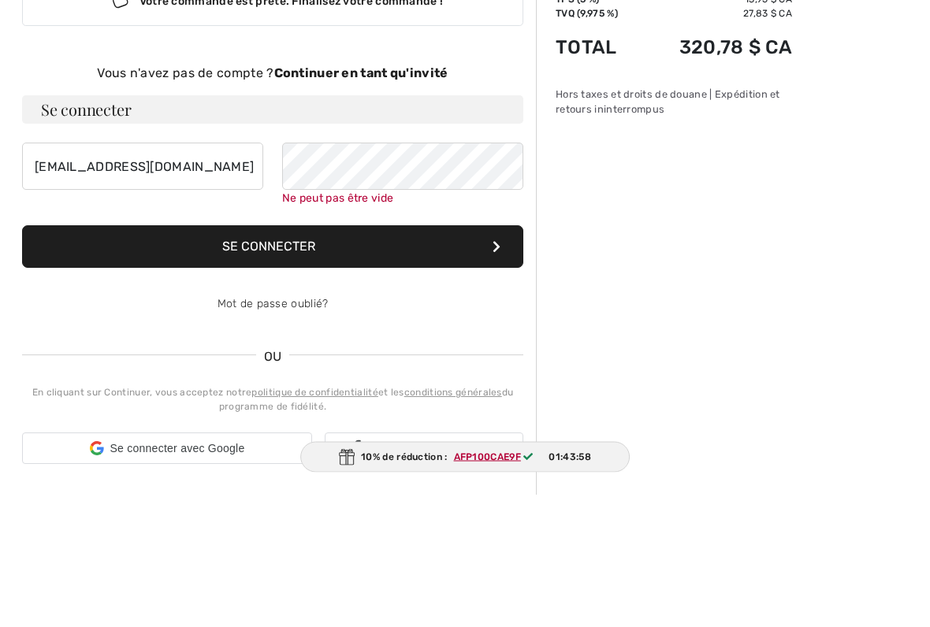
click at [407, 197] on div "Vous n'avez pas de compte ? Continuer en tant qu'invité Se connecter marlenemur…" at bounding box center [272, 397] width 501 height 400
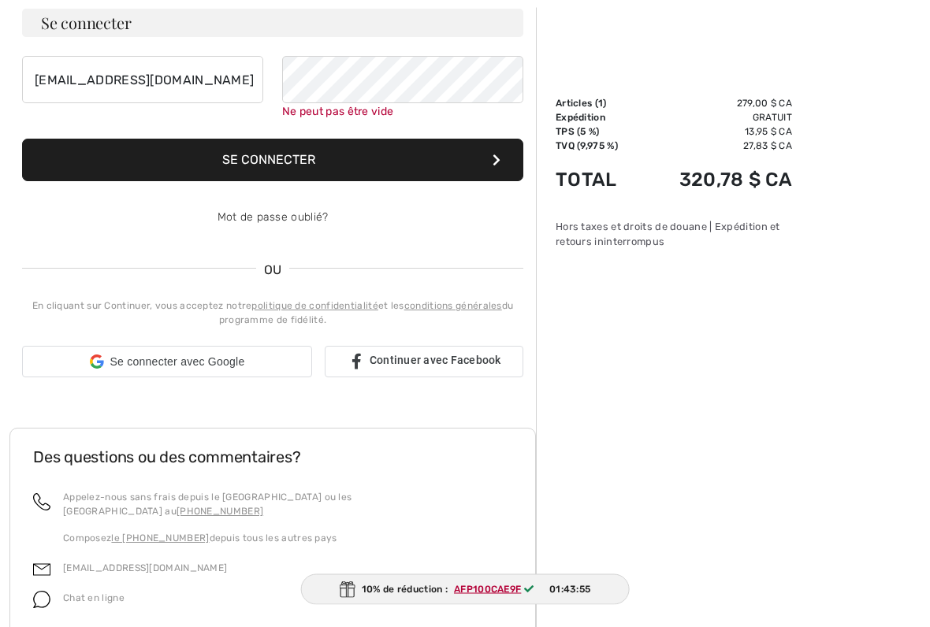
scroll to position [221, 0]
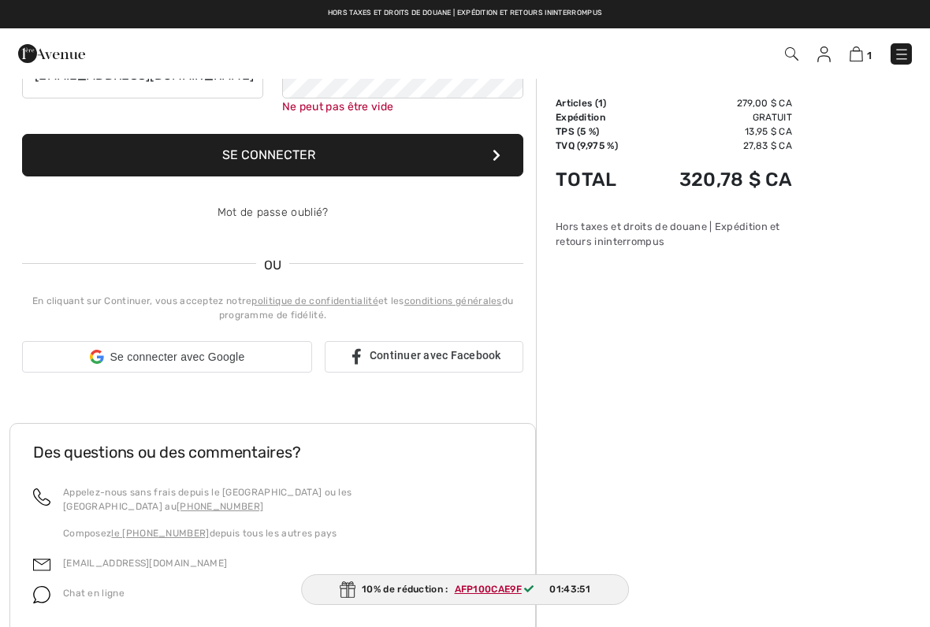
click at [425, 152] on button "Se connecter" at bounding box center [272, 155] width 501 height 43
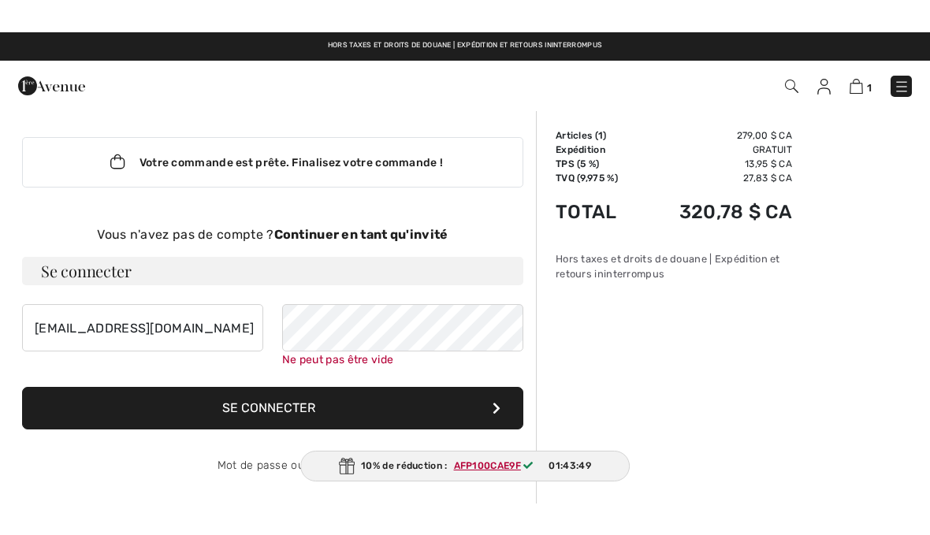
scroll to position [0, 0]
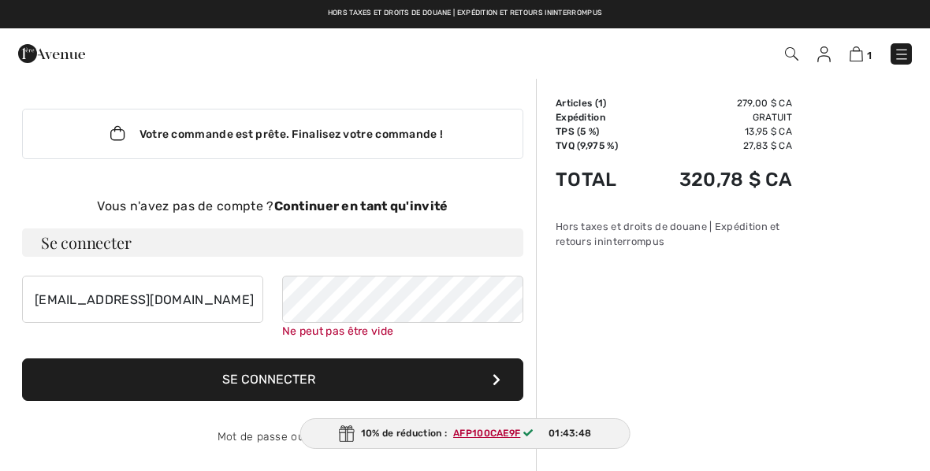
click at [380, 209] on font "Continuer en tant qu'invité" at bounding box center [361, 206] width 174 height 15
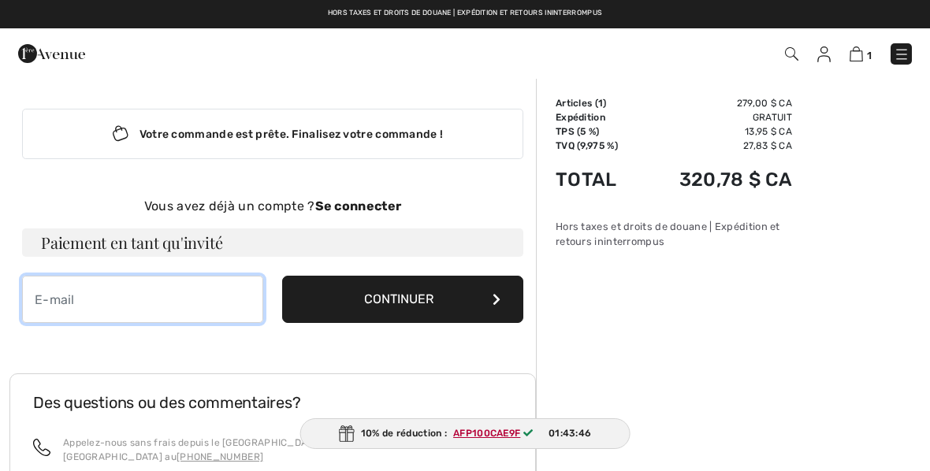
click at [192, 296] on input "email" at bounding box center [142, 299] width 241 height 47
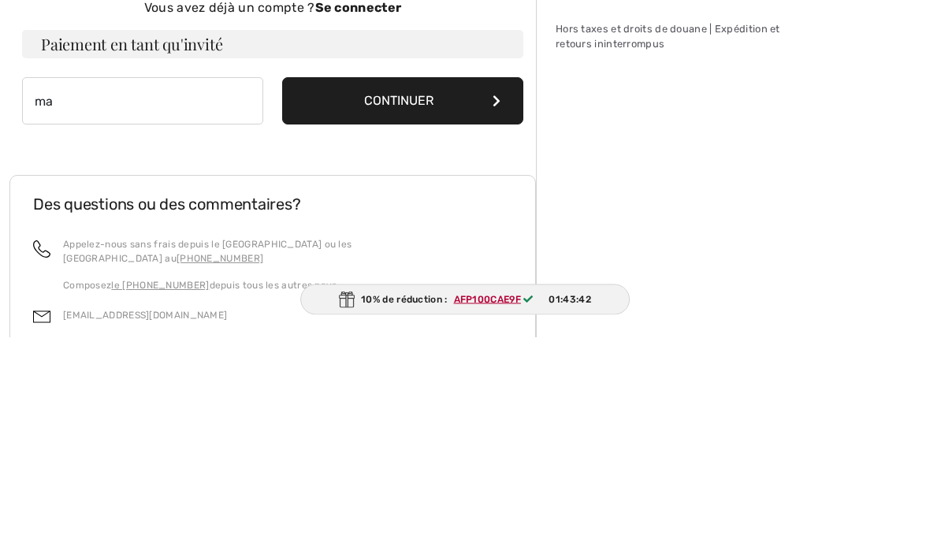
type input "marlenemurdock@videotron.ca"
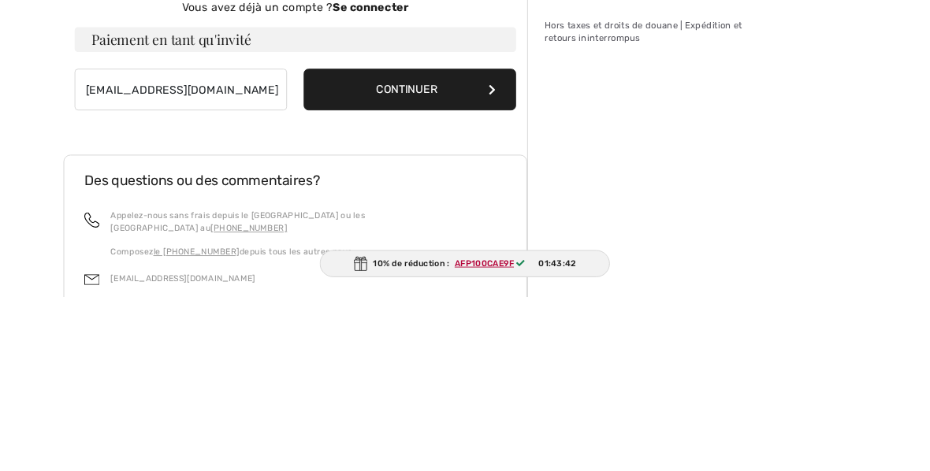
scroll to position [199, 0]
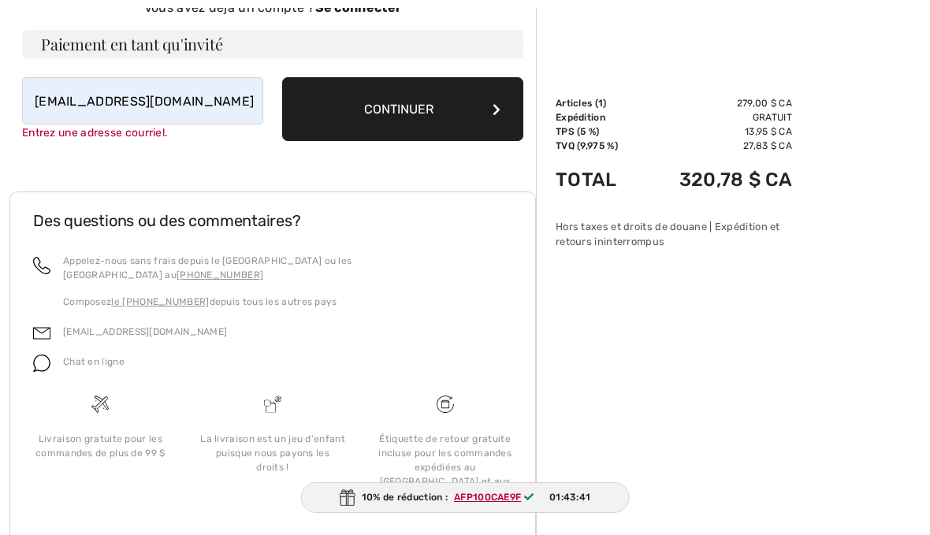
click at [429, 116] on font "Continuer" at bounding box center [398, 109] width 69 height 15
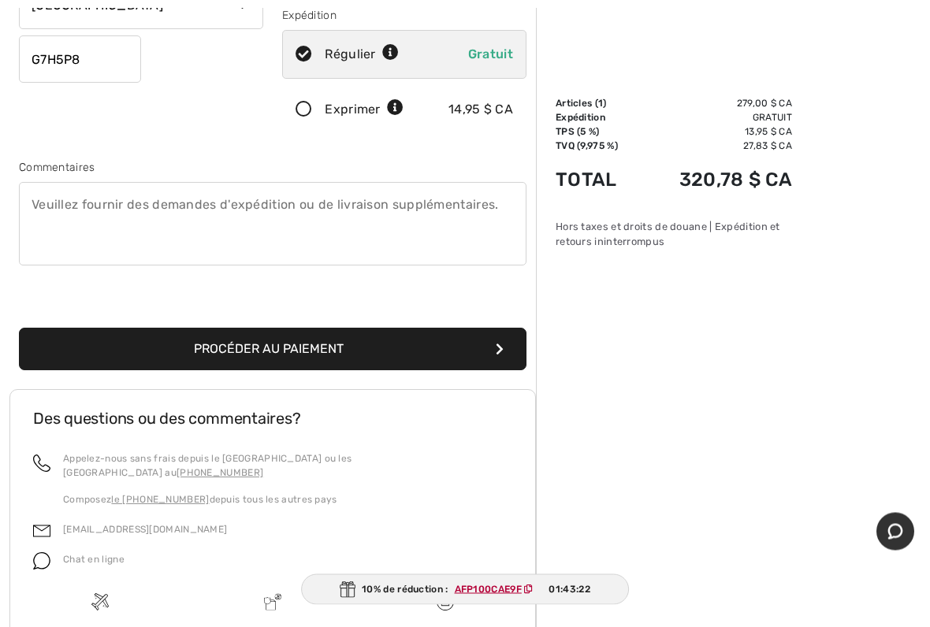
scroll to position [351, 0]
click at [504, 362] on button "Procéder au paiement" at bounding box center [272, 349] width 507 height 43
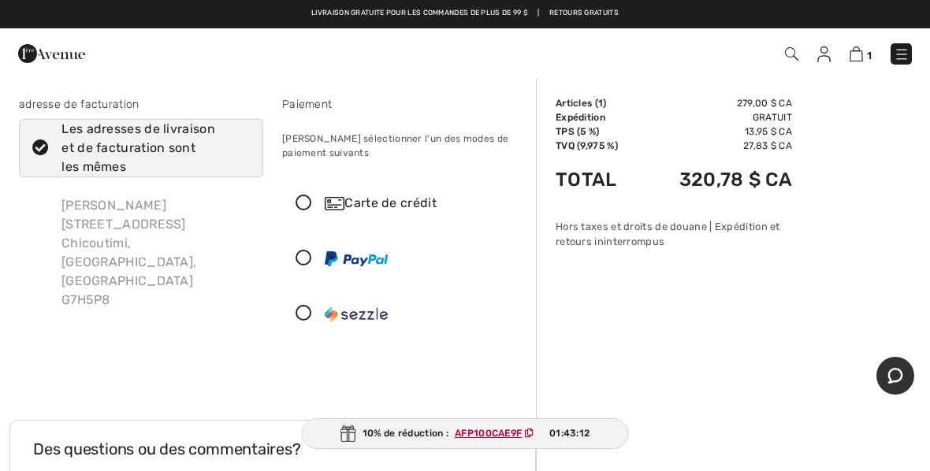
click at [507, 438] on font "AFP100CAE9F" at bounding box center [488, 433] width 67 height 11
click at [364, 434] on font "10% de réduction :" at bounding box center [405, 433] width 86 height 11
click at [569, 435] on font "01:43:09" at bounding box center [569, 433] width 42 height 11
click at [526, 438] on icon at bounding box center [527, 433] width 9 height 9
